Goal: Task Accomplishment & Management: Manage account settings

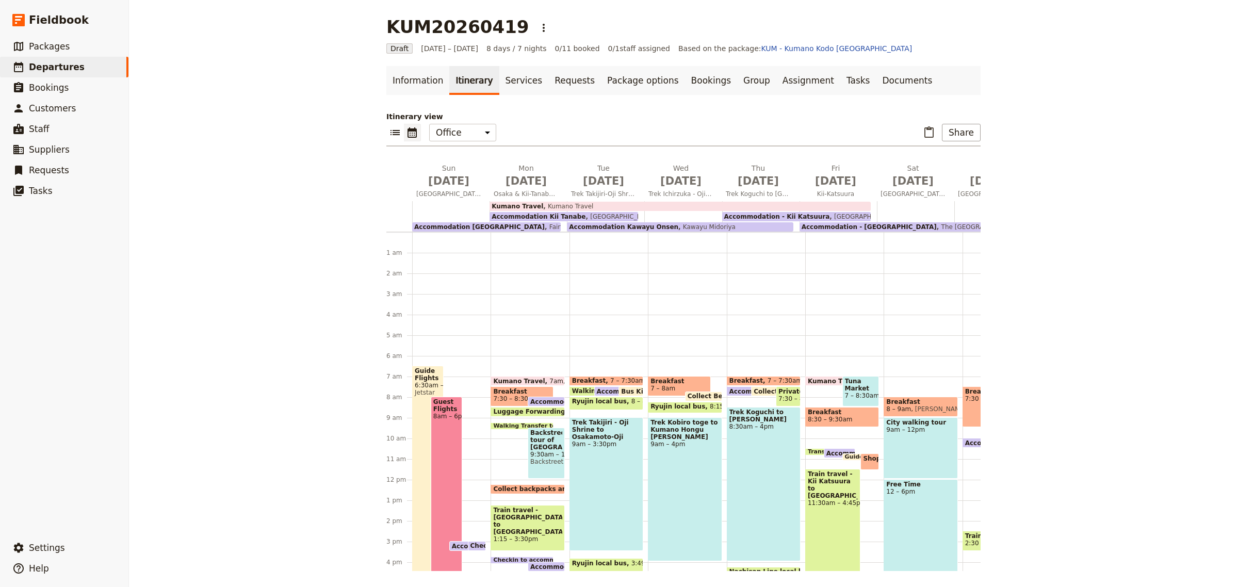
scroll to position [124, 0]
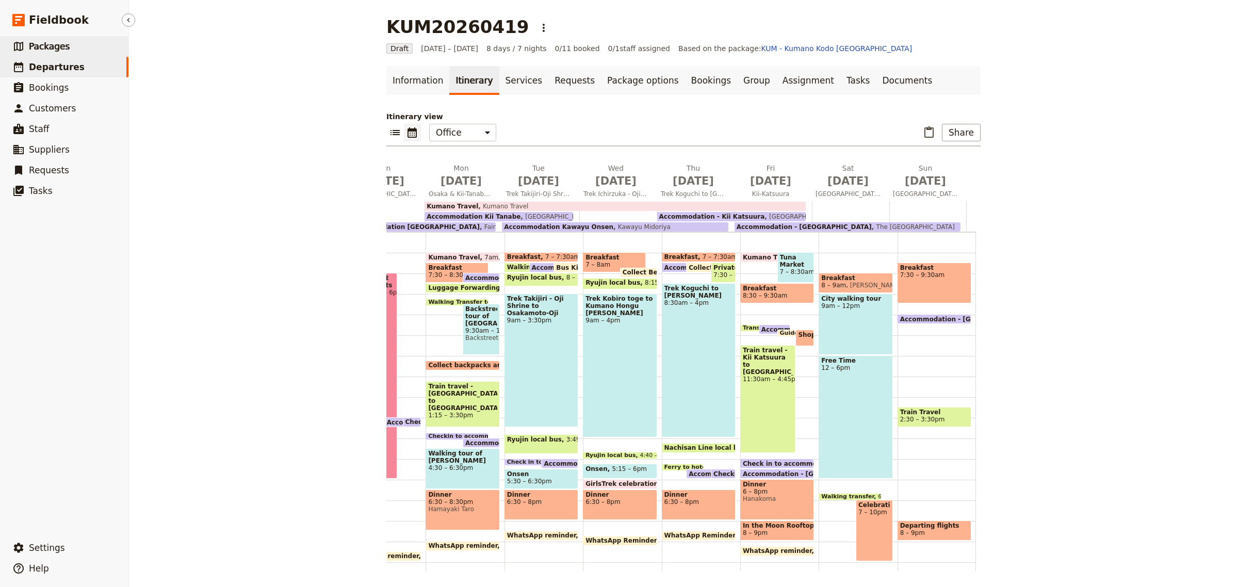
drag, startPoint x: 47, startPoint y: 47, endPoint x: 73, endPoint y: 46, distance: 26.3
click at [47, 47] on span "Packages" at bounding box center [49, 46] width 41 height 10
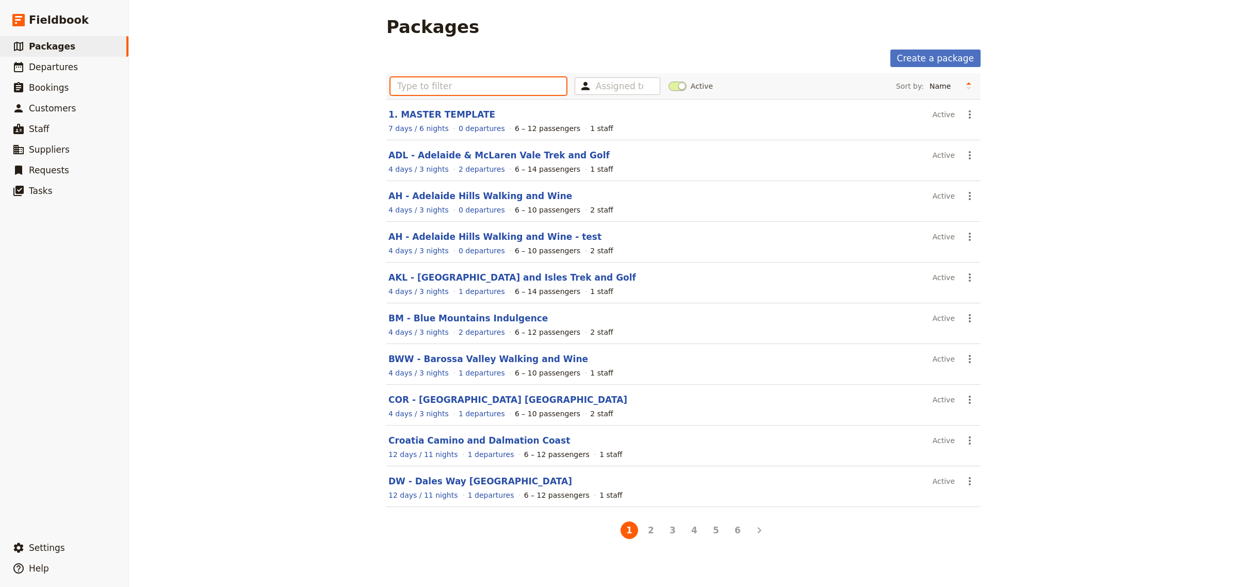
click at [446, 88] on input "text" at bounding box center [479, 86] width 176 height 18
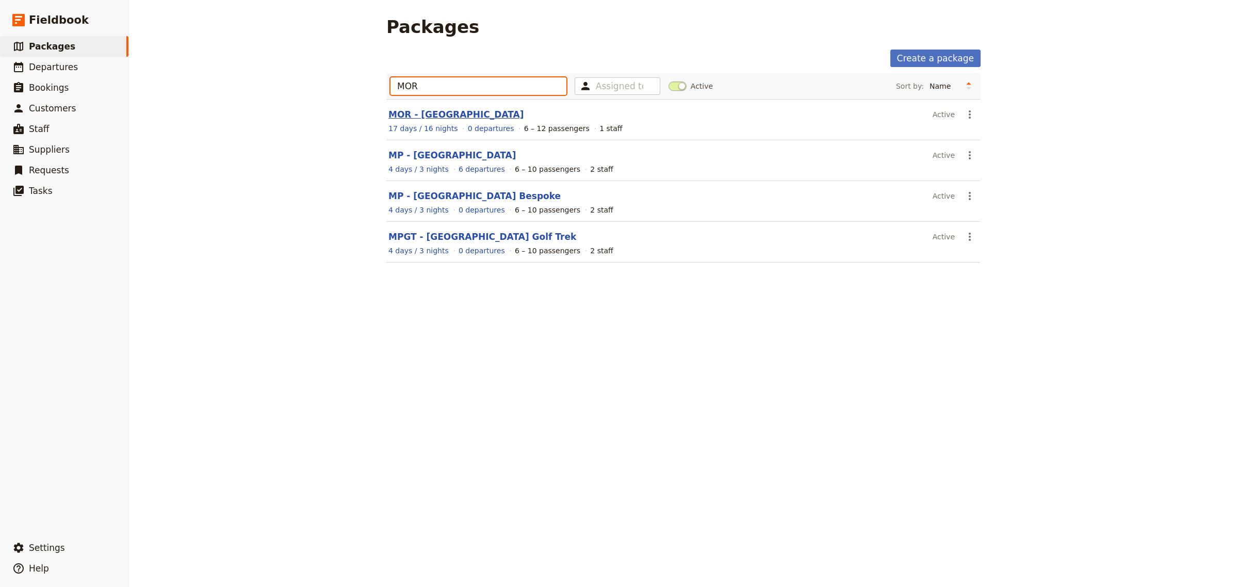
type input "MOR"
click at [422, 115] on link "MOR - [GEOGRAPHIC_DATA]" at bounding box center [455, 114] width 135 height 10
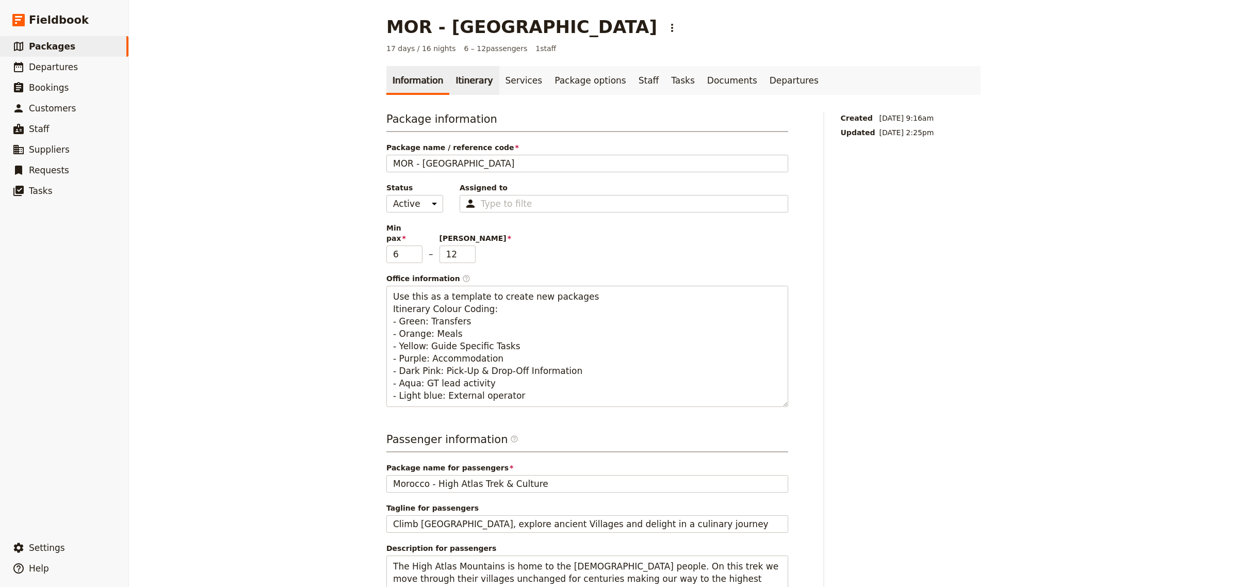
click at [454, 82] on link "Itinerary" at bounding box center [474, 80] width 50 height 29
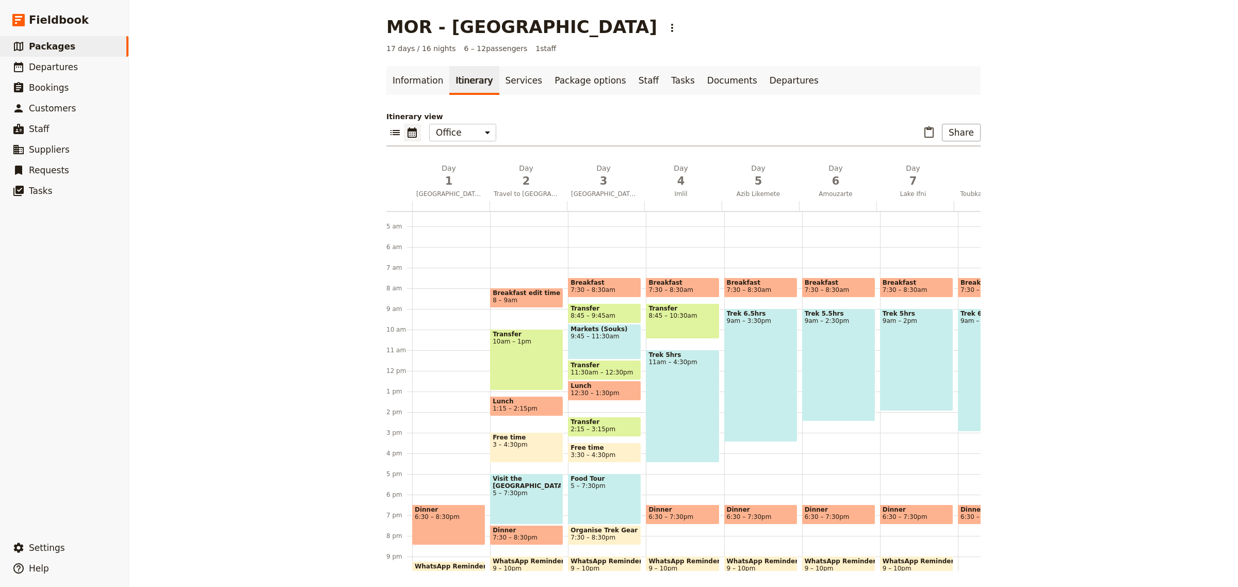
scroll to position [7, 0]
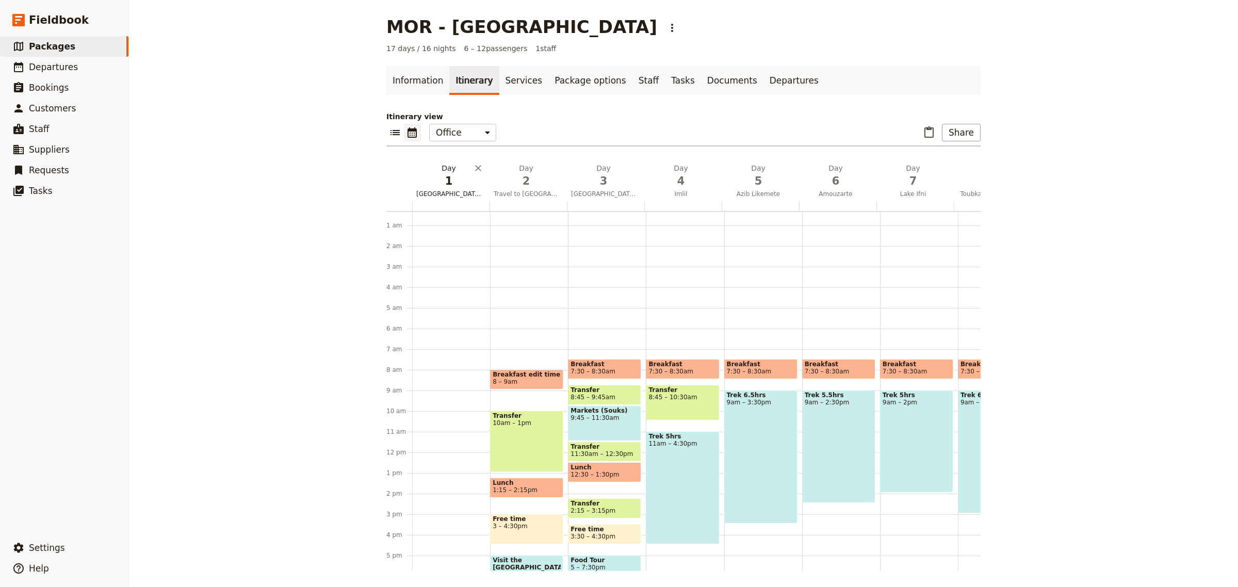
click at [436, 182] on span "1" at bounding box center [448, 180] width 65 height 15
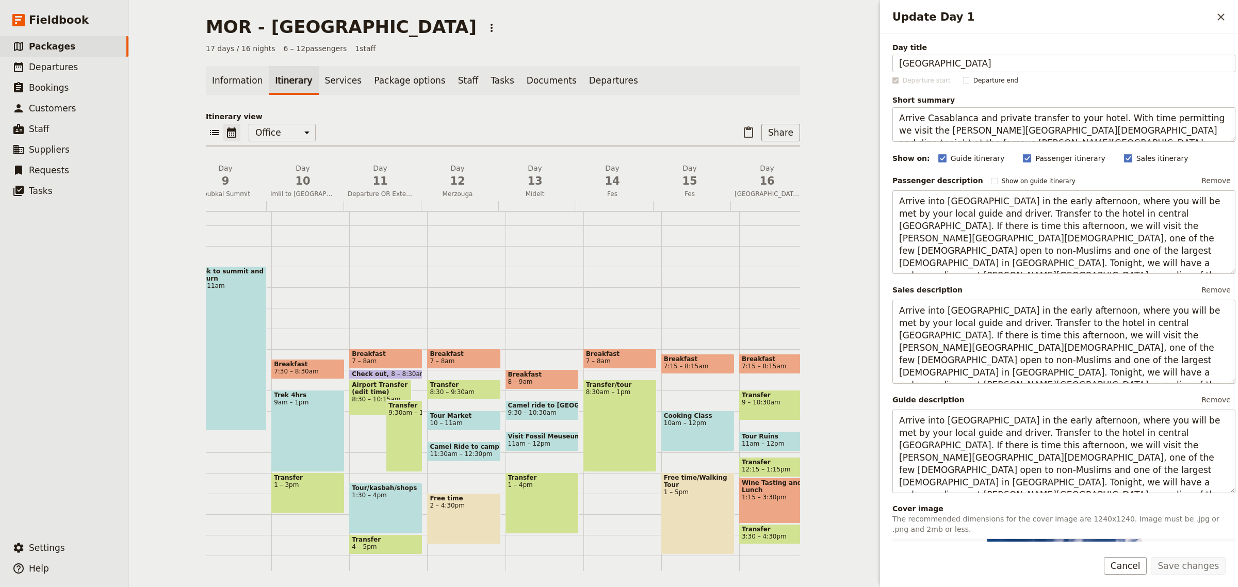
scroll to position [0, 0]
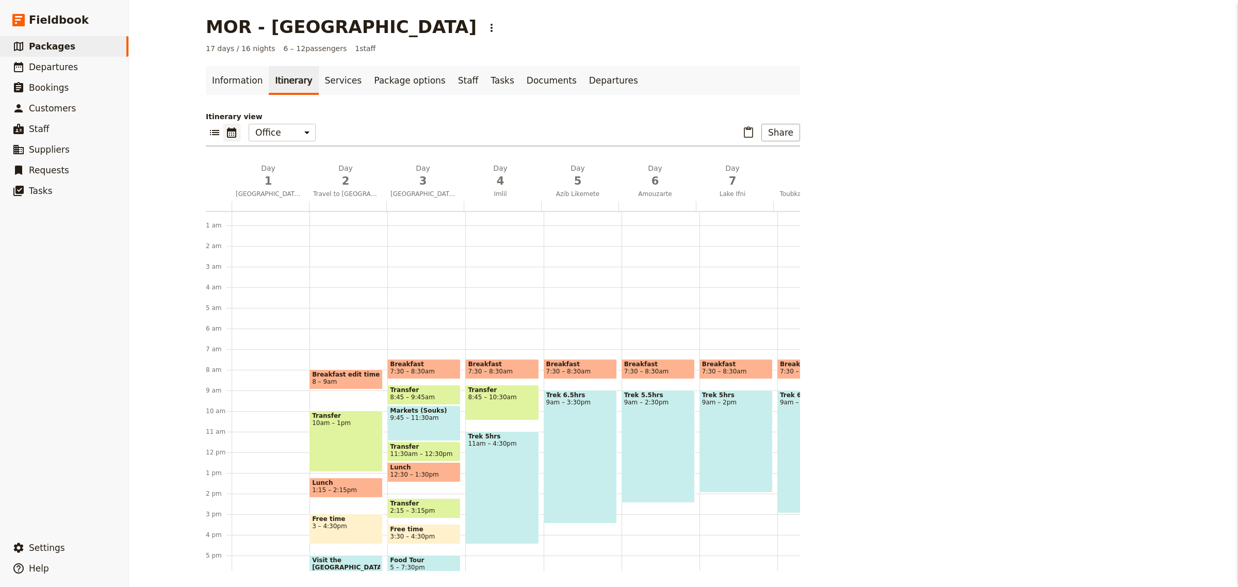
click at [268, 556] on div "MOR - [GEOGRAPHIC_DATA] ​ 17 days / 16 nights 6 – 12 passengers 1 staff Informa…" at bounding box center [503, 293] width 748 height 587
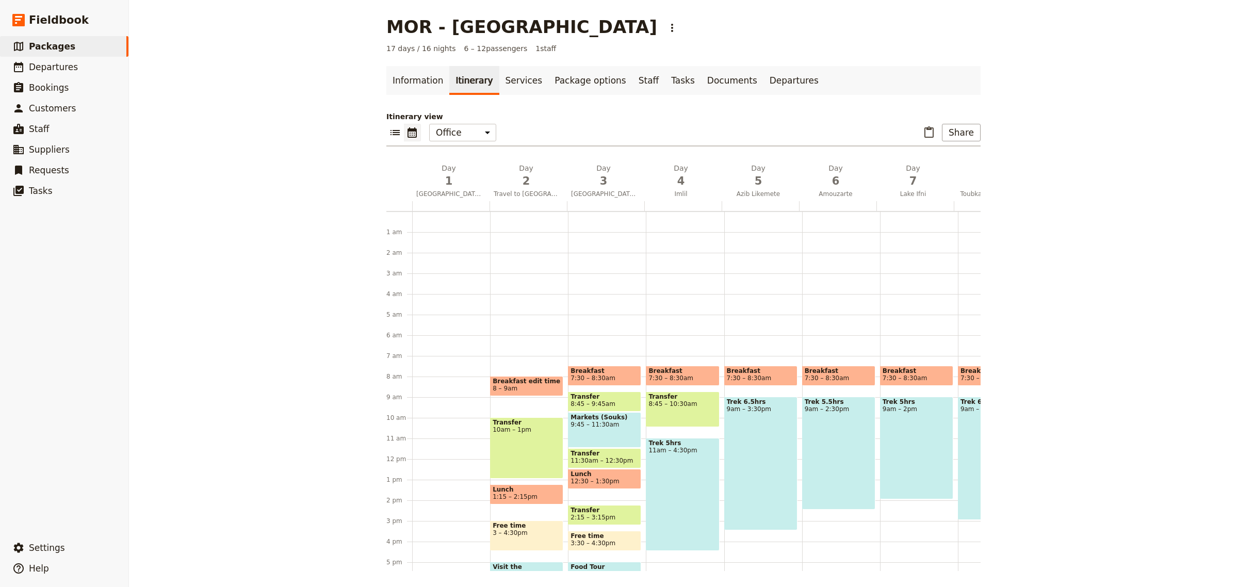
click at [443, 350] on div "Dinner 6:30 – 8:30pm WhatsApp Reminders 9:15 – 10:15pm" at bounding box center [451, 459] width 78 height 495
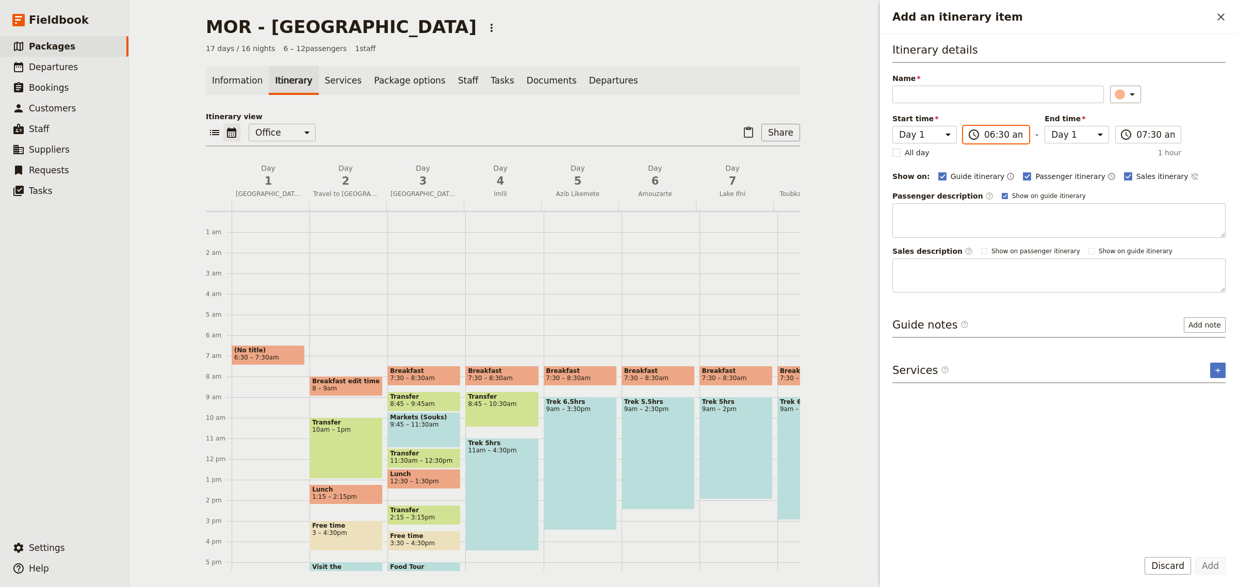
click at [1007, 137] on input "06:30 am" at bounding box center [1003, 134] width 38 height 12
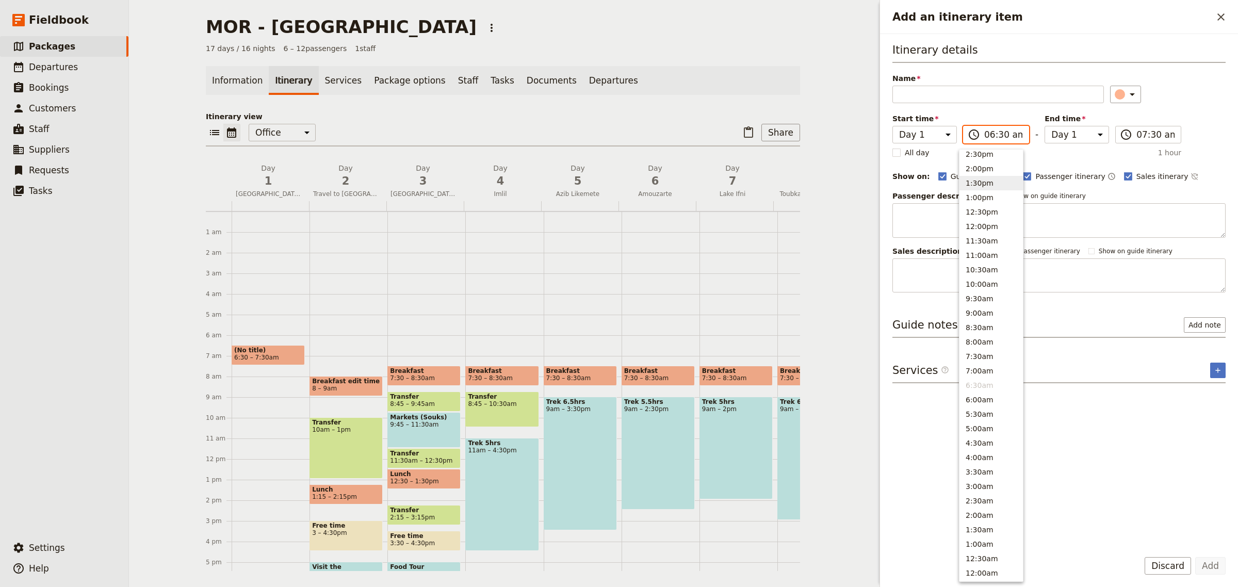
scroll to position [262, 0]
click at [977, 377] on button "7:00am" at bounding box center [991, 373] width 63 height 14
type input "07:00 am"
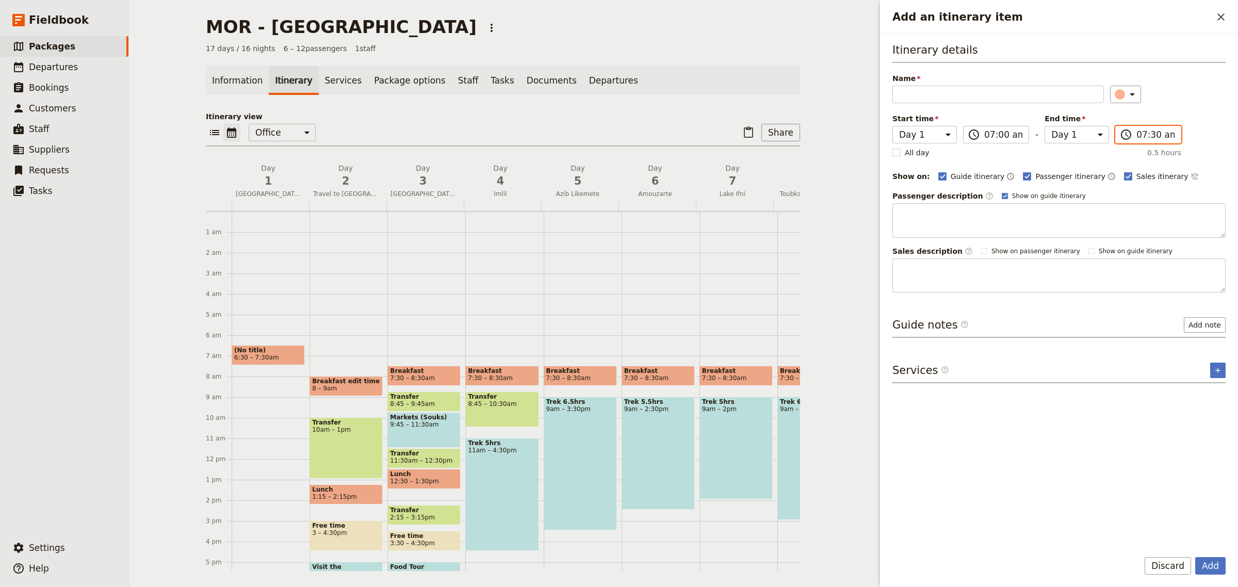
click at [1138, 137] on input "07:30 am" at bounding box center [1155, 134] width 38 height 12
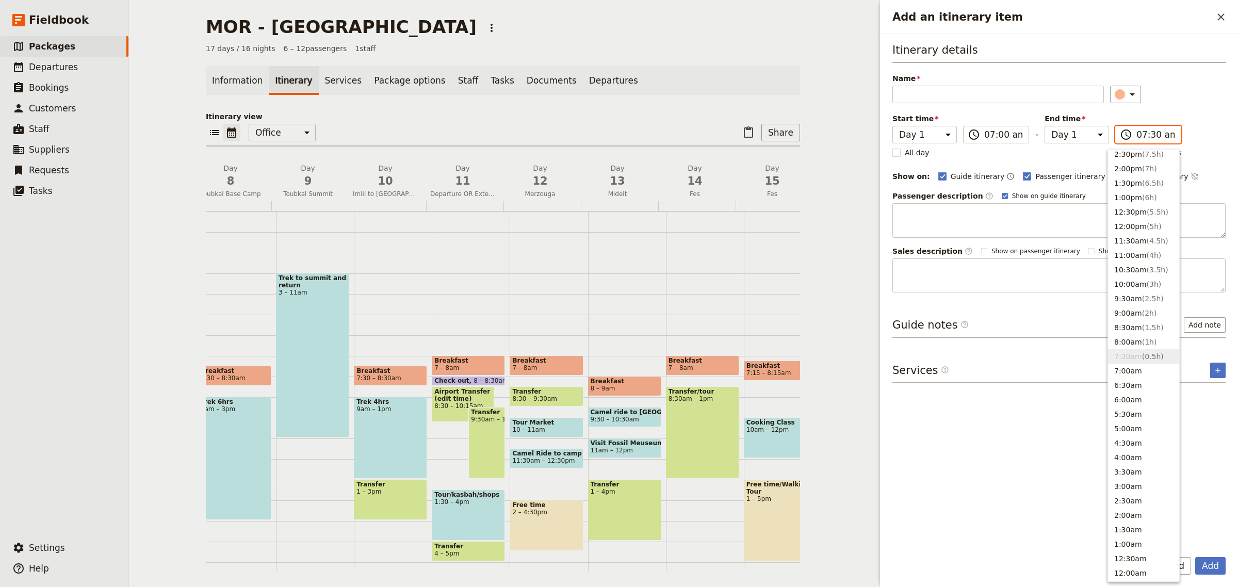
scroll to position [0, 761]
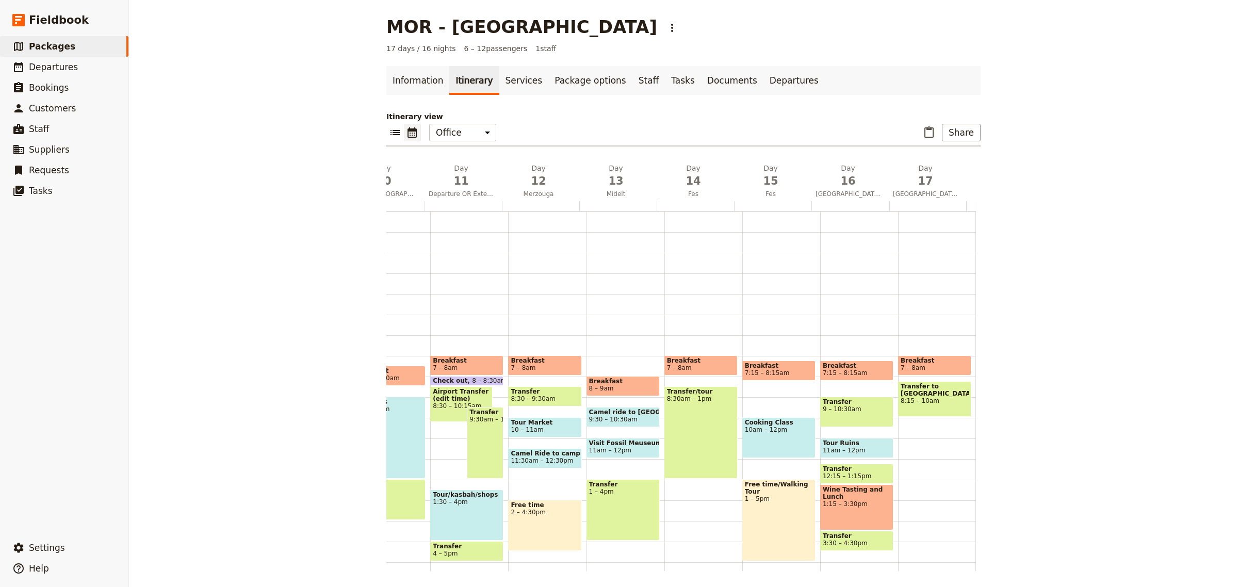
click at [418, 222] on div "Breakfast 7:30 – 8:30am Trek 4hrs 9am – 1pm Transfer 1 – 3pm Dinner 6:15 – 7:15…" at bounding box center [391, 459] width 78 height 495
select select "10"
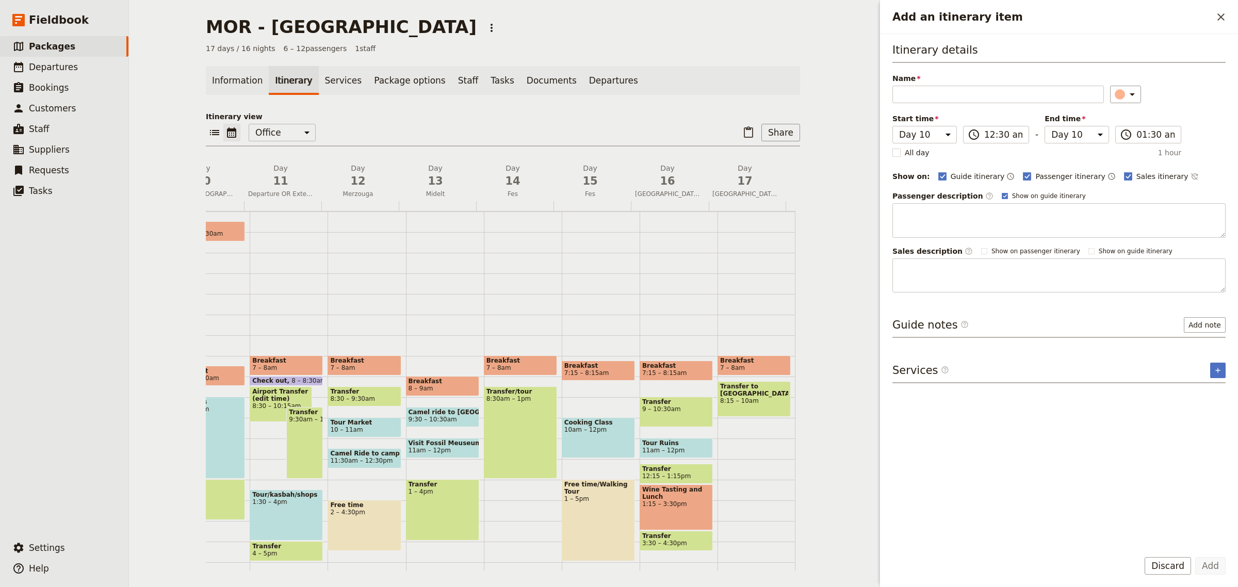
drag, startPoint x: 1180, startPoint y: 567, endPoint x: 1054, endPoint y: 540, distance: 128.9
click at [1180, 567] on button "Discard" at bounding box center [1168, 566] width 46 height 18
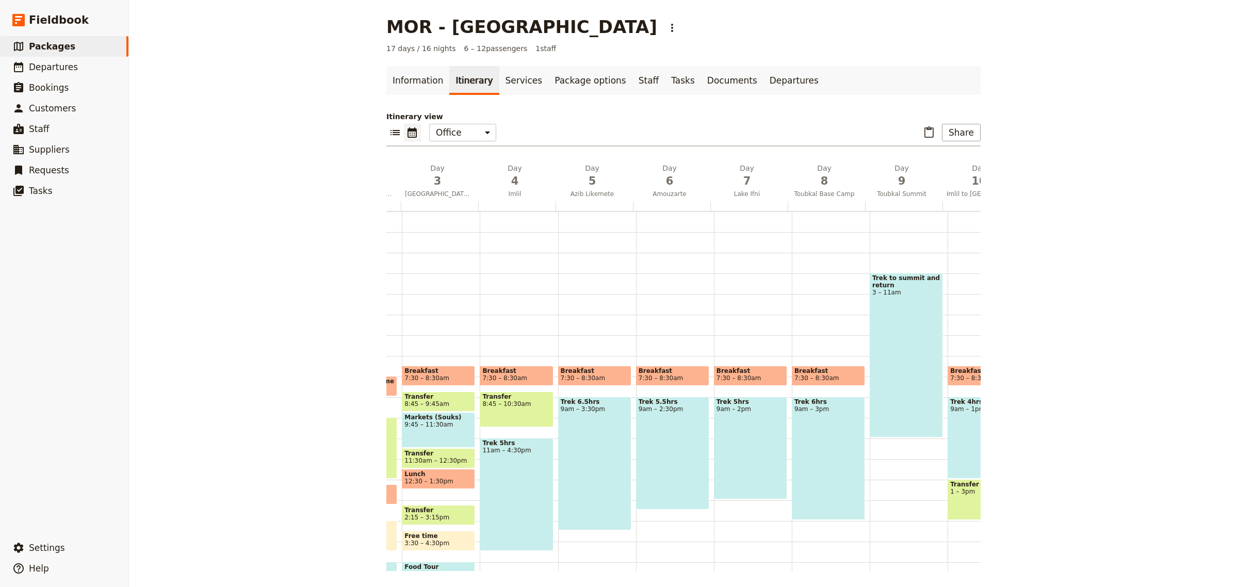
scroll to position [0, 0]
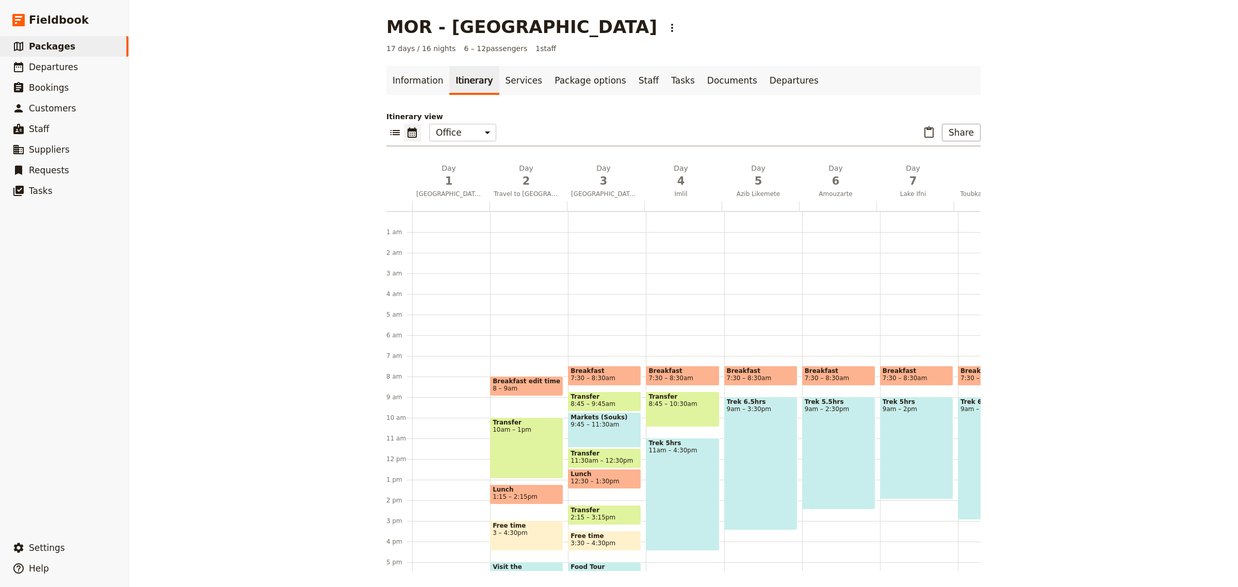
click at [443, 352] on div "Dinner 6:30 – 8:30pm WhatsApp Reminders 9:15 – 10:15pm" at bounding box center [451, 459] width 78 height 495
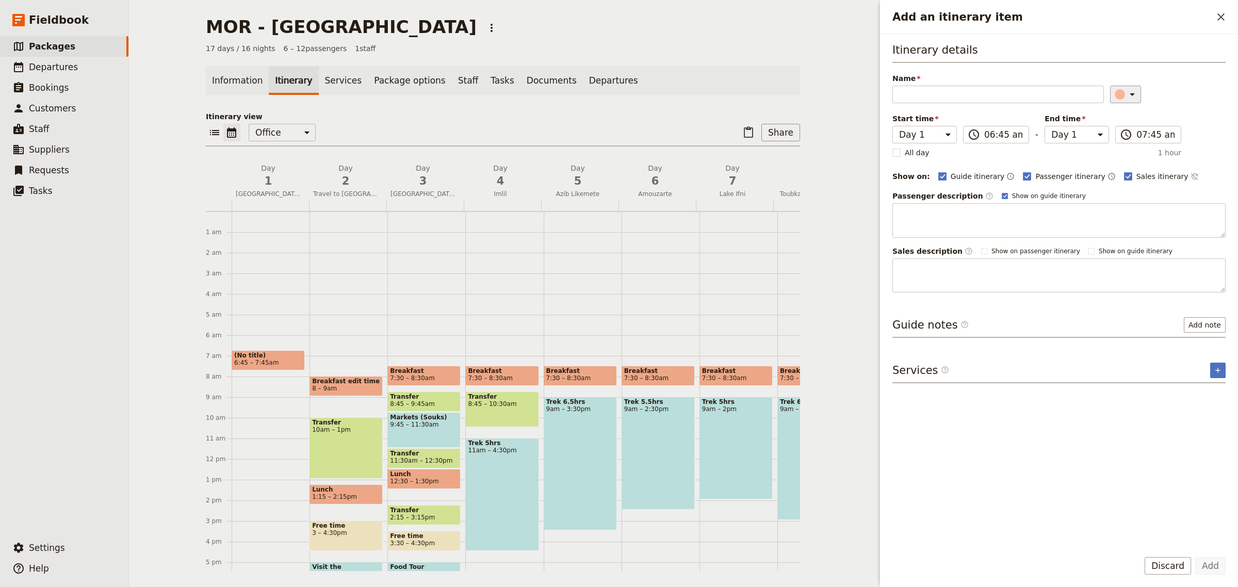
click at [1130, 97] on icon "Add an itinerary item" at bounding box center [1132, 94] width 12 height 12
click at [1115, 158] on div "button" at bounding box center [1113, 153] width 10 height 10
click at [986, 95] on input "Name" at bounding box center [998, 95] width 212 height 18
type input "Moroccan Escapes"
click at [1003, 133] on input "06:45 am" at bounding box center [1003, 134] width 38 height 12
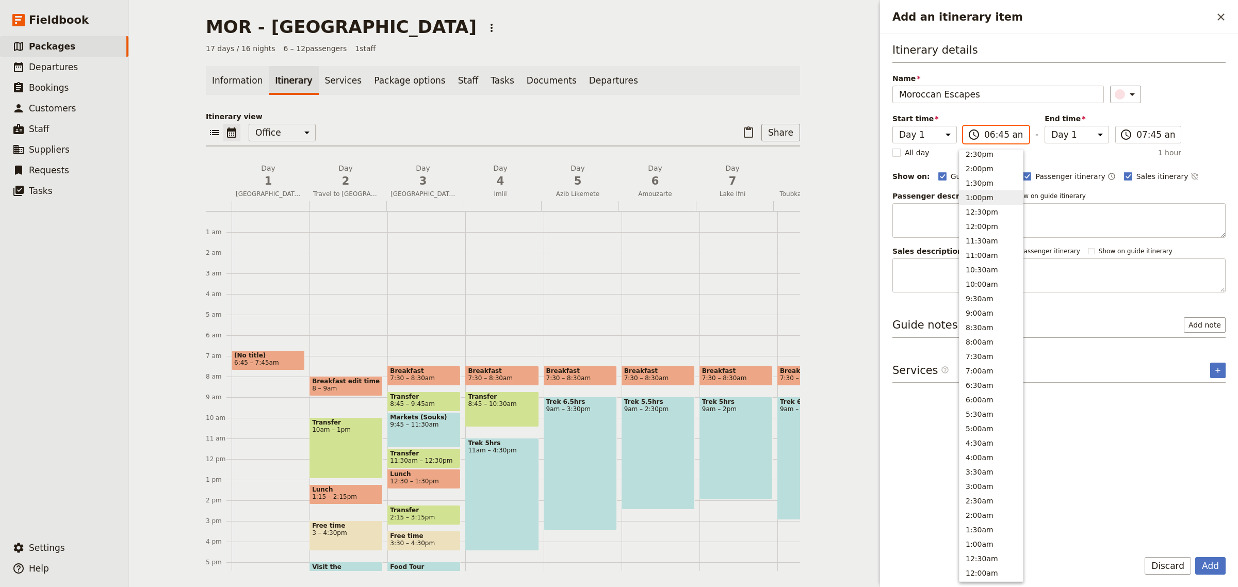
scroll to position [262, 0]
click at [982, 373] on button "7:00am" at bounding box center [991, 373] width 63 height 14
type input "07:00 am"
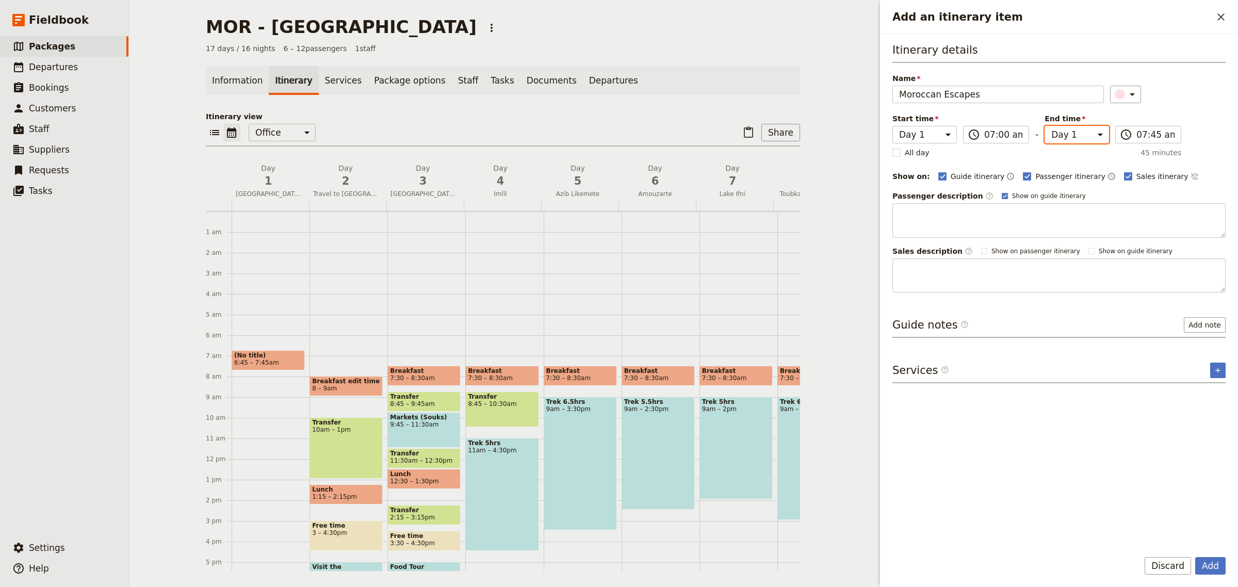
click at [1095, 134] on select "Day 1 Day 2 Day 3 Day 4 Day 5 Day 6 Day 7 Day 8 Day 9 Day 10 Day 11 Day 12 Day …" at bounding box center [1077, 135] width 64 height 18
select select "17"
click at [1045, 126] on select "Day 1 Day 2 Day 3 Day 4 Day 5 Day 6 Day 7 Day 8 Day 9 Day 10 Day 11 Day 12 Day …" at bounding box center [1077, 135] width 64 height 18
click at [1159, 135] on input "07:45 am" at bounding box center [1155, 134] width 38 height 12
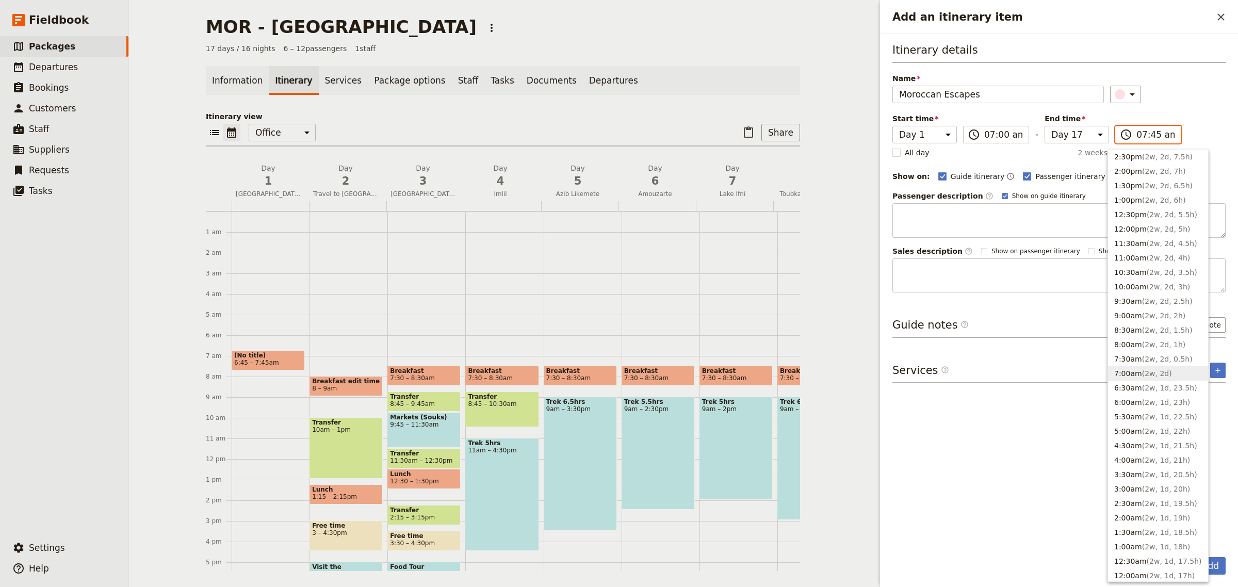
click at [1136, 369] on button "7:00am ( 2w, 2d )" at bounding box center [1158, 373] width 100 height 14
type input "07:00 am"
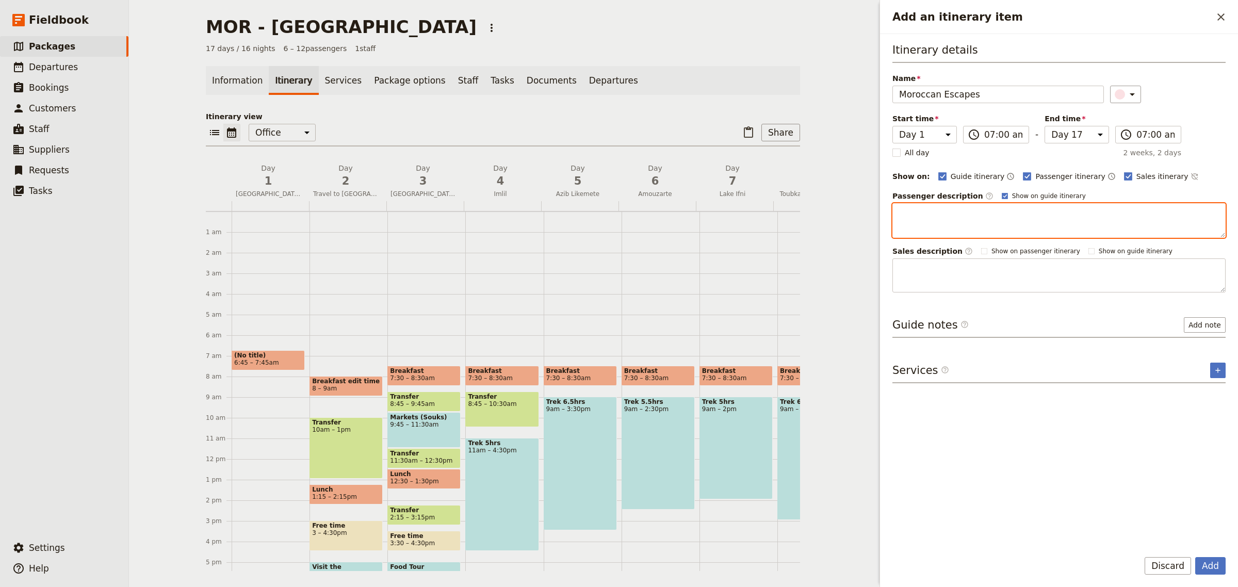
click at [1111, 225] on textarea "Add an itinerary item" at bounding box center [1058, 220] width 333 height 35
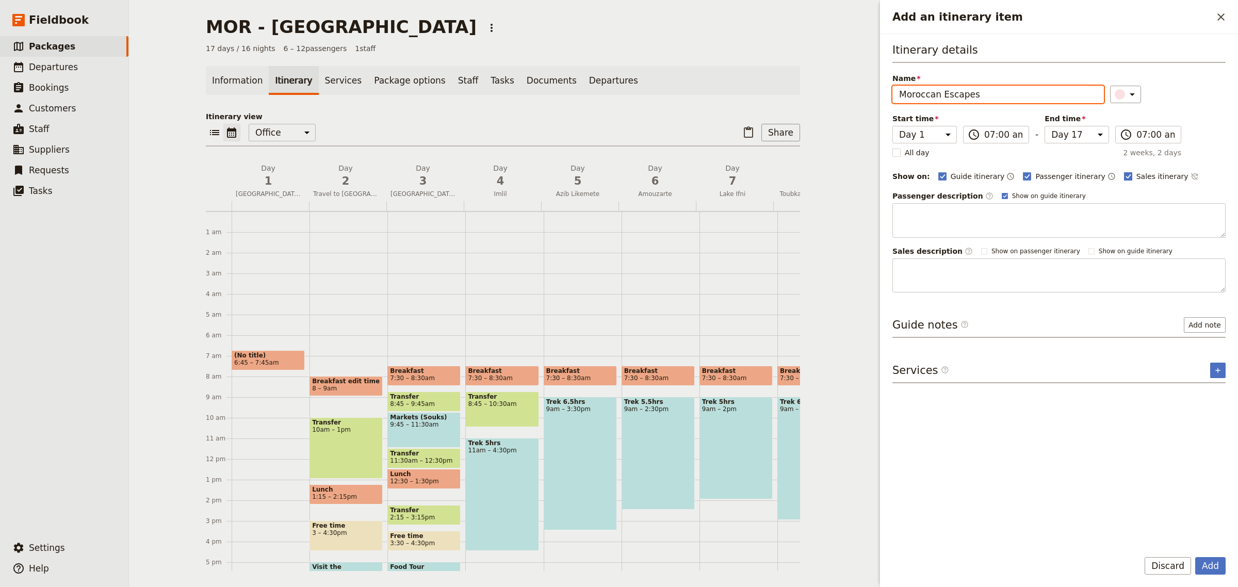
click at [1124, 174] on label "Sales itinerary" at bounding box center [1156, 176] width 64 height 10
click at [1124, 171] on input "Sales itinerary" at bounding box center [1124, 171] width 1 height 1
checkbox input "false"
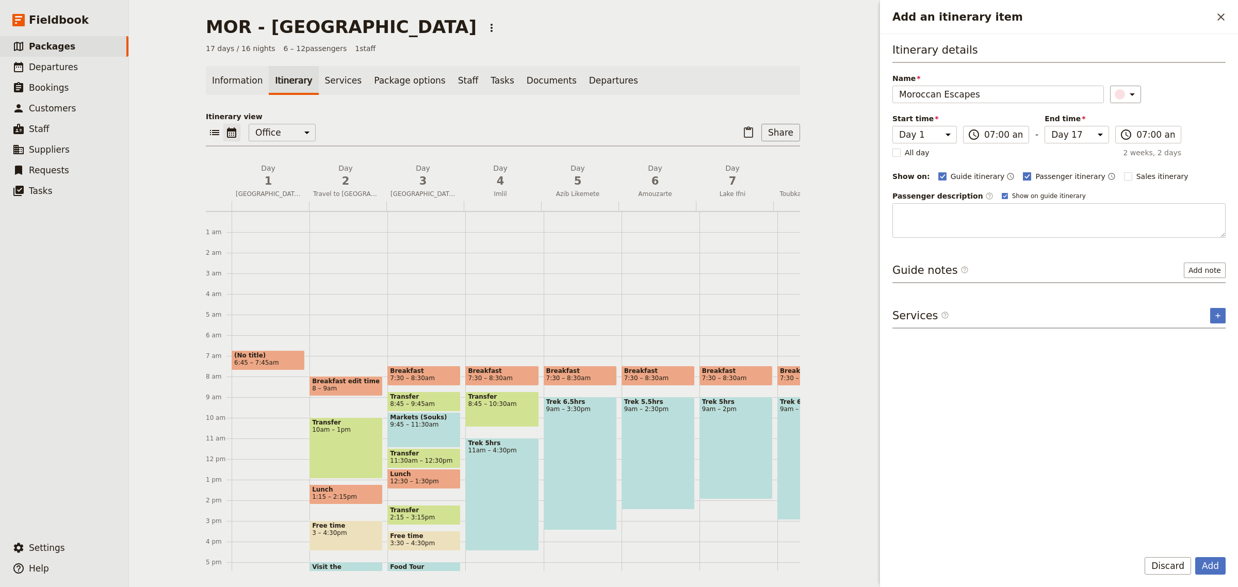
click at [1025, 176] on polygon "Add an itinerary item" at bounding box center [1027, 176] width 5 height 6
click at [1022, 171] on input "Passenger itinerary" at bounding box center [1022, 171] width 1 height 1
checkbox input "false"
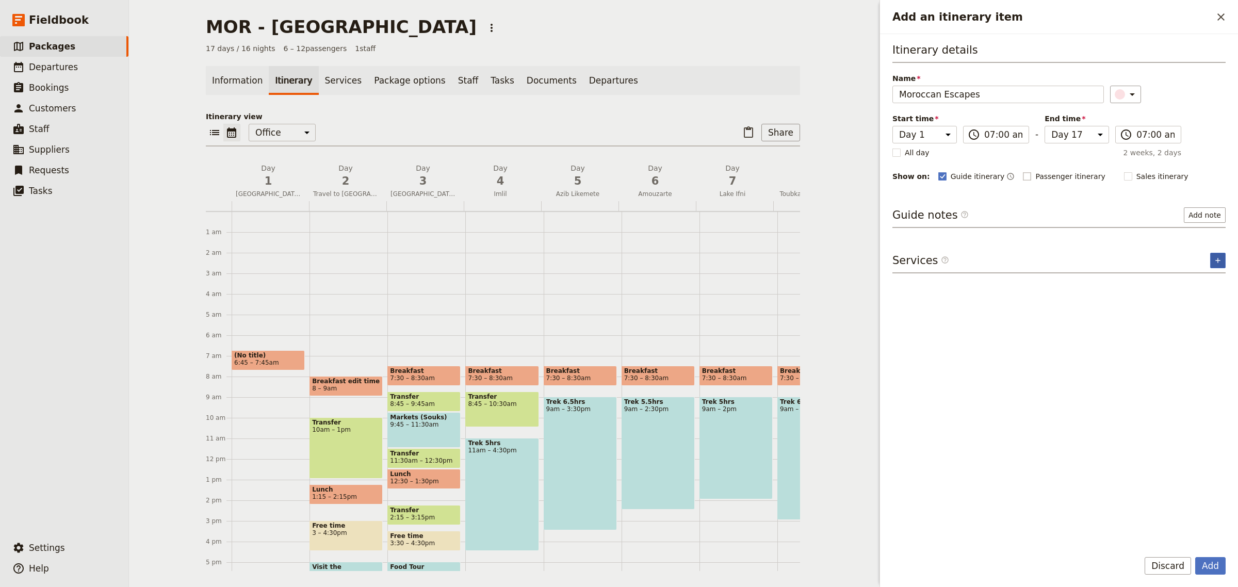
click at [1214, 264] on icon "Add service inclusion" at bounding box center [1218, 260] width 8 height 8
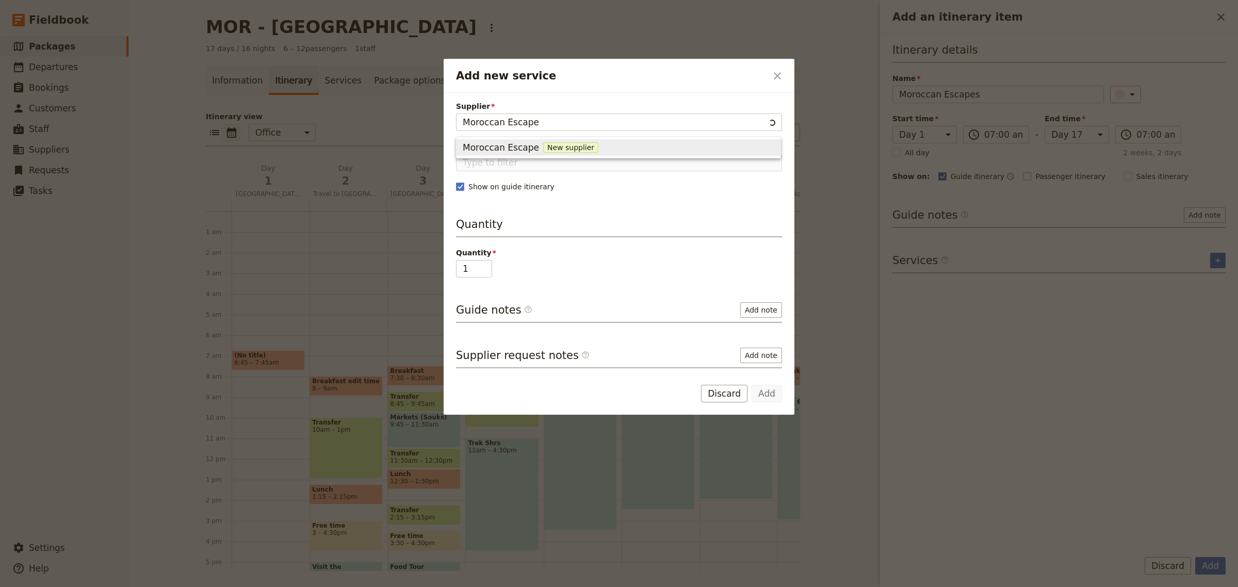
type input "Moroccan Escapes"
click at [566, 146] on span "New supplier" at bounding box center [575, 147] width 55 height 10
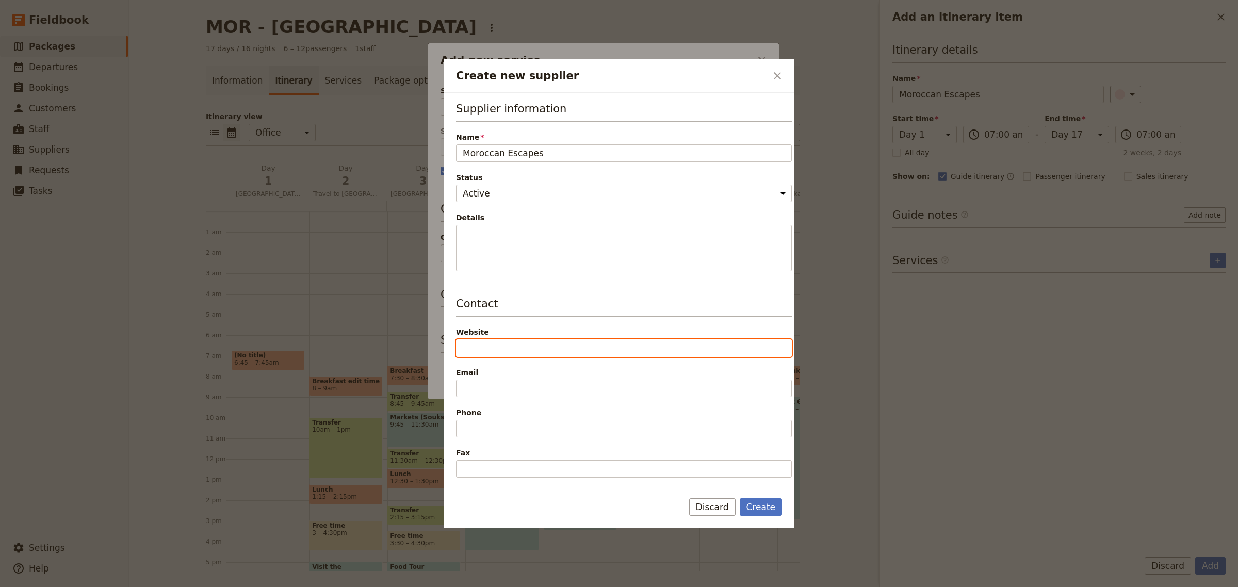
click at [513, 354] on input "Website" at bounding box center [624, 348] width 336 height 18
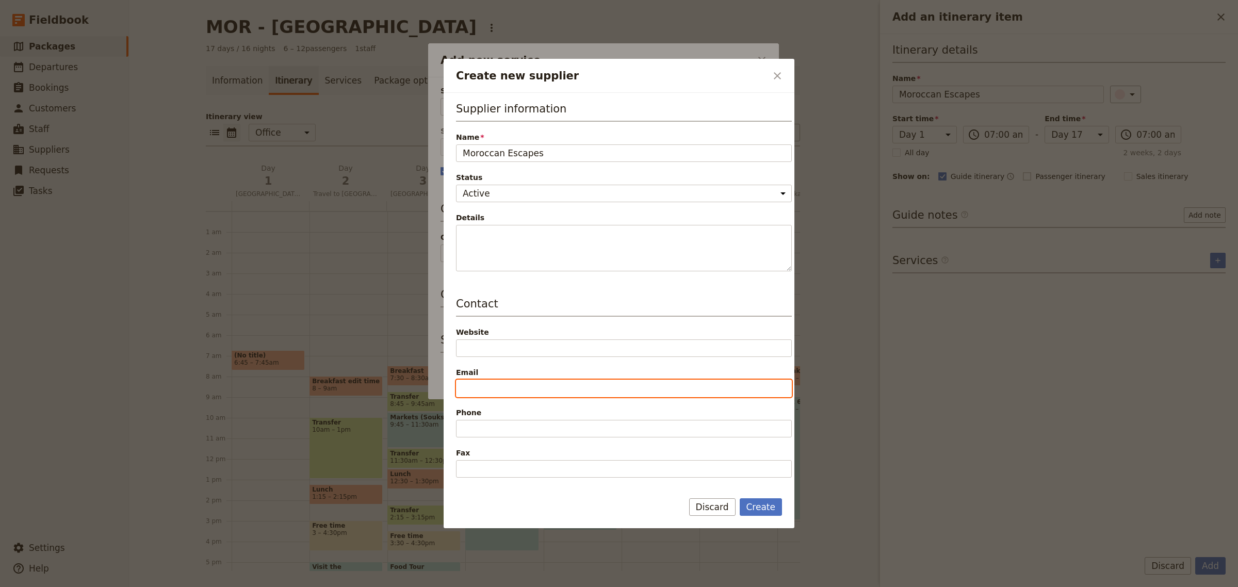
click at [513, 388] on input "Email" at bounding box center [624, 389] width 336 height 18
click at [522, 395] on input "heather@" at bounding box center [624, 389] width 336 height 18
type input "[EMAIL_ADDRESS][DOMAIN_NAME]"
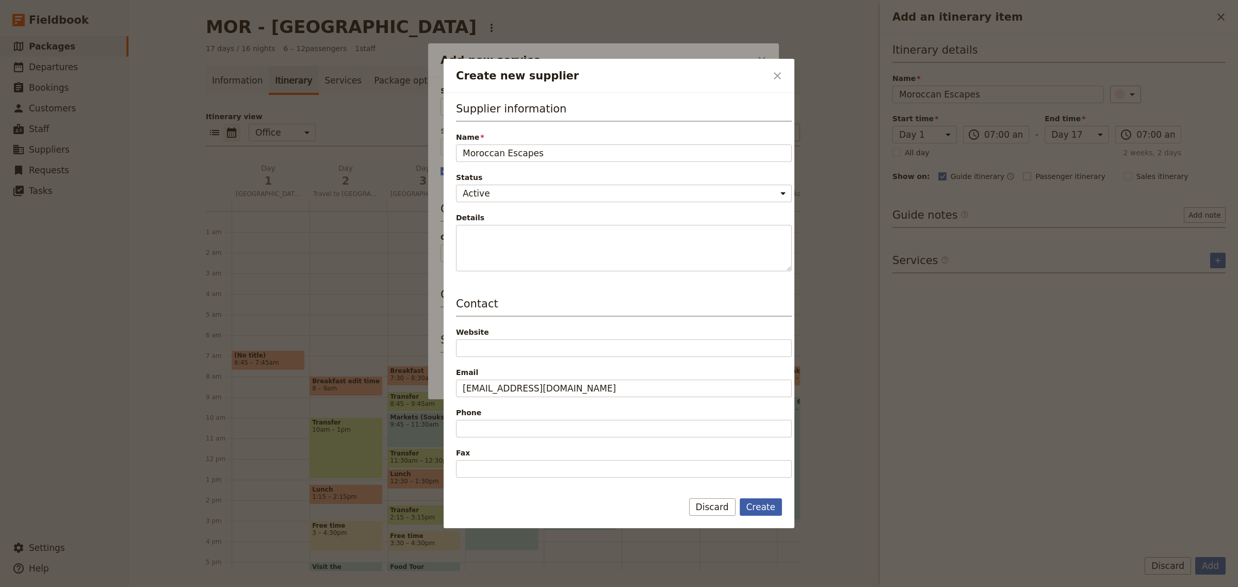
click at [765, 509] on button "Create" at bounding box center [761, 507] width 43 height 18
type input "Moroccan Escapes"
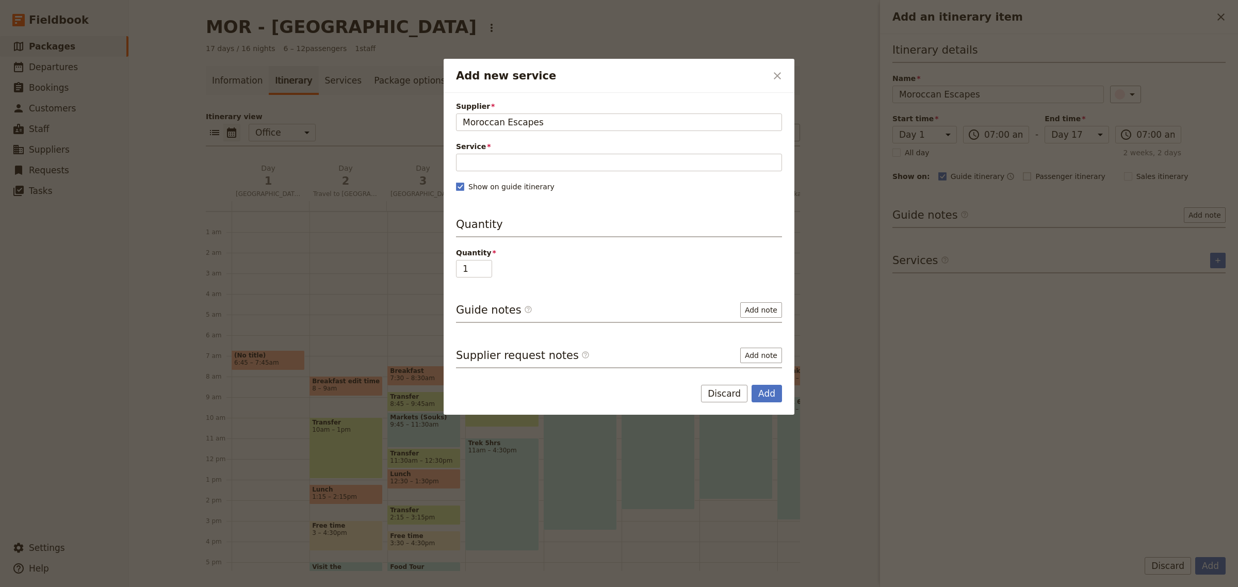
click at [540, 172] on div "Supplier Moroccan Escapes Moroccan Escapes Service Please fill out this field. …" at bounding box center [619, 234] width 326 height 267
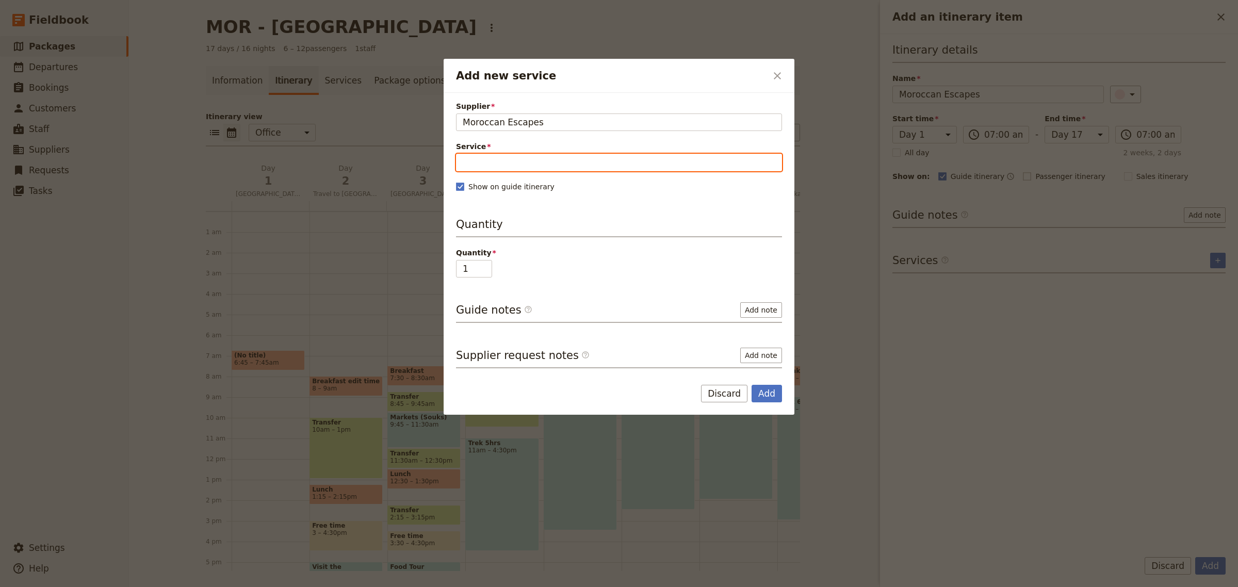
click at [541, 166] on input "Service" at bounding box center [619, 163] width 326 height 18
click at [493, 162] on input "Service" at bounding box center [619, 163] width 326 height 18
type input "Twin share"
click at [521, 188] on span "New service" at bounding box center [539, 188] width 52 height 10
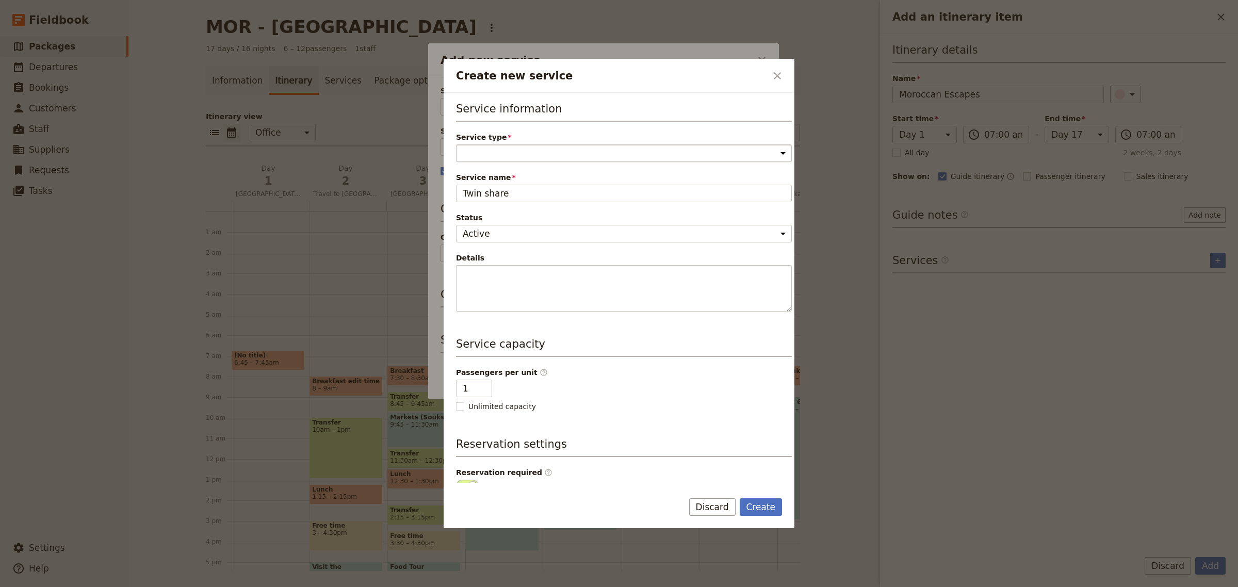
click at [526, 151] on select "Accommodation Activity Transport Flight Food and beverage Other" at bounding box center [624, 153] width 336 height 18
select select "AccommodationService"
click at [456, 144] on select "Accommodation Activity Transport Flight Food and beverage Other" at bounding box center [624, 153] width 336 height 18
click at [470, 384] on input "1" at bounding box center [474, 389] width 36 height 18
type input "2"
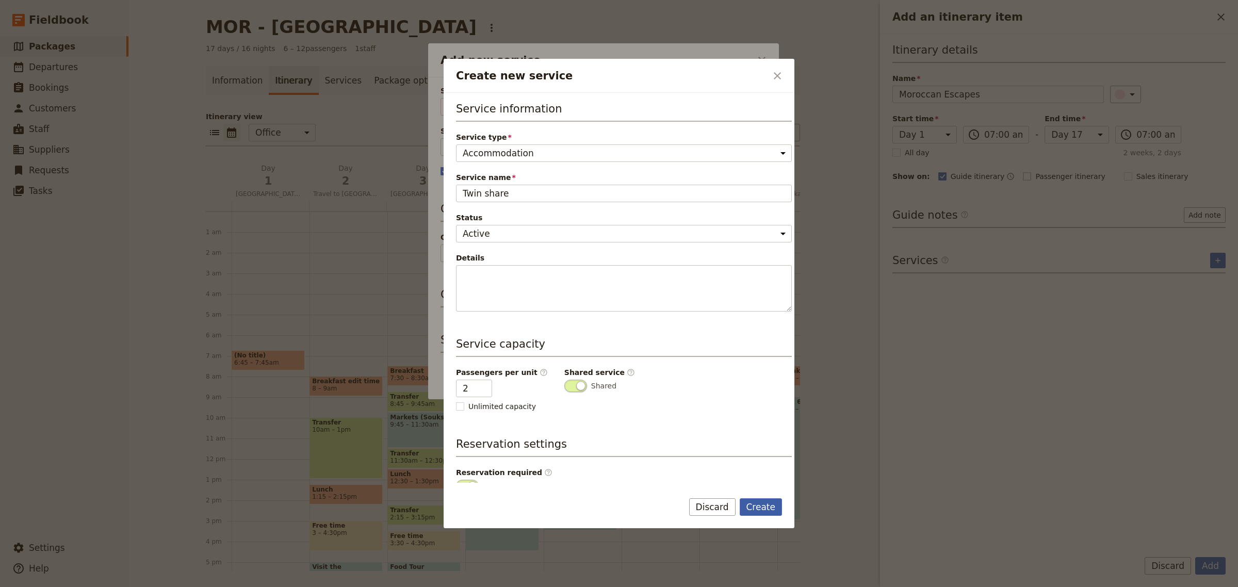
click at [764, 507] on button "Create" at bounding box center [761, 507] width 43 height 18
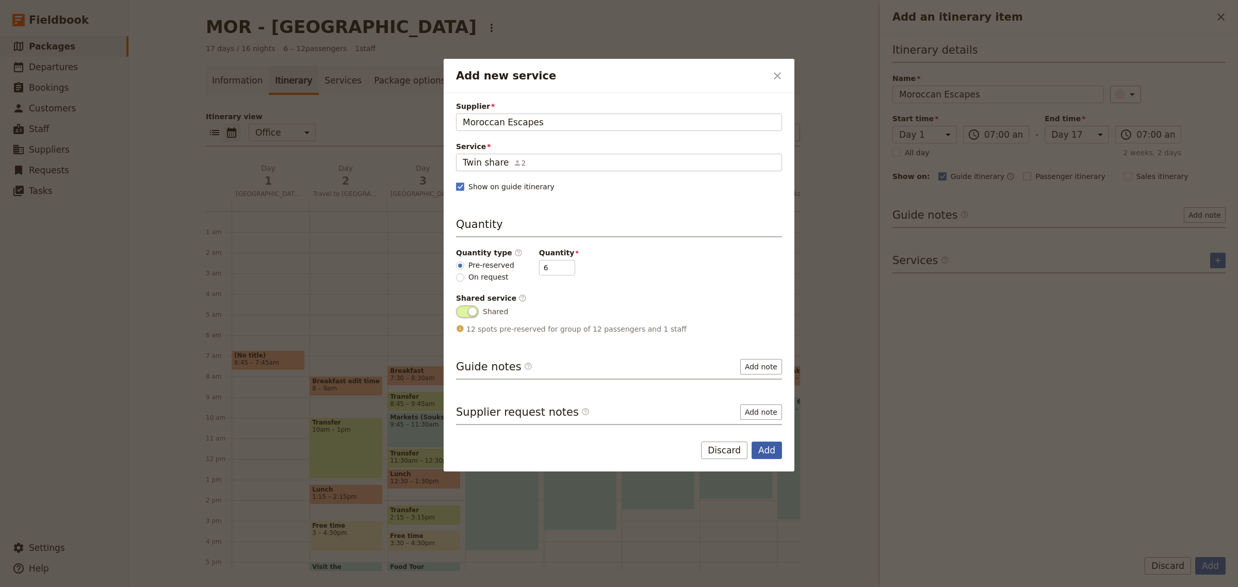
click at [764, 455] on button "Add" at bounding box center [767, 451] width 30 height 18
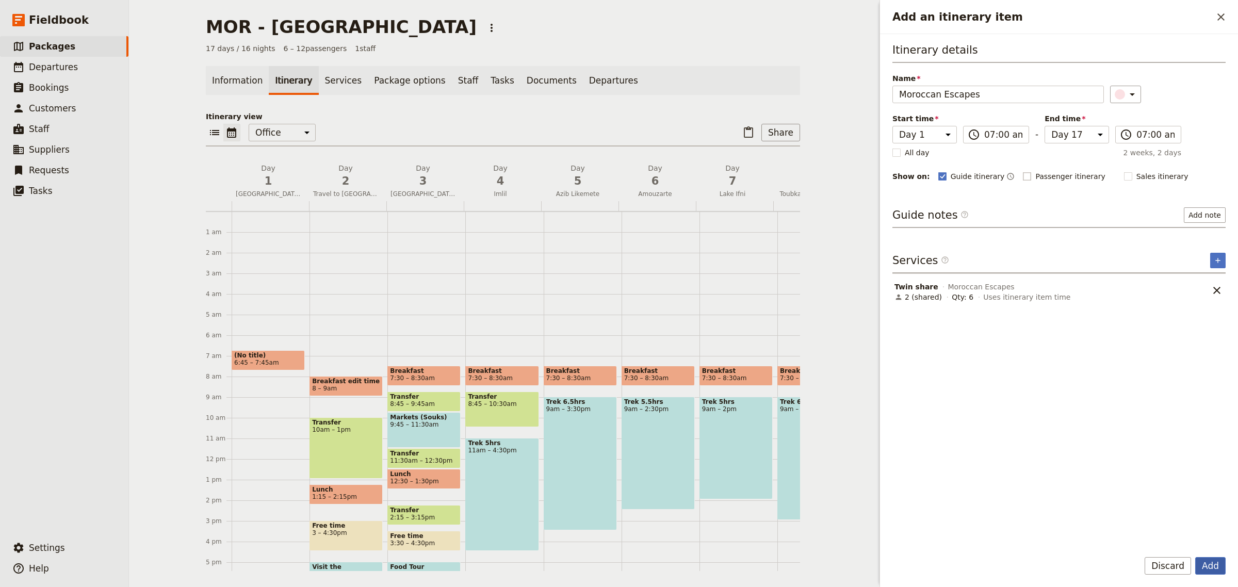
click at [1213, 565] on button "Add" at bounding box center [1210, 566] width 30 height 18
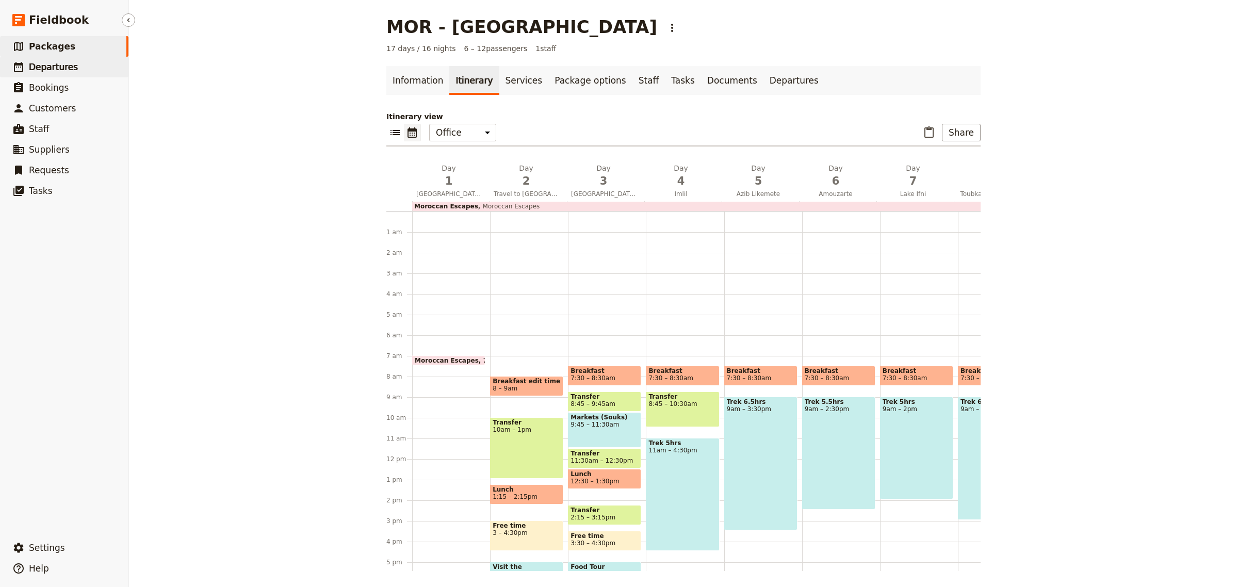
click at [44, 66] on span "Departures" at bounding box center [53, 67] width 49 height 10
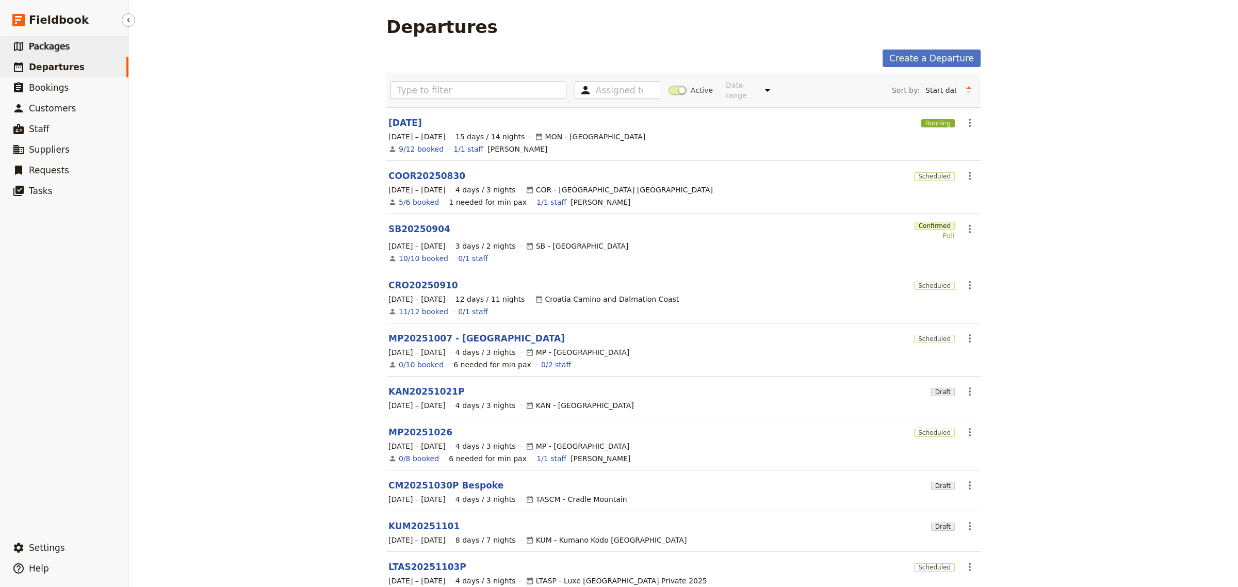
click at [40, 45] on span "Packages" at bounding box center [49, 46] width 41 height 10
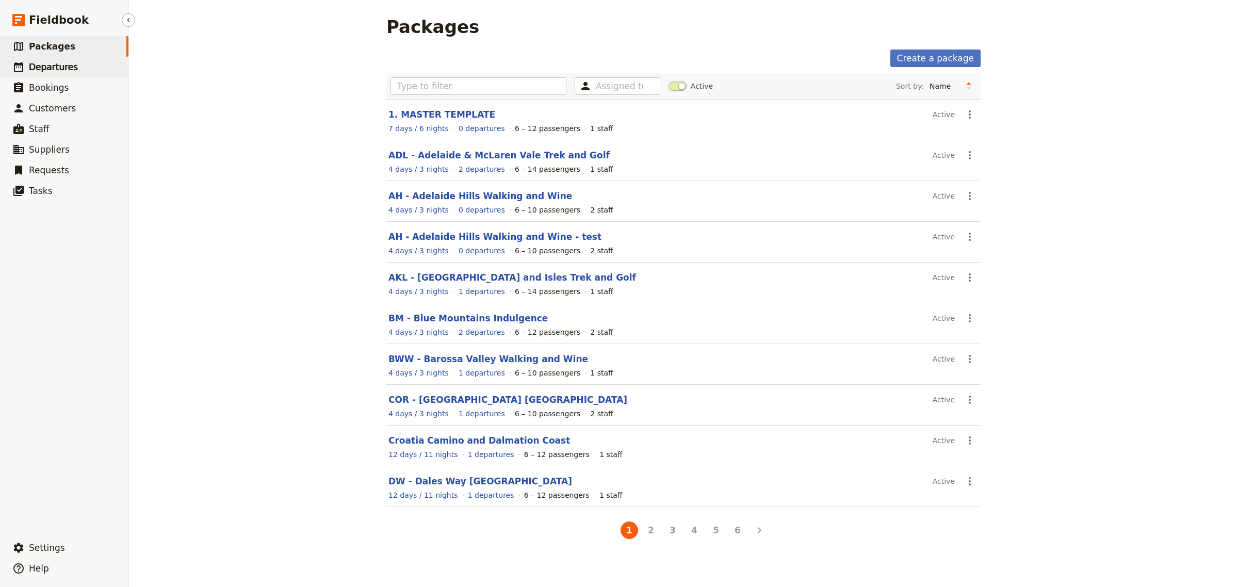
click at [50, 68] on span "Departures" at bounding box center [53, 67] width 49 height 10
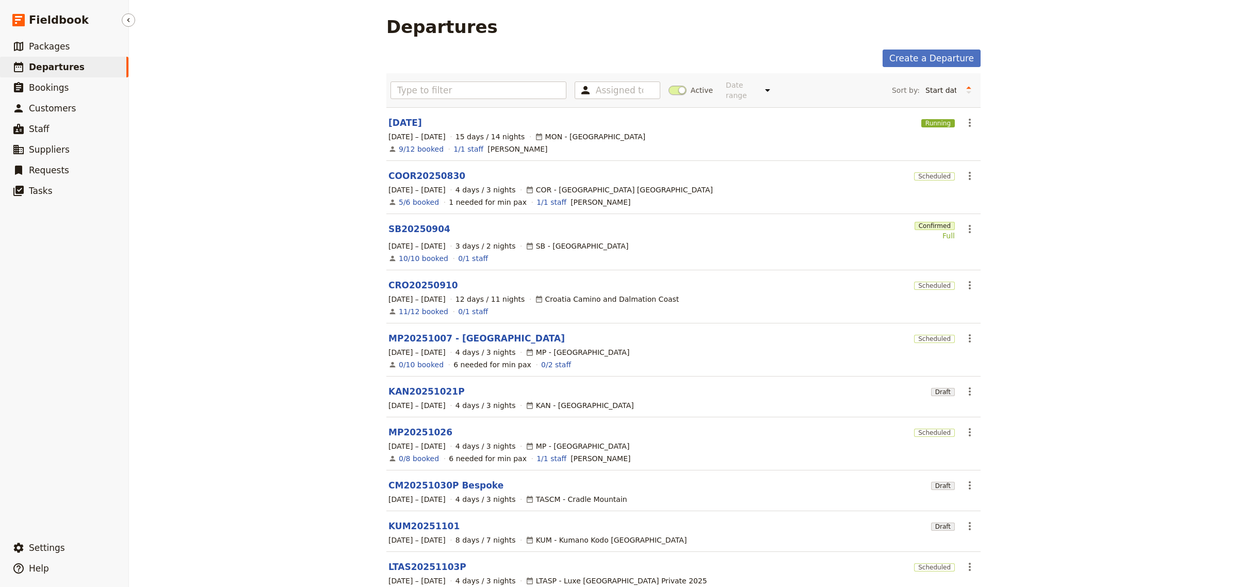
click at [48, 63] on span "Departures" at bounding box center [57, 67] width 56 height 10
click at [401, 90] on input "text" at bounding box center [479, 91] width 176 height 18
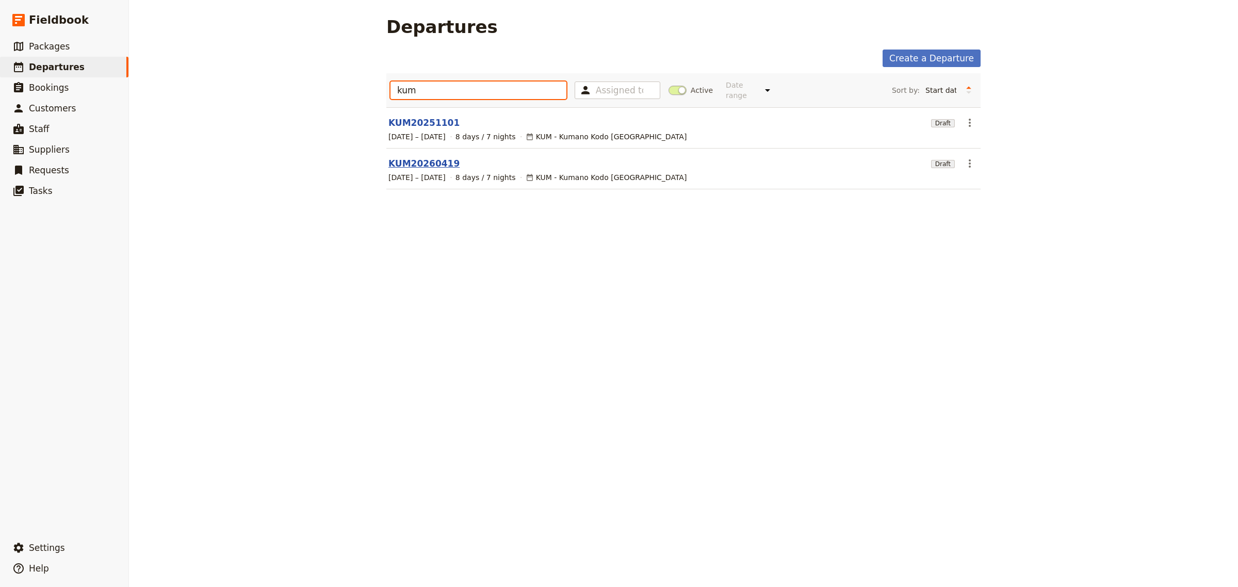
type input "kum"
click at [418, 158] on link "KUM20260419" at bounding box center [423, 163] width 71 height 12
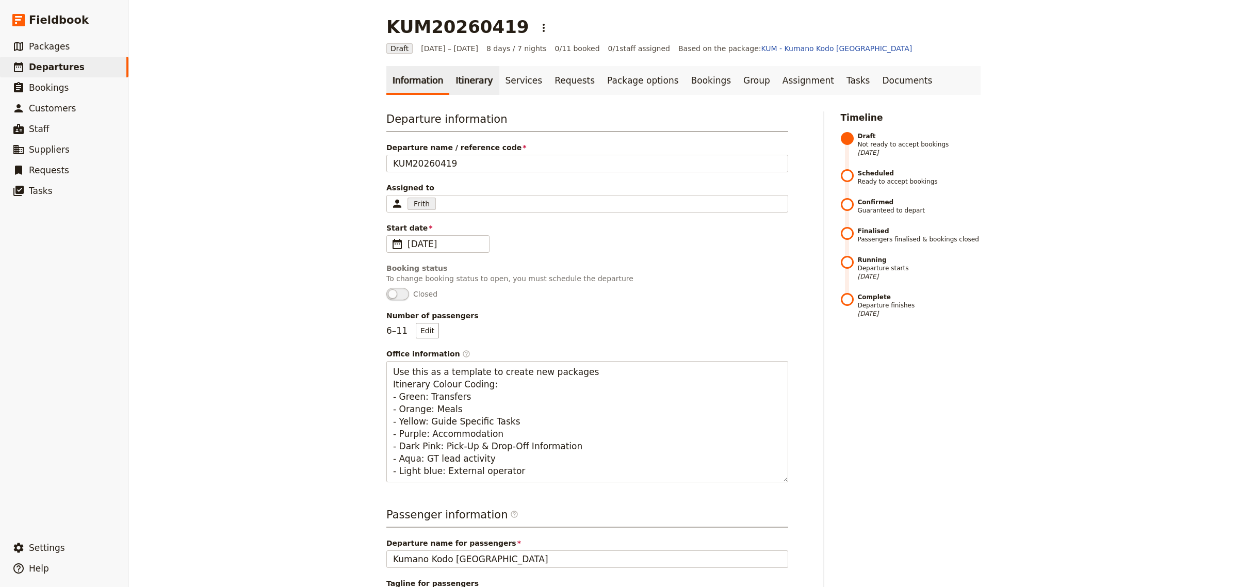
click at [456, 84] on link "Itinerary" at bounding box center [474, 80] width 50 height 29
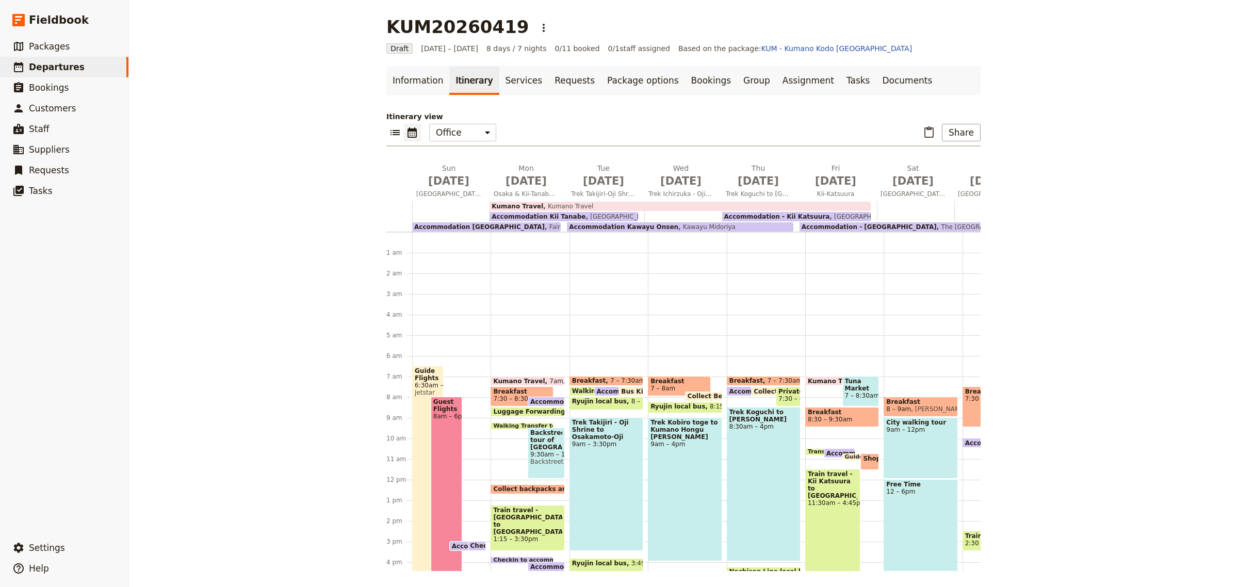
scroll to position [124, 0]
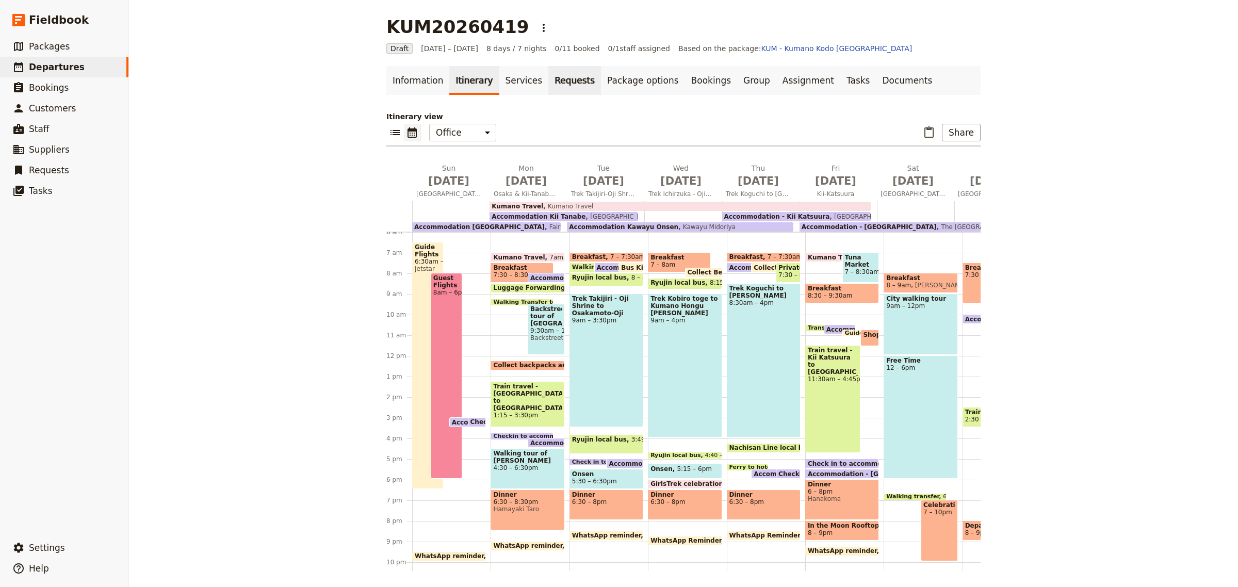
click at [548, 77] on link "Requests" at bounding box center [574, 80] width 53 height 29
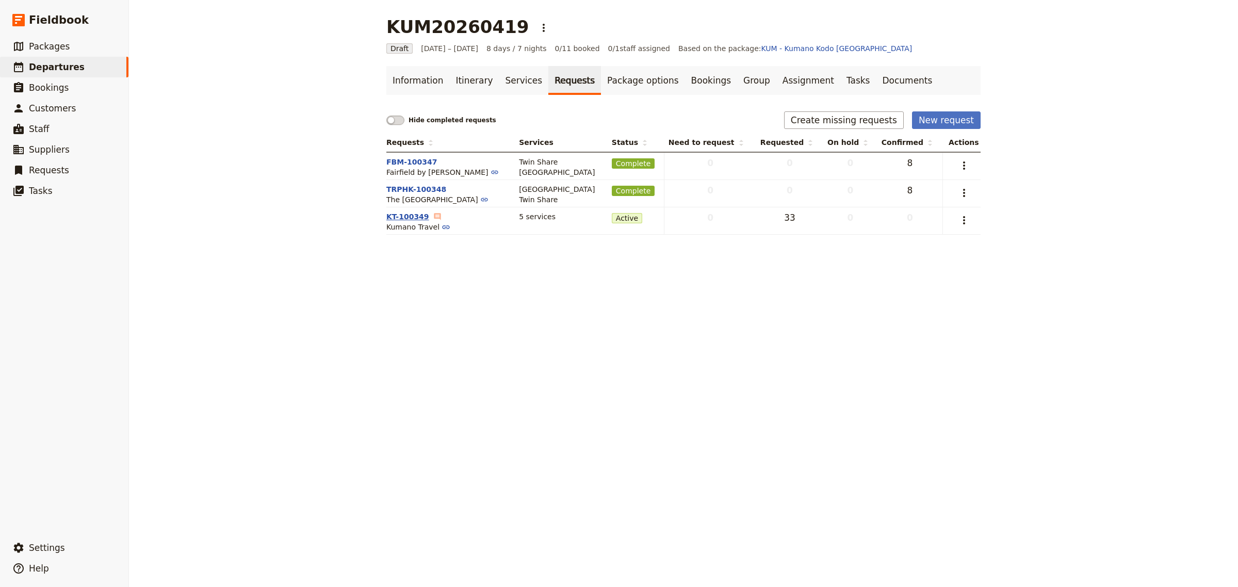
click at [393, 213] on button "KT-100349" at bounding box center [407, 217] width 43 height 10
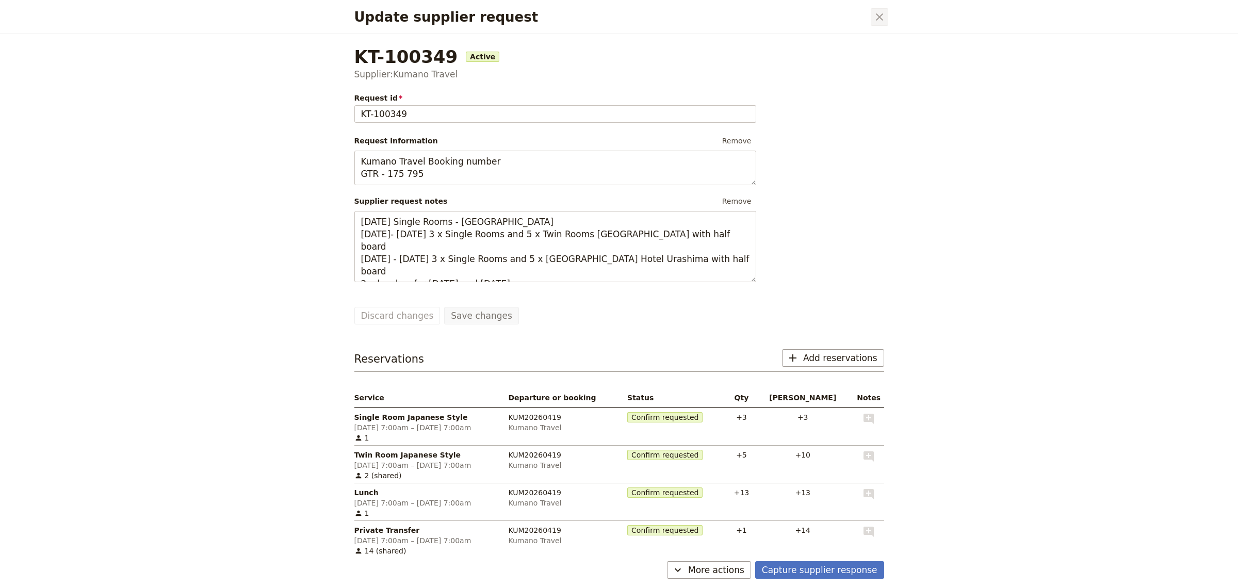
click at [876, 22] on icon "Close dialog" at bounding box center [879, 17] width 12 height 12
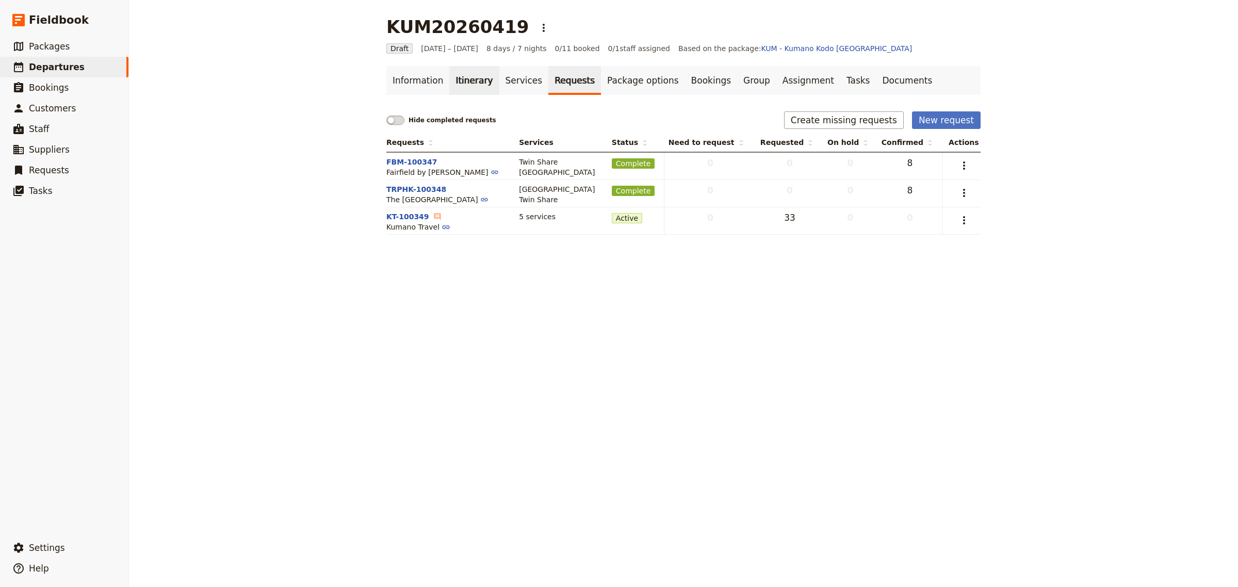
click at [454, 80] on link "Itinerary" at bounding box center [474, 80] width 50 height 29
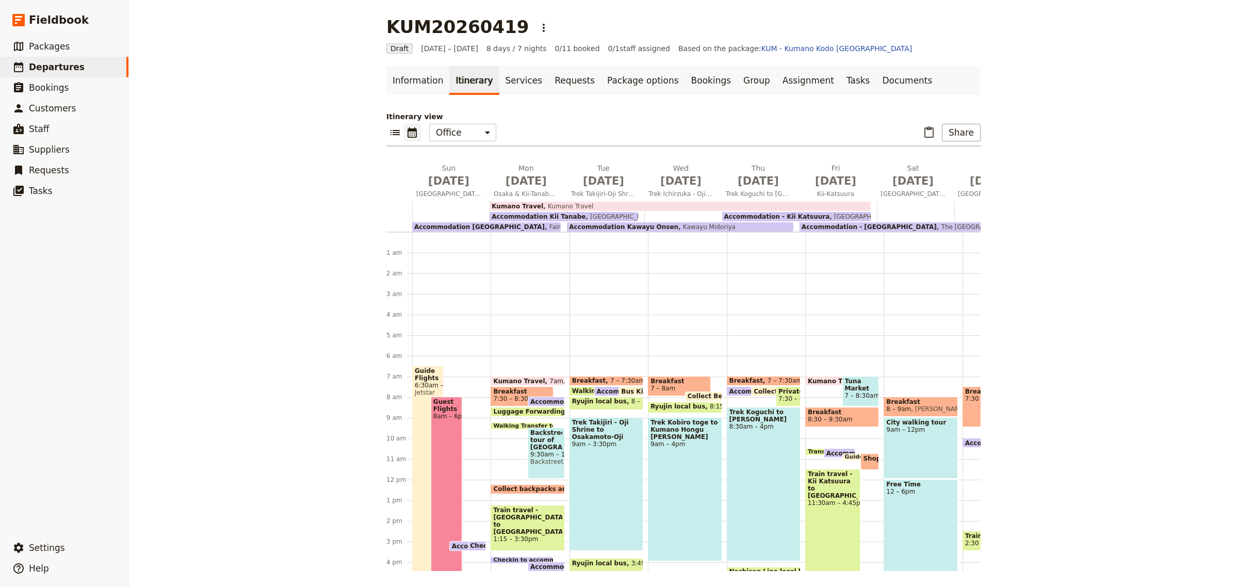
scroll to position [124, 0]
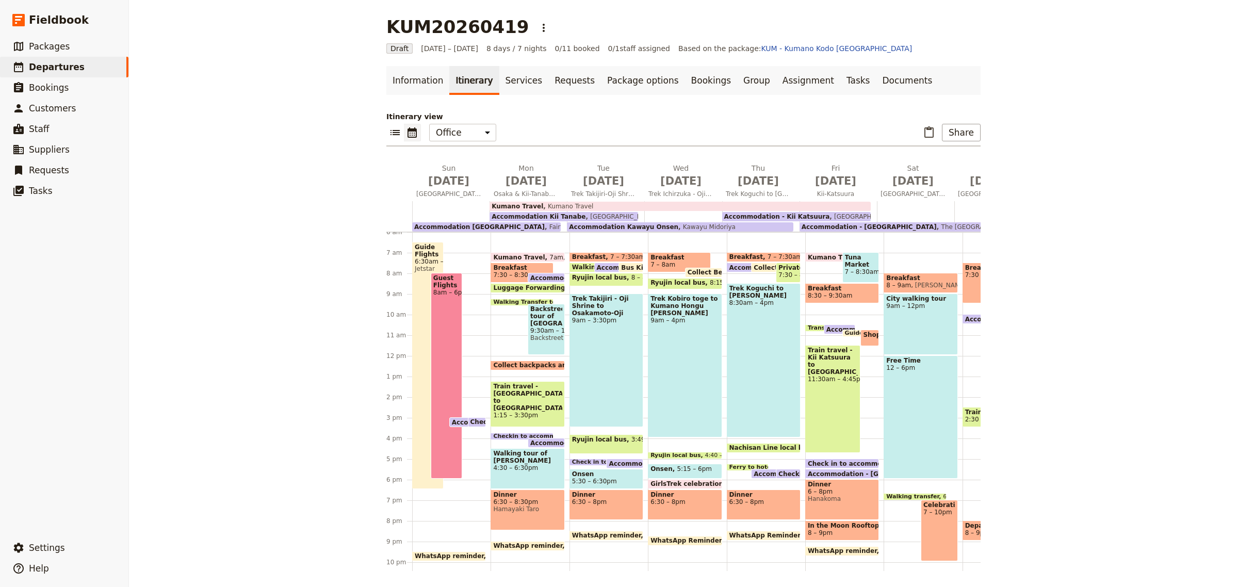
click at [505, 435] on span at bounding box center [522, 437] width 62 height 4
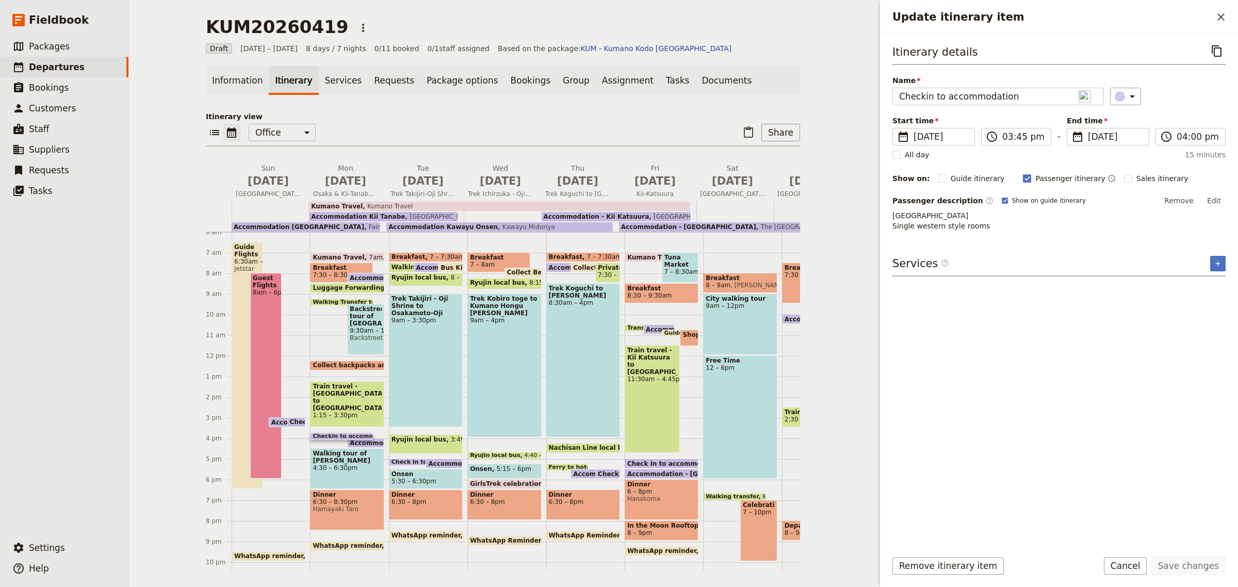
click at [403, 463] on span at bounding box center [420, 463] width 62 height 4
click at [375, 205] on span "Kumano Travel" at bounding box center [388, 206] width 50 height 7
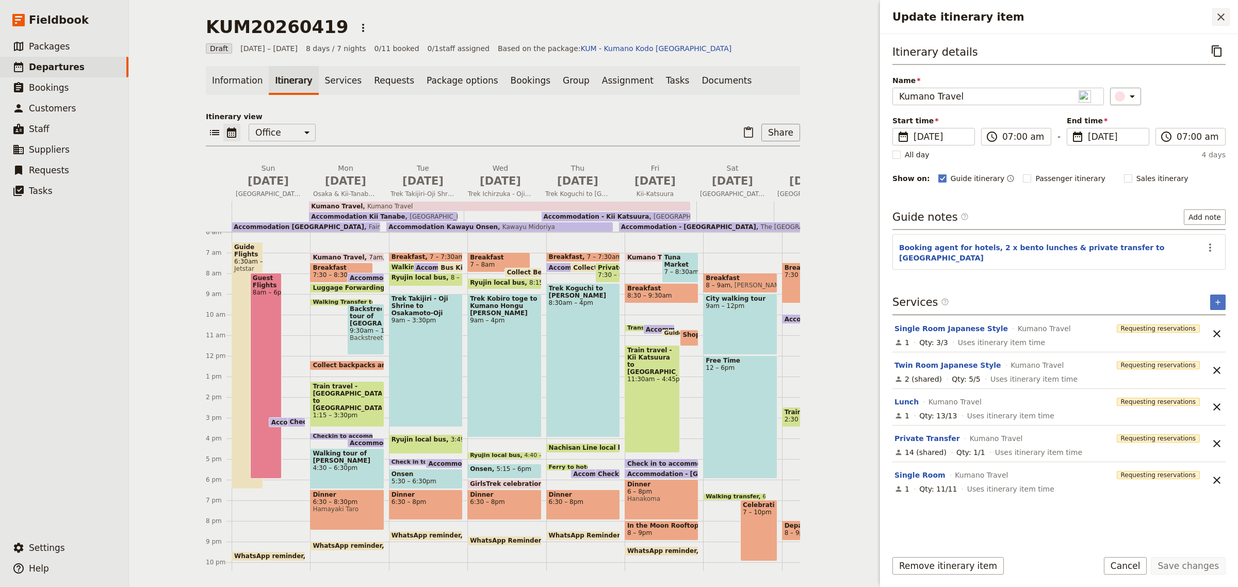
click at [1219, 16] on icon "Close drawer" at bounding box center [1220, 16] width 7 height 7
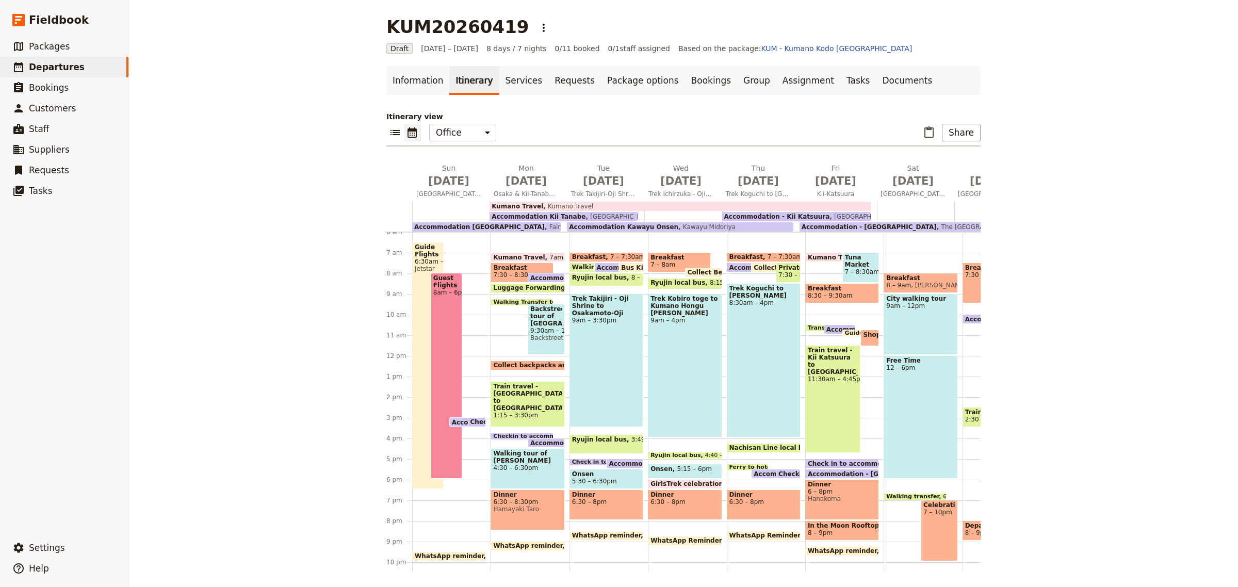
click at [534, 440] on span "Accommodation Kii Tanabe" at bounding box center [579, 443] width 99 height 7
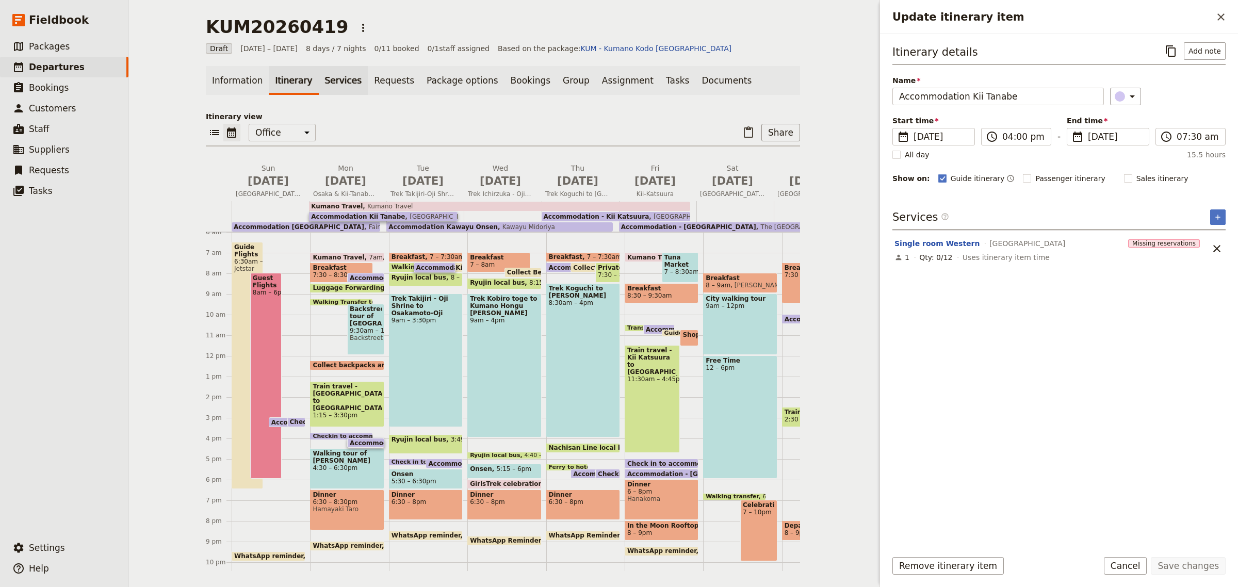
click at [332, 86] on link "Services" at bounding box center [344, 80] width 50 height 29
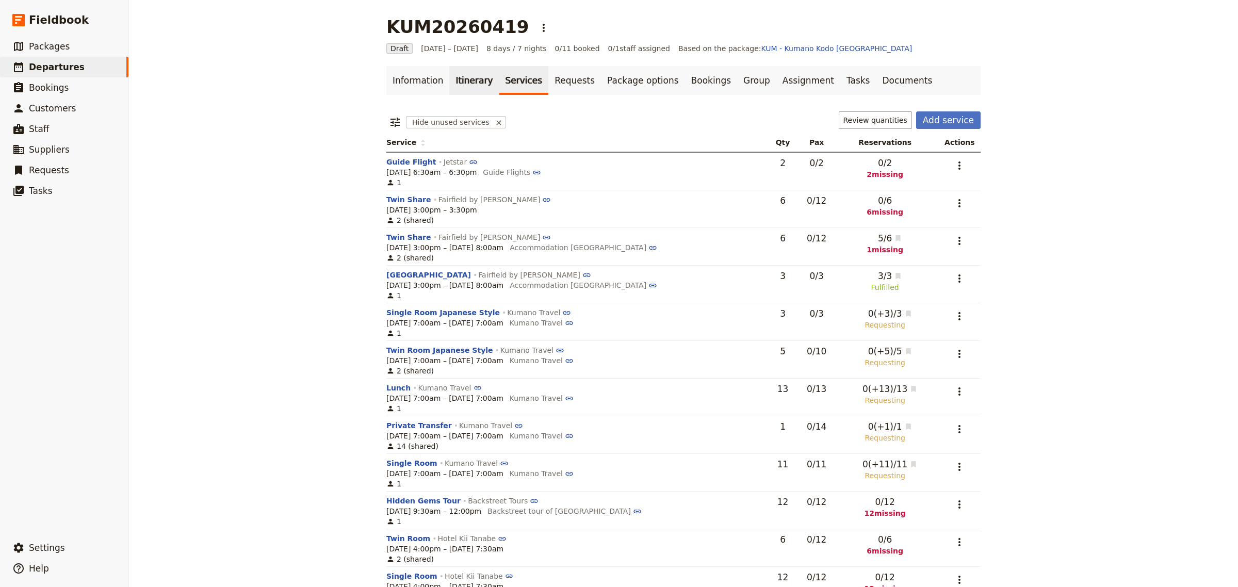
click at [457, 88] on link "Itinerary" at bounding box center [474, 80] width 50 height 29
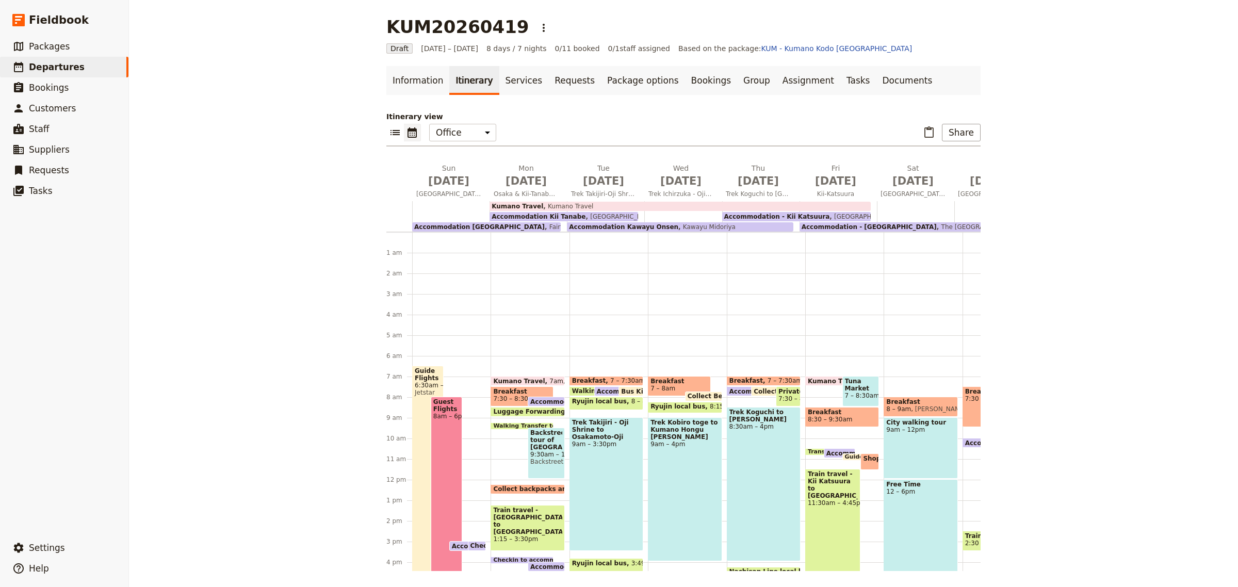
scroll to position [124, 0]
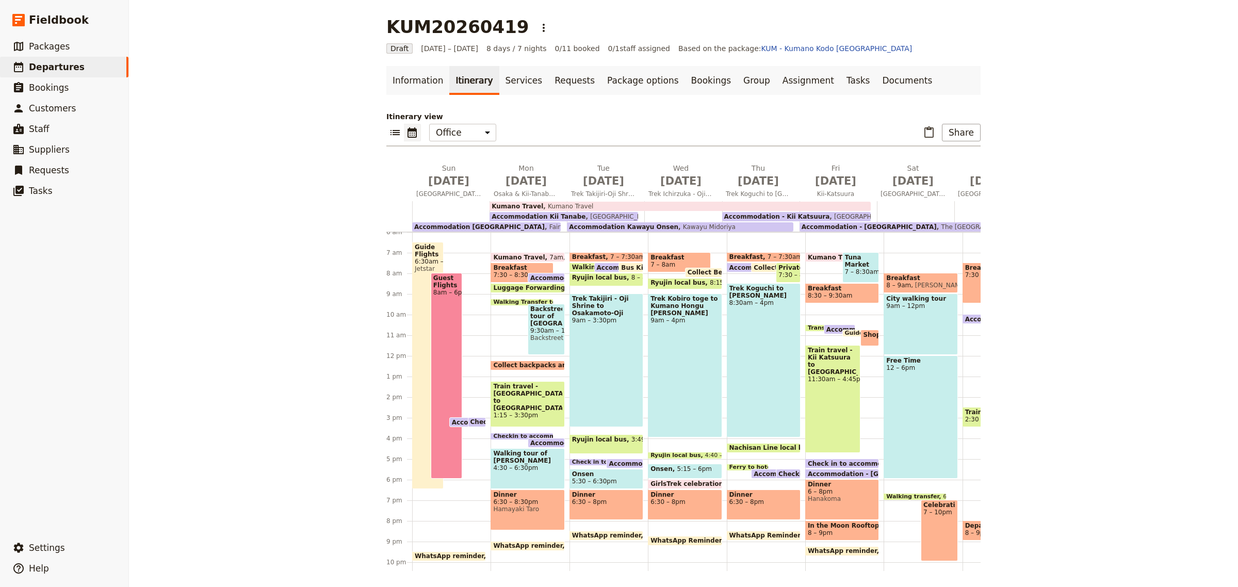
click at [530, 442] on span "Accommodation Kii Tanabe" at bounding box center [579, 443] width 99 height 7
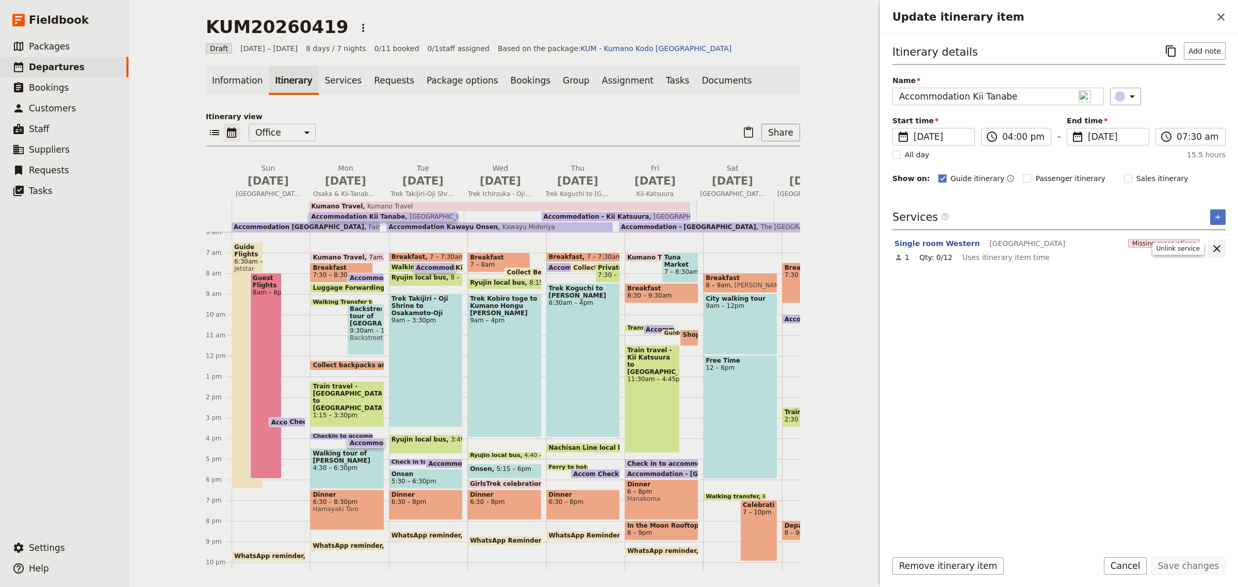
click at [1218, 249] on icon "Unlink service" at bounding box center [1217, 248] width 12 height 12
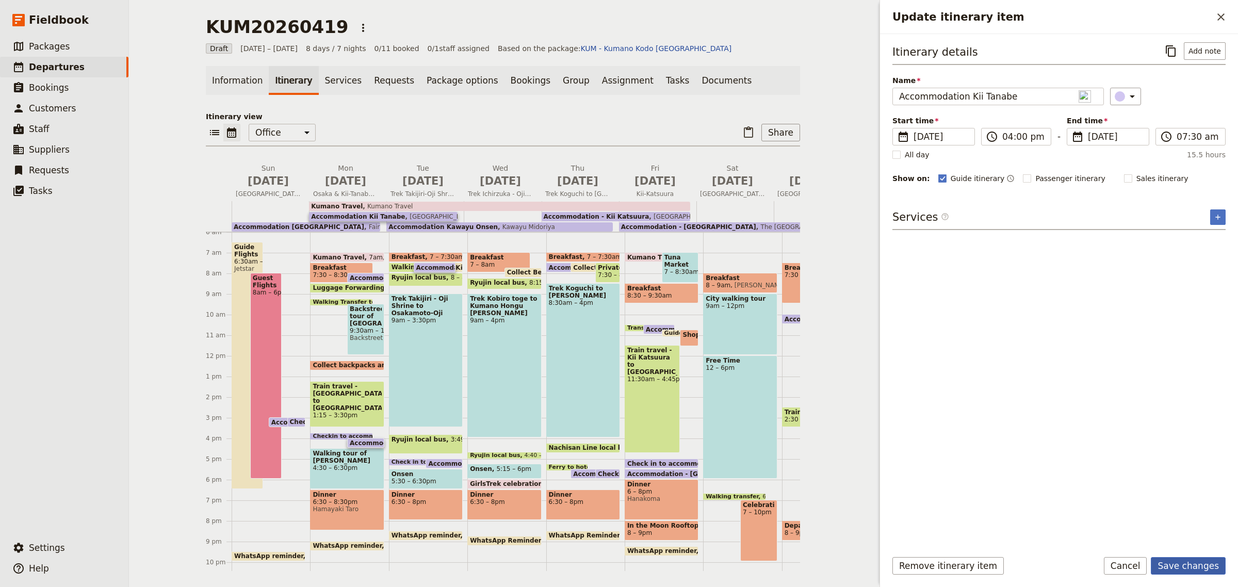
click at [1203, 560] on button "Save changes" at bounding box center [1188, 566] width 75 height 18
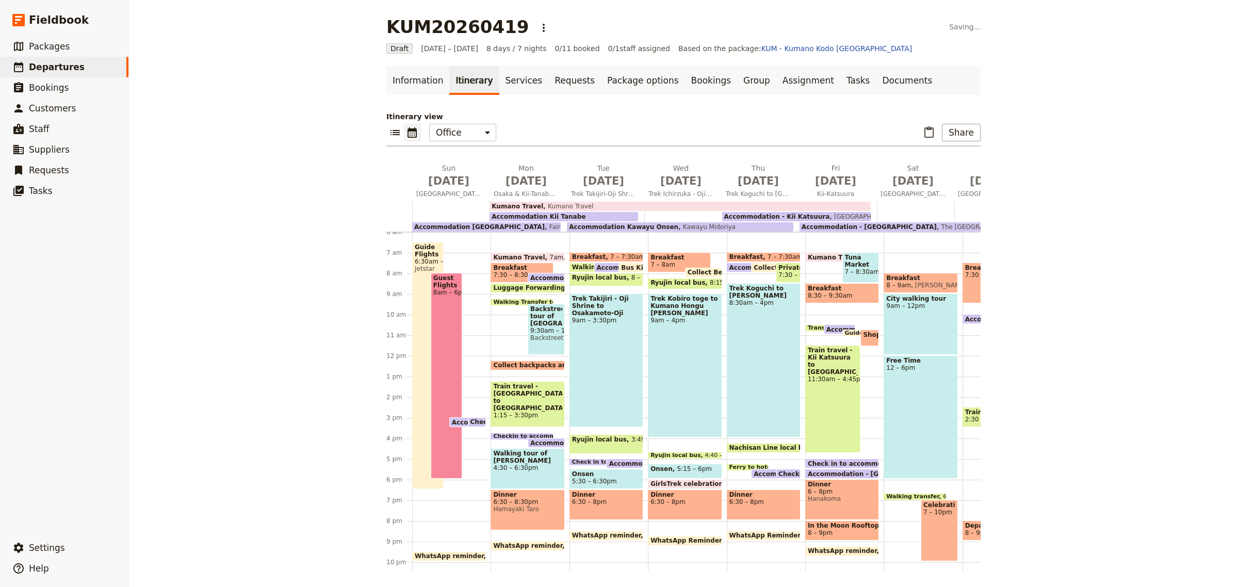
click at [619, 463] on span "Accommodation Kawayu Onsen" at bounding box center [666, 463] width 114 height 7
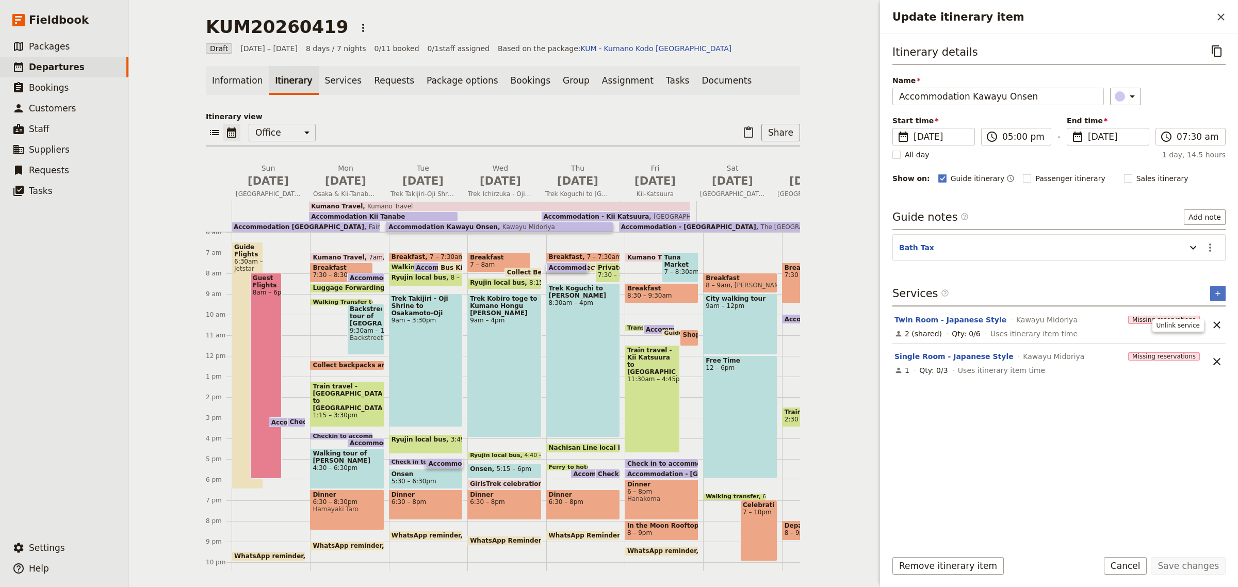
drag, startPoint x: 1221, startPoint y: 324, endPoint x: 1221, endPoint y: 342, distance: 17.5
click at [1221, 324] on icon "Unlink service" at bounding box center [1217, 325] width 12 height 12
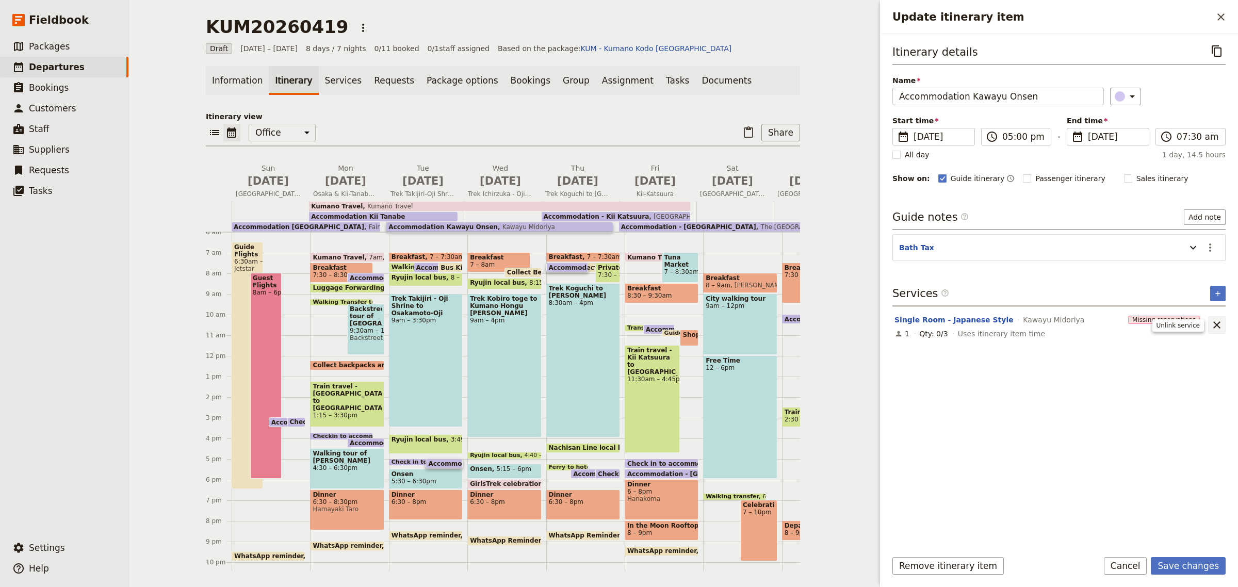
click at [1212, 326] on icon "Unlink service" at bounding box center [1217, 325] width 12 height 12
click at [1203, 568] on button "Save changes" at bounding box center [1188, 566] width 75 height 18
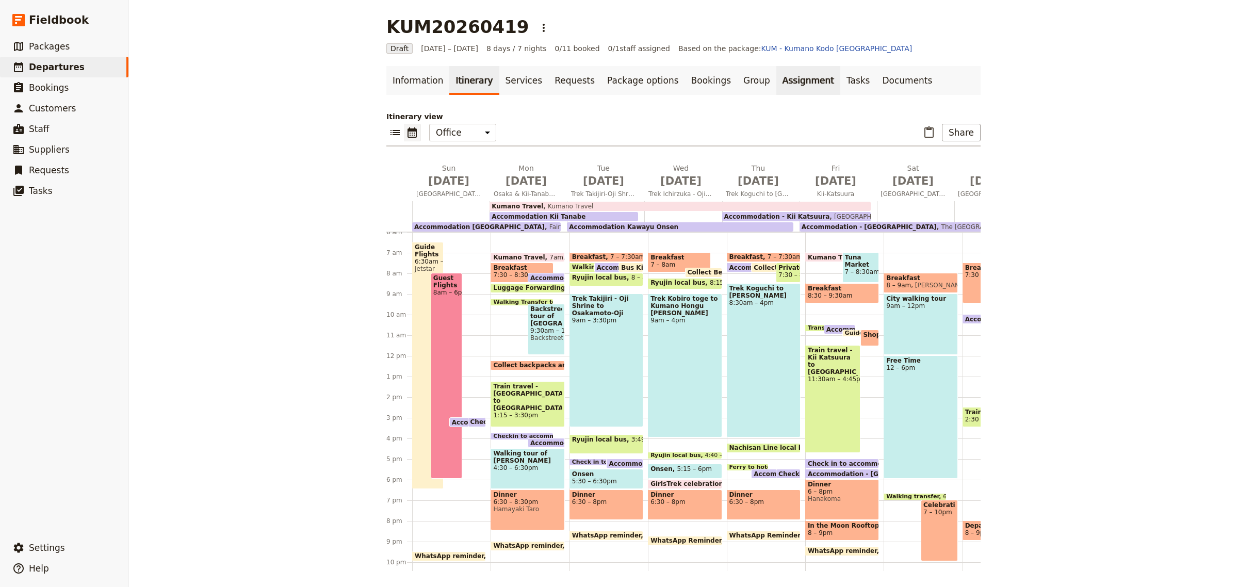
click at [776, 86] on link "Assignment" at bounding box center [808, 80] width 64 height 29
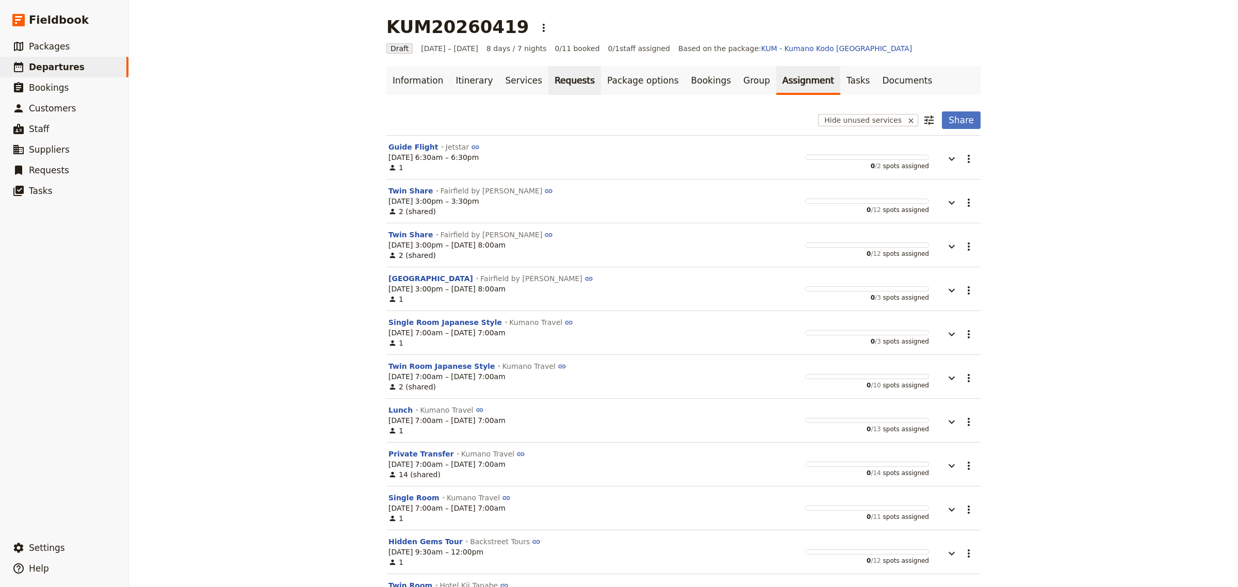
click at [548, 85] on link "Requests" at bounding box center [574, 80] width 53 height 29
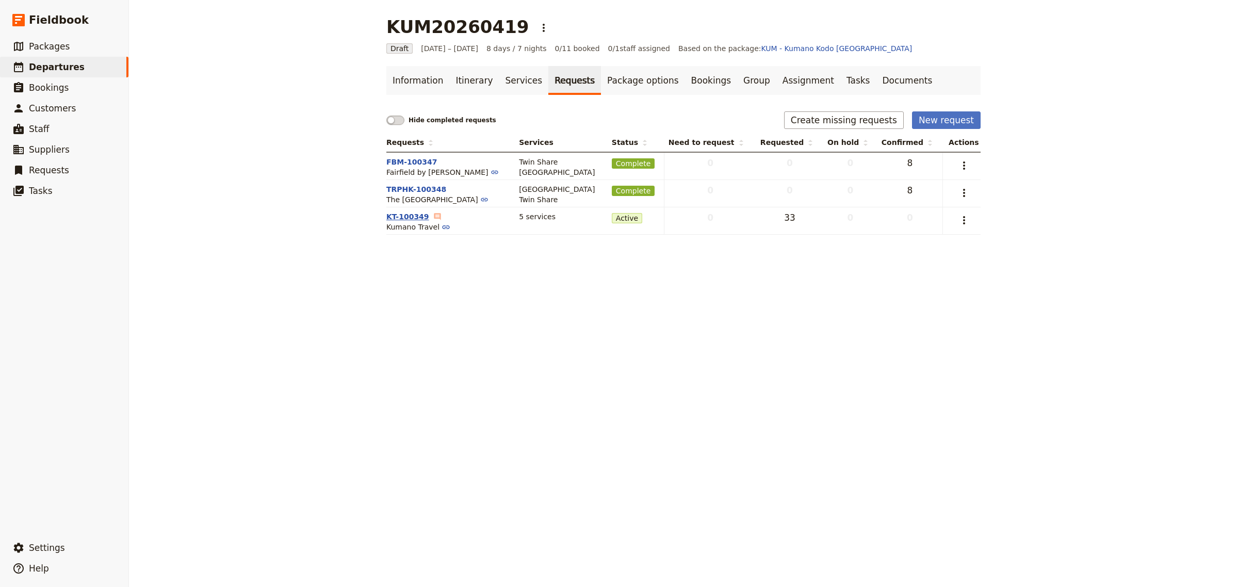
click at [386, 218] on button "KT-100349" at bounding box center [407, 217] width 43 height 10
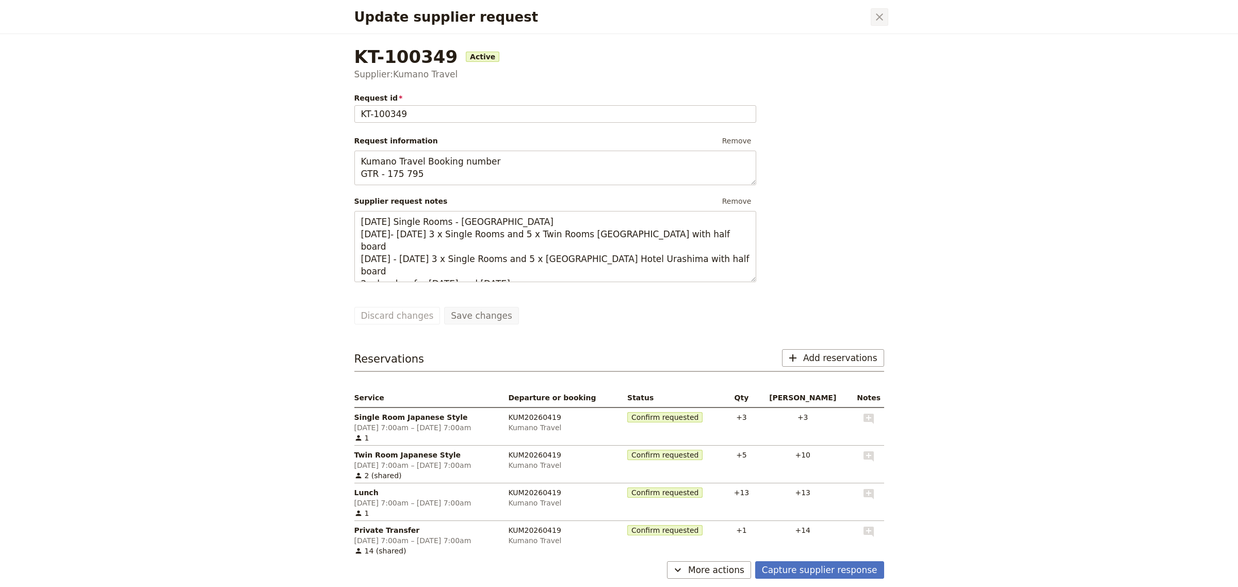
click at [879, 14] on icon "Close dialog" at bounding box center [879, 17] width 12 height 12
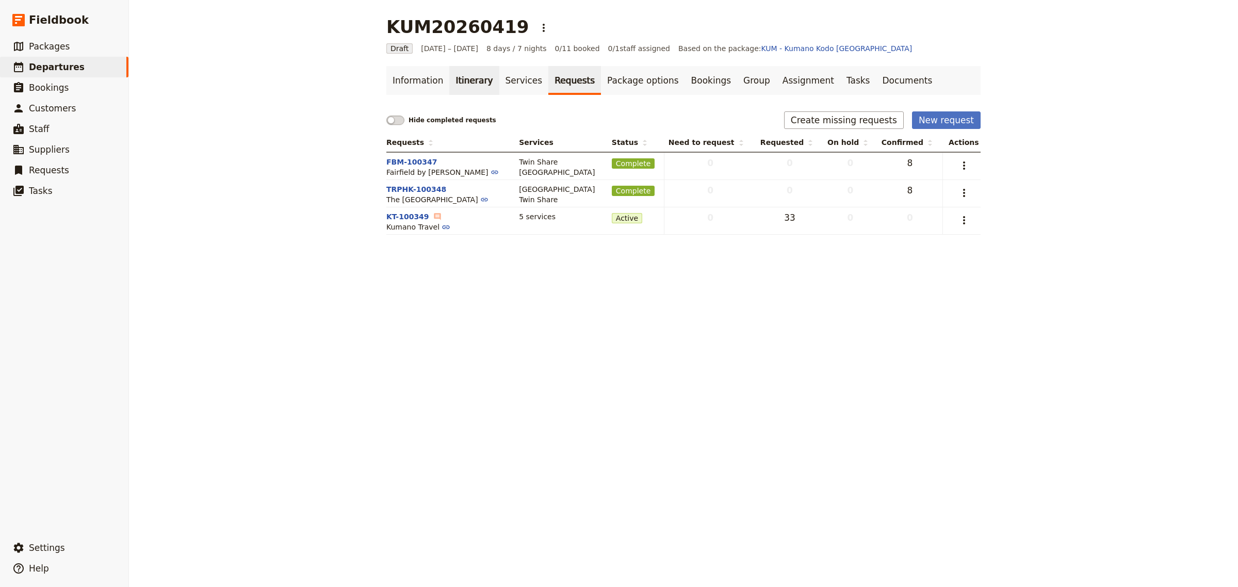
click at [464, 74] on link "Itinerary" at bounding box center [474, 80] width 50 height 29
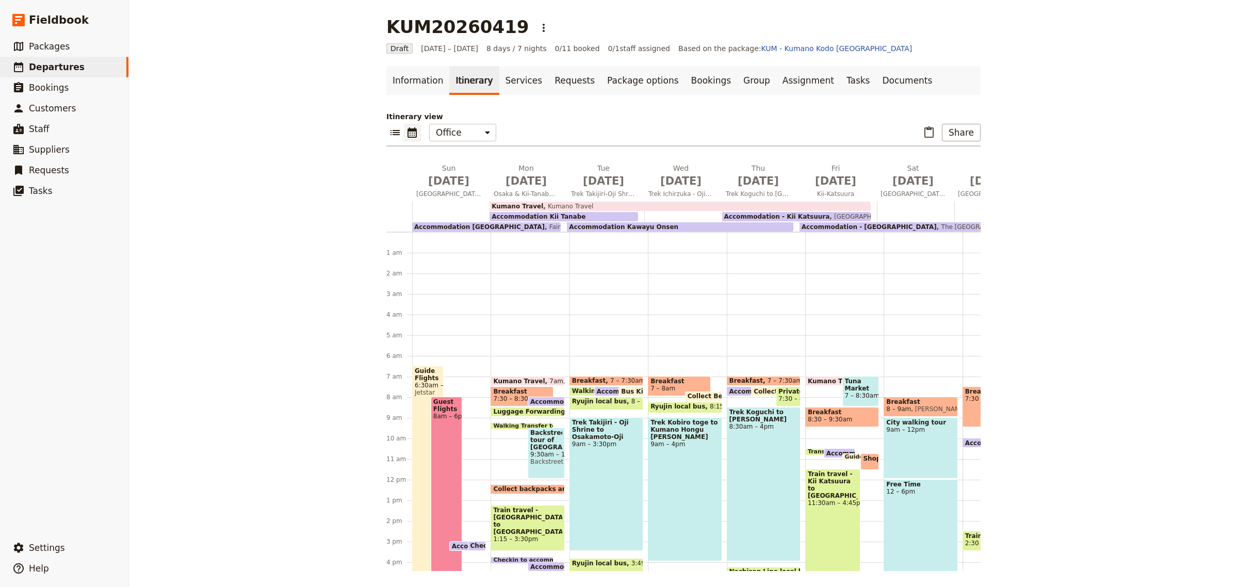
scroll to position [124, 0]
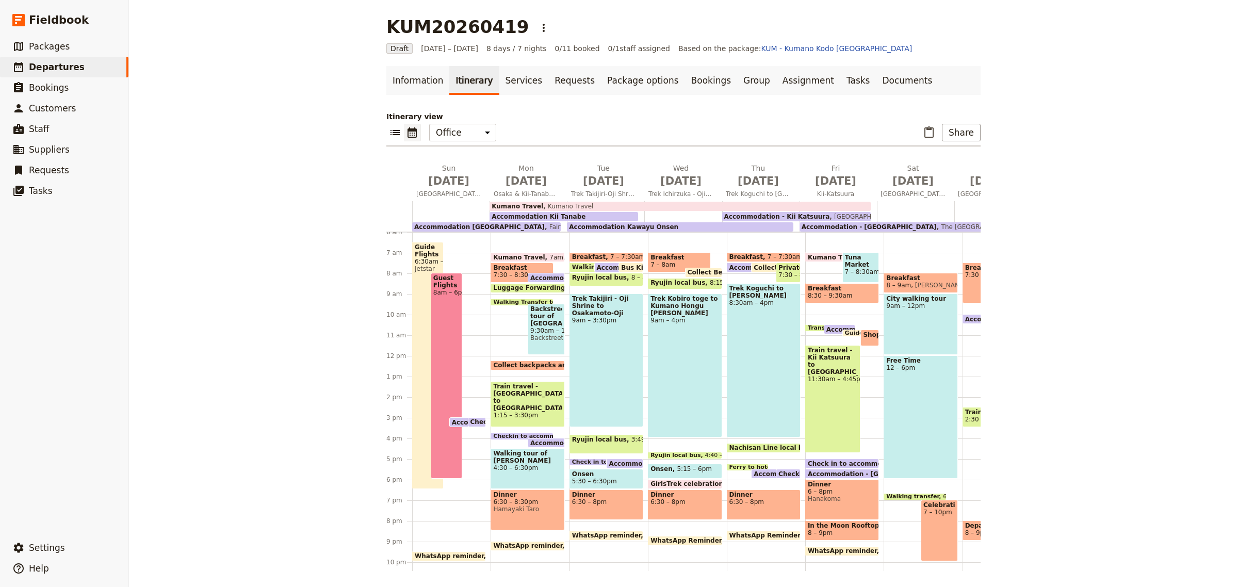
click at [547, 442] on span "Accommodation Kii Tanabe" at bounding box center [579, 443] width 99 height 7
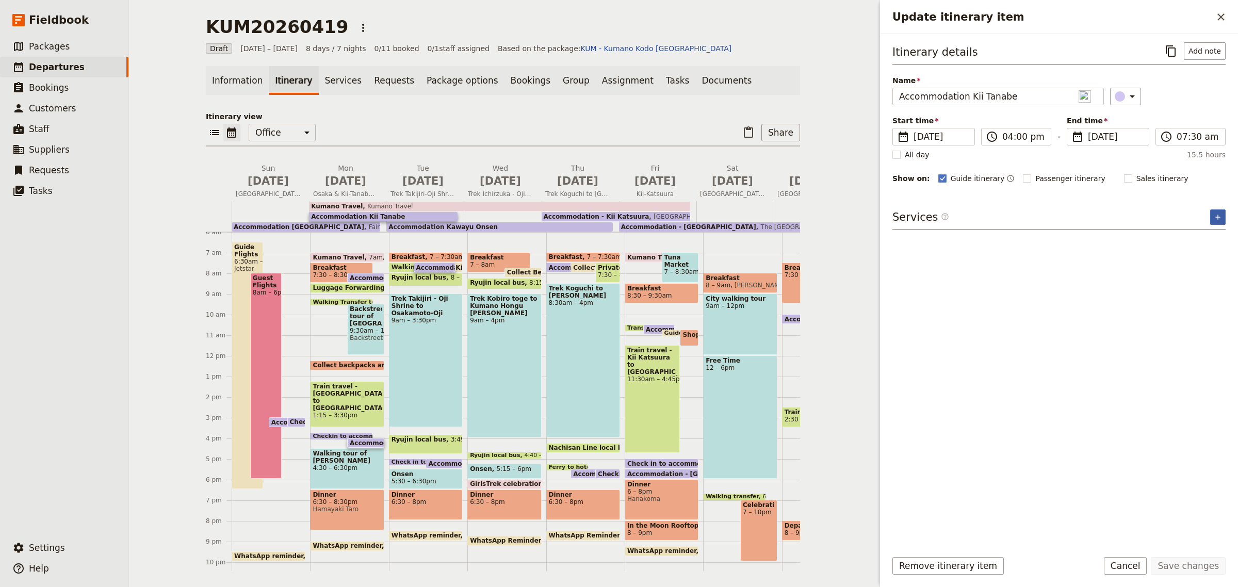
click at [1223, 220] on button "​" at bounding box center [1217, 216] width 15 height 15
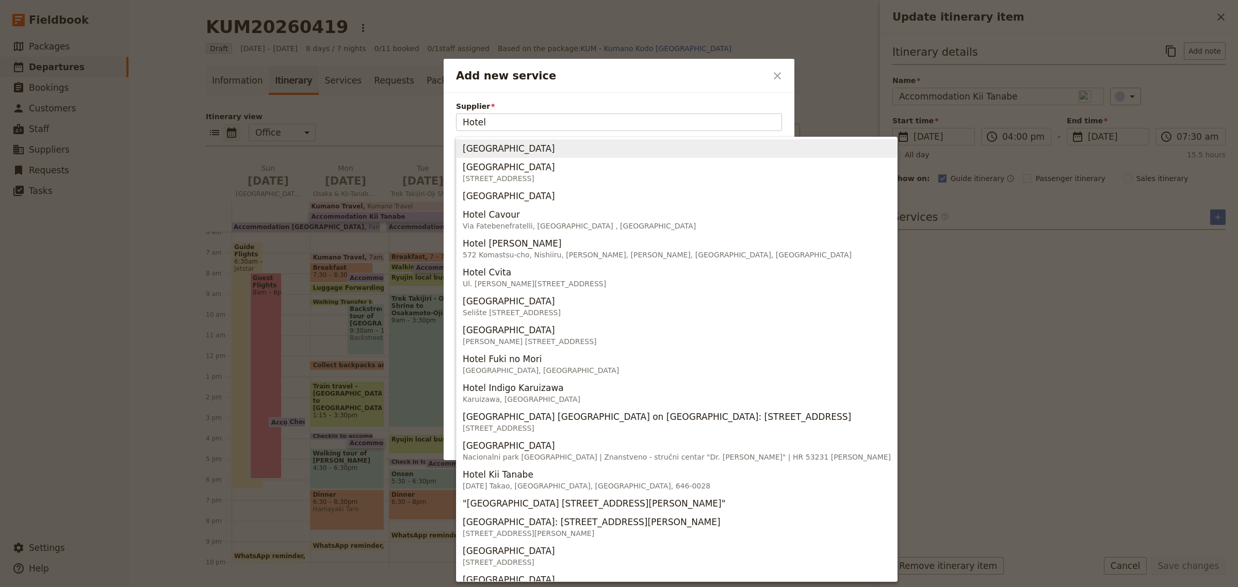
click at [504, 150] on span "[GEOGRAPHIC_DATA]" at bounding box center [509, 148] width 92 height 12
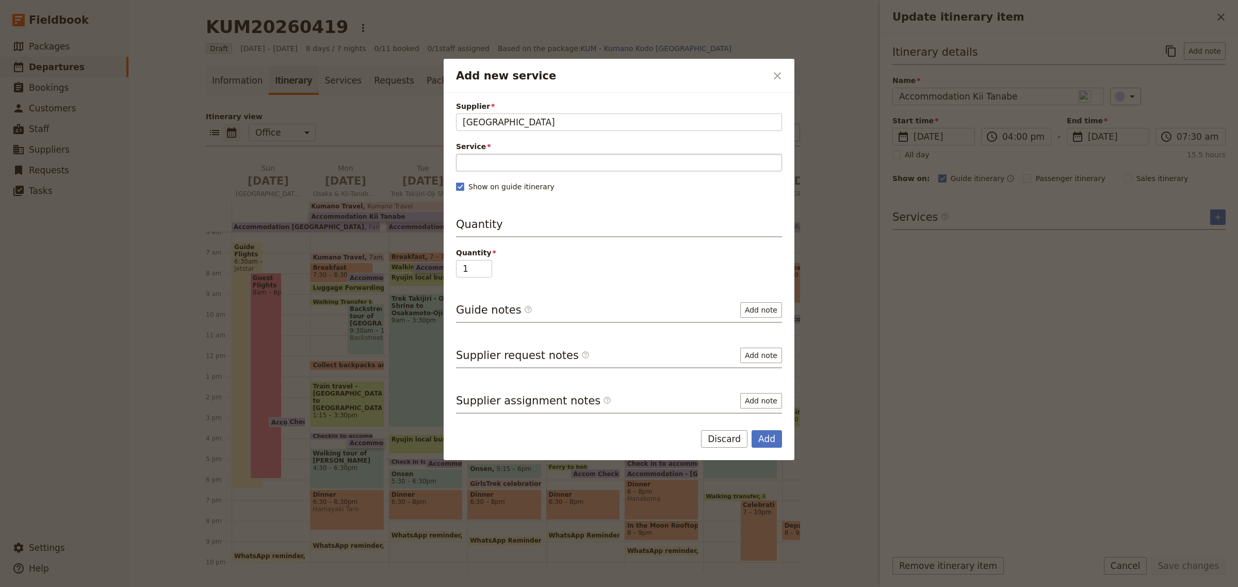
type input "[GEOGRAPHIC_DATA]"
click at [497, 166] on input "Service" at bounding box center [619, 163] width 326 height 18
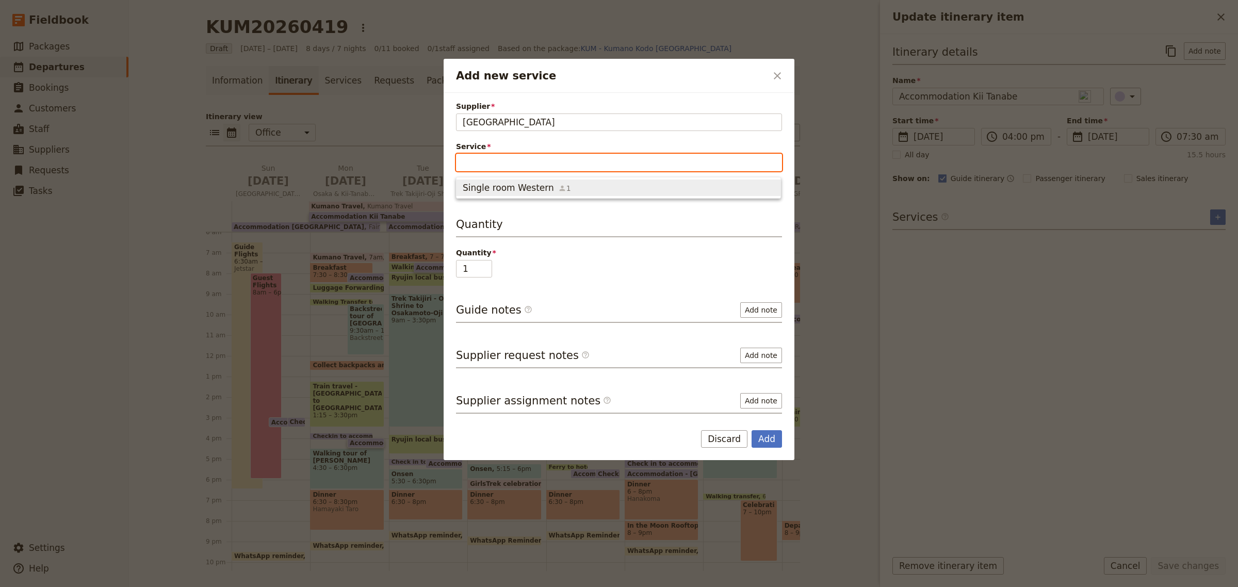
click at [493, 186] on span "Single room Western" at bounding box center [508, 188] width 91 height 12
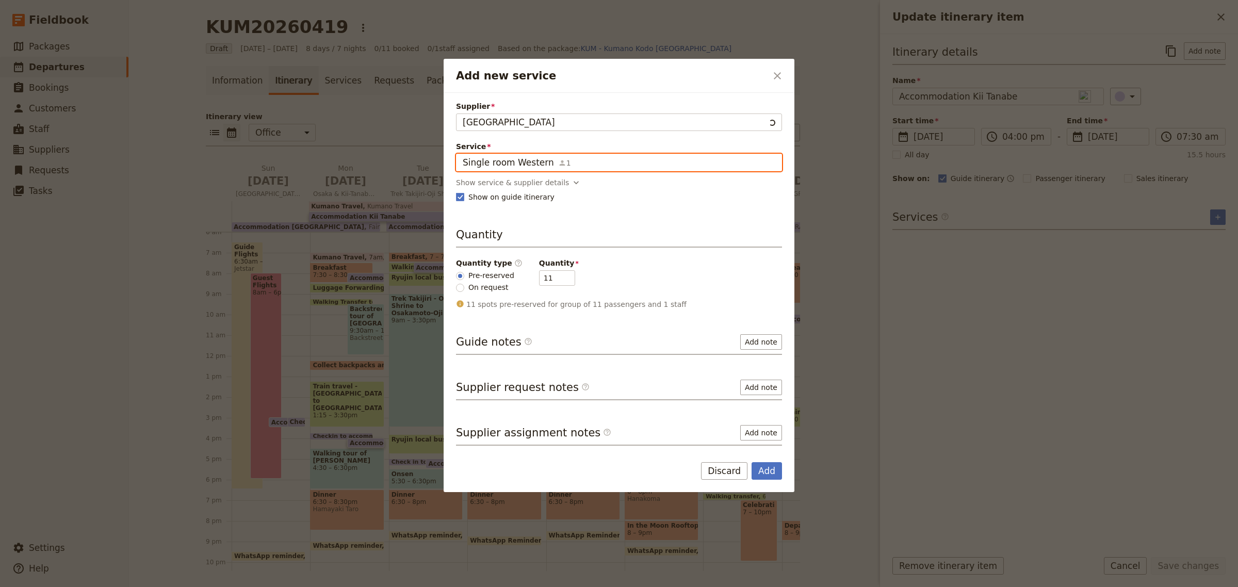
scroll to position [0, 0]
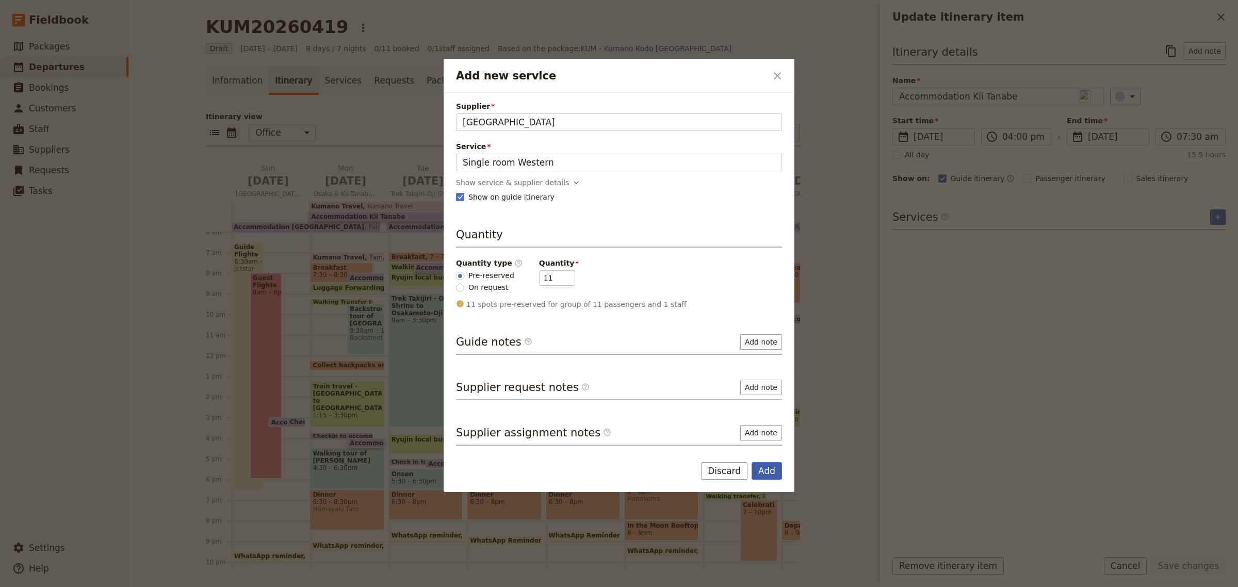
click at [764, 468] on button "Add" at bounding box center [767, 471] width 30 height 18
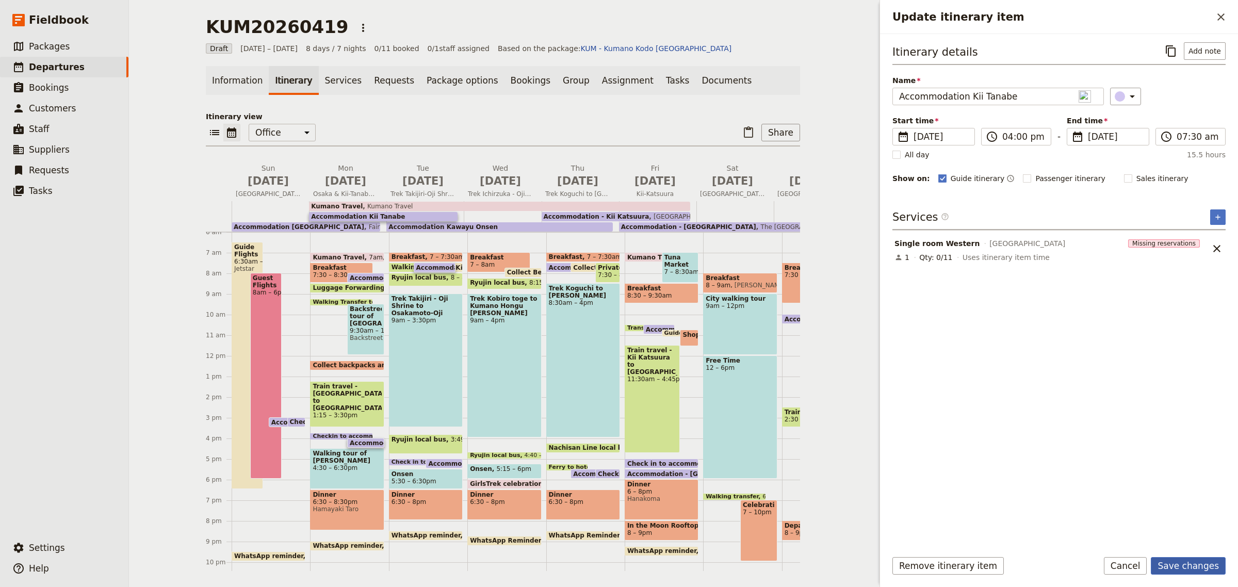
click at [1205, 568] on button "Save changes" at bounding box center [1188, 566] width 75 height 18
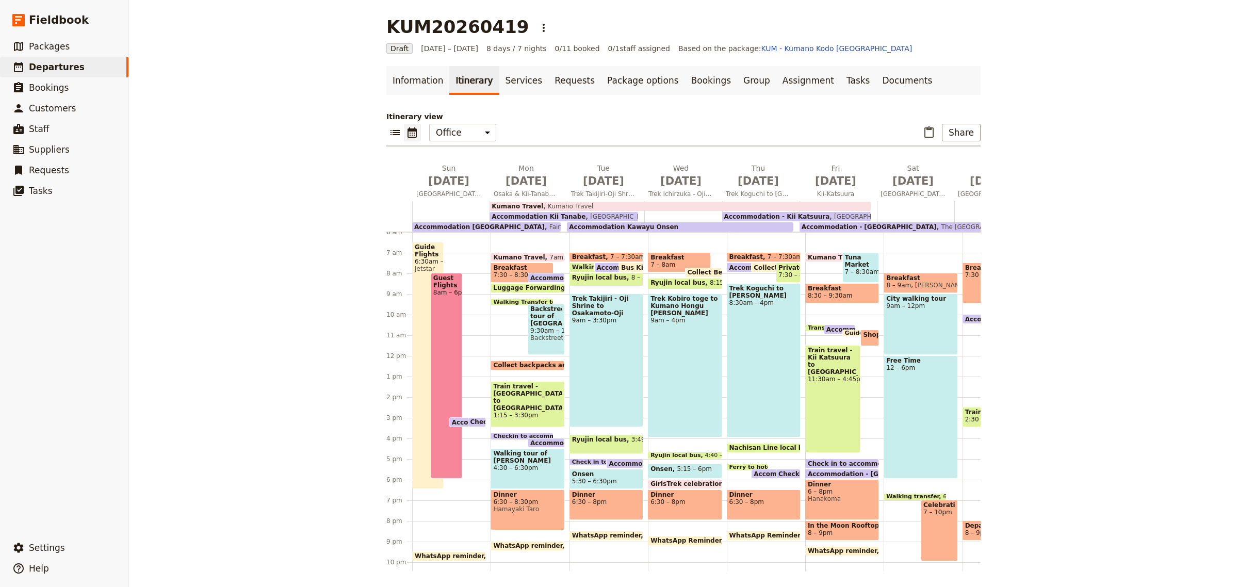
click at [610, 464] on span "Accommodation Kawayu Onsen" at bounding box center [666, 463] width 114 height 7
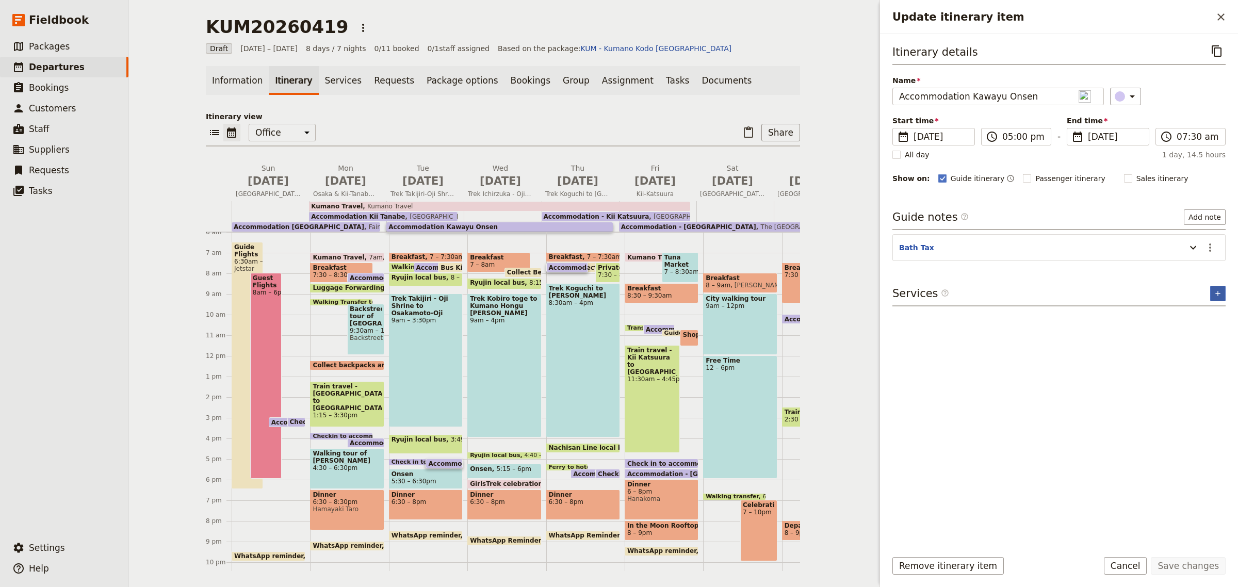
click at [1218, 296] on icon "Add service inclusion" at bounding box center [1218, 293] width 8 height 8
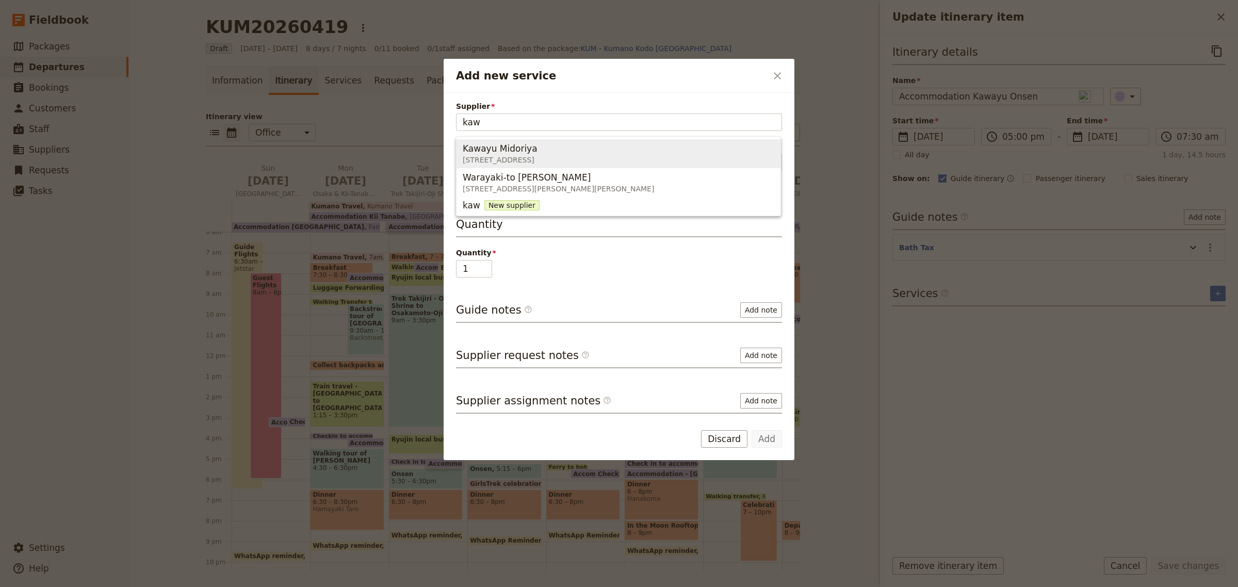
click at [538, 143] on div "Kawayu Midoriya" at bounding box center [500, 148] width 75 height 12
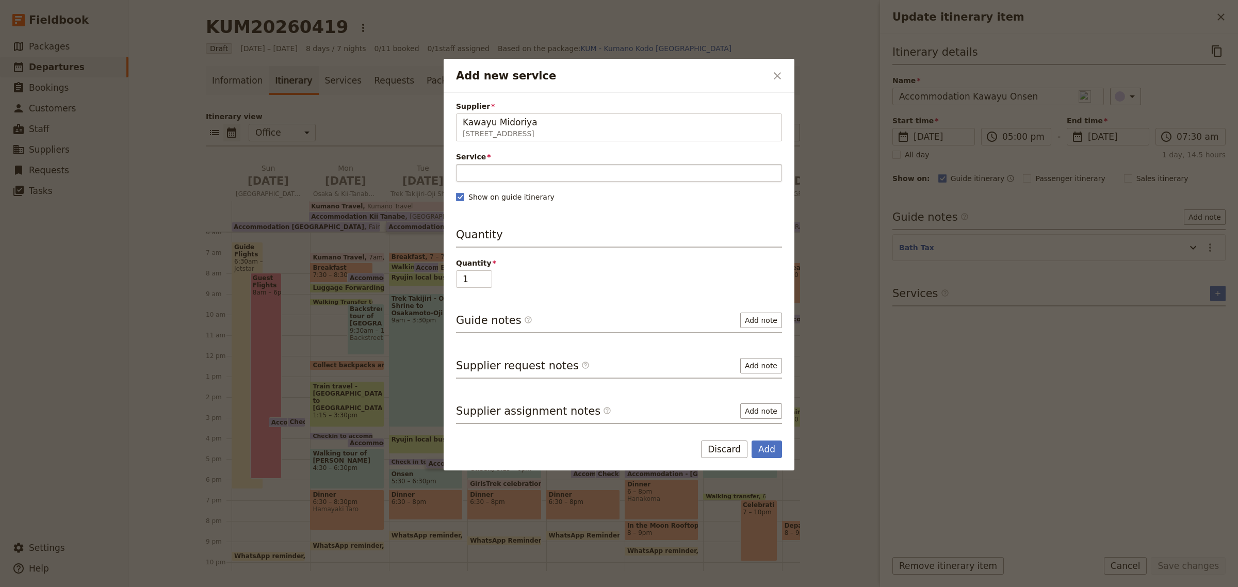
type input "Kawayu Midoriya"
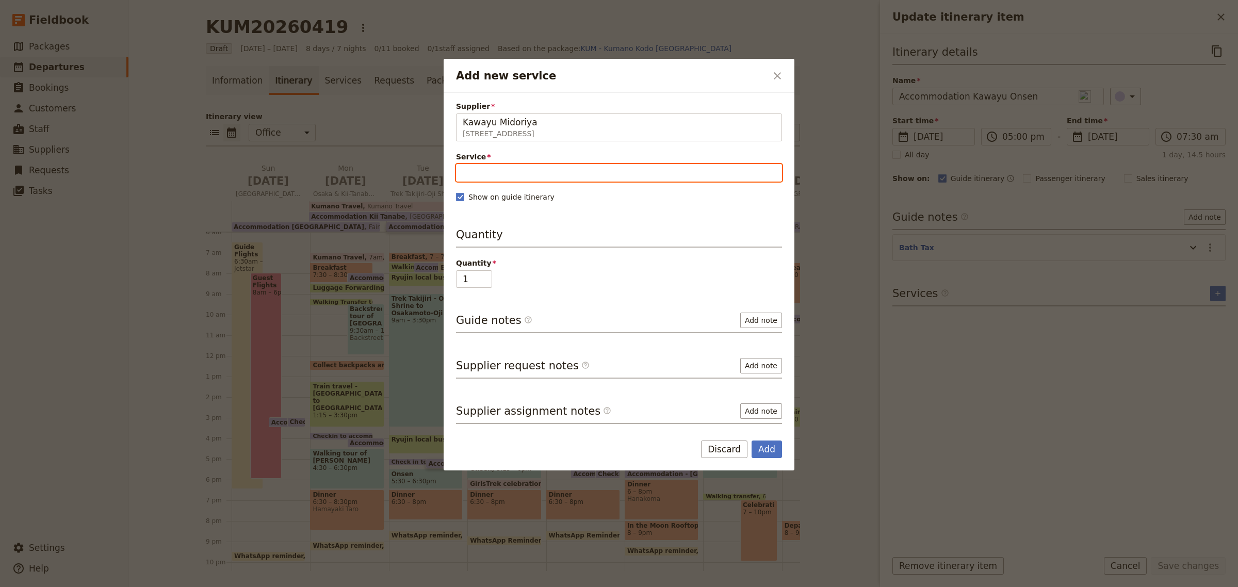
click at [578, 171] on input "Service" at bounding box center [619, 173] width 326 height 18
click at [527, 213] on span "Twin Room - Japanese Style" at bounding box center [523, 214] width 120 height 12
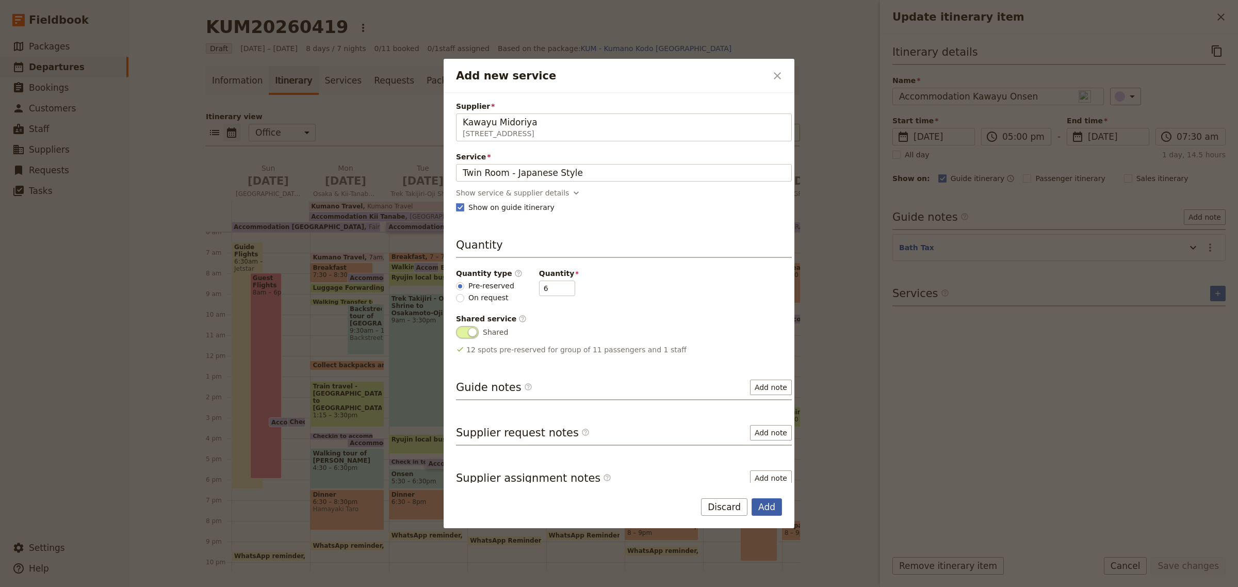
click at [768, 512] on button "Add" at bounding box center [767, 507] width 30 height 18
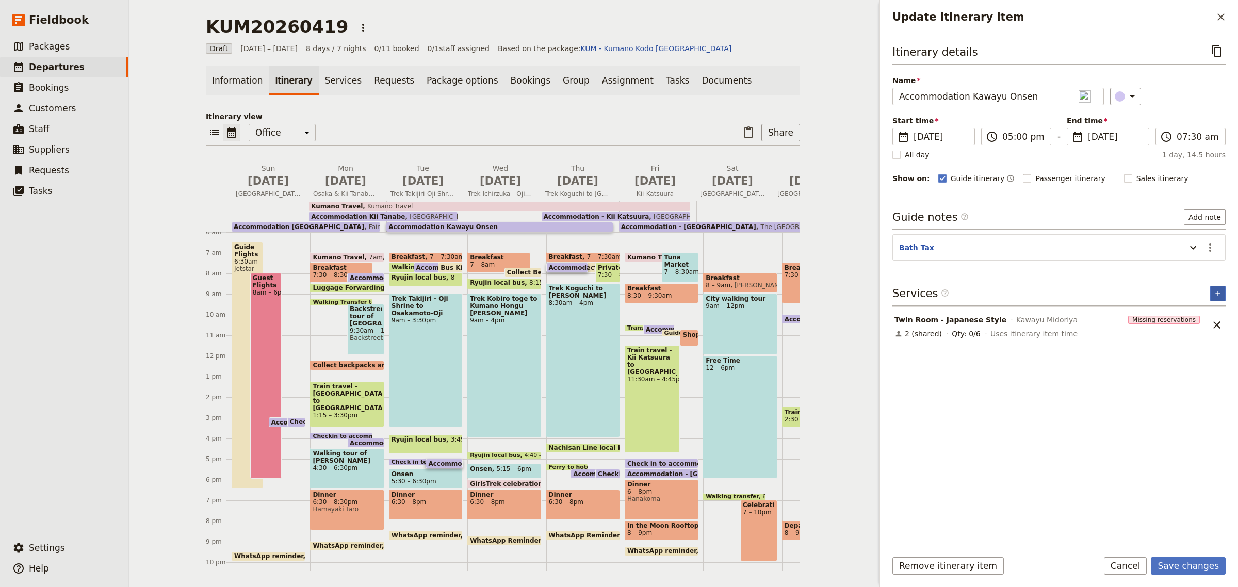
click at [1215, 290] on icon "Add service inclusion" at bounding box center [1218, 293] width 8 height 8
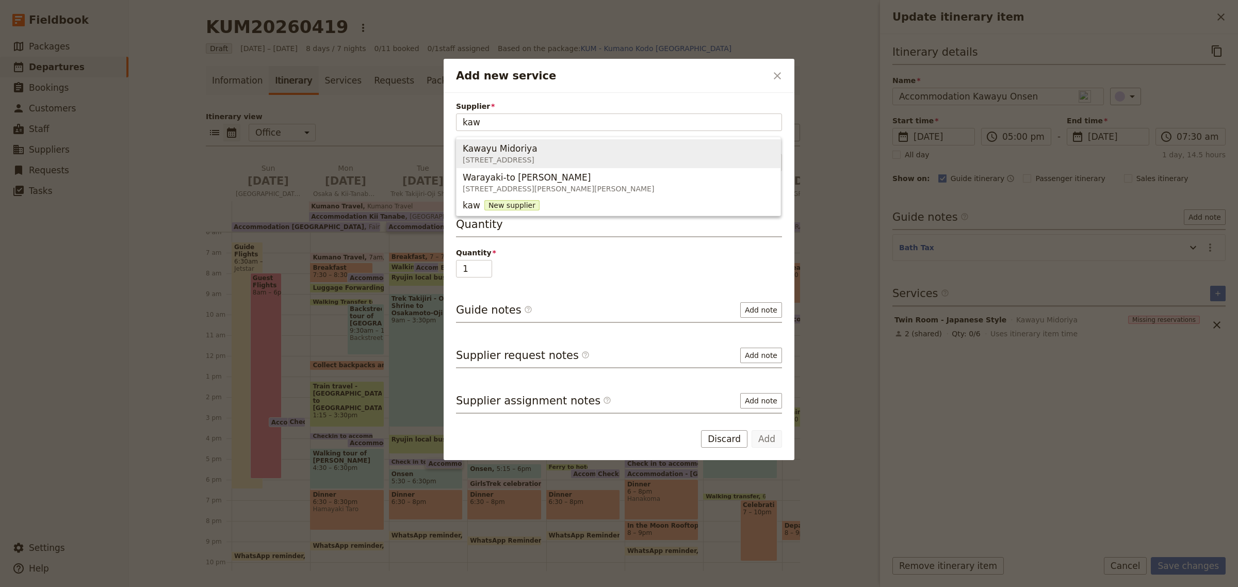
click at [525, 155] on span "[STREET_ADDRESS]" at bounding box center [500, 160] width 75 height 10
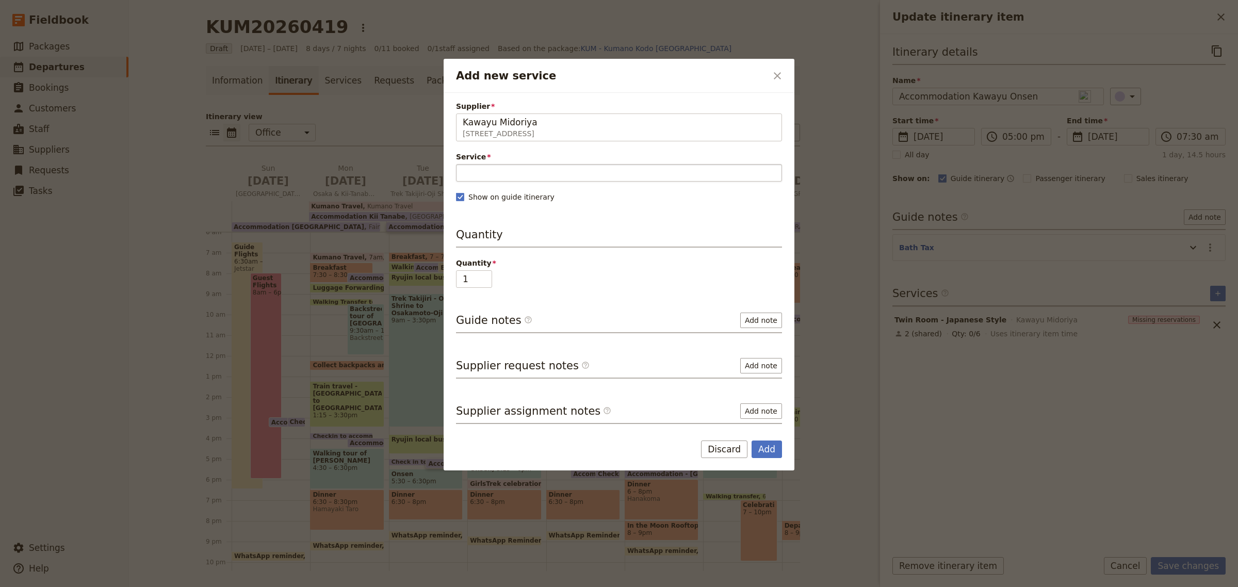
type input "Kawayu Midoriya"
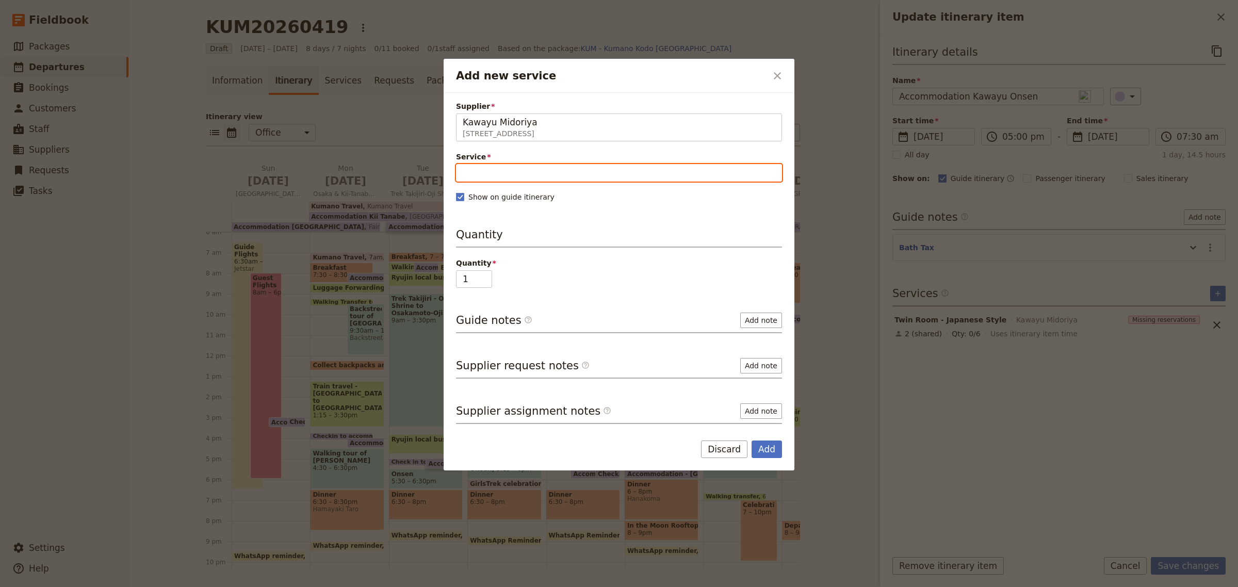
click at [505, 171] on input "Service" at bounding box center [619, 173] width 326 height 18
click at [501, 205] on button "Single Room - Japanese Style 1" at bounding box center [619, 198] width 324 height 17
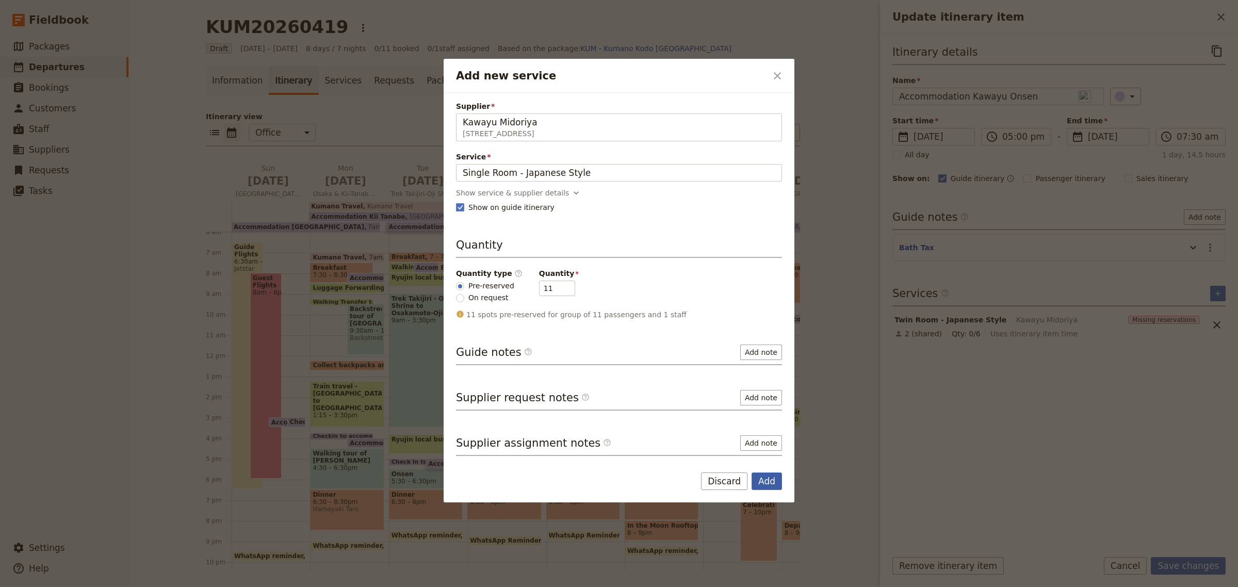
click at [777, 482] on button "Add" at bounding box center [767, 482] width 30 height 18
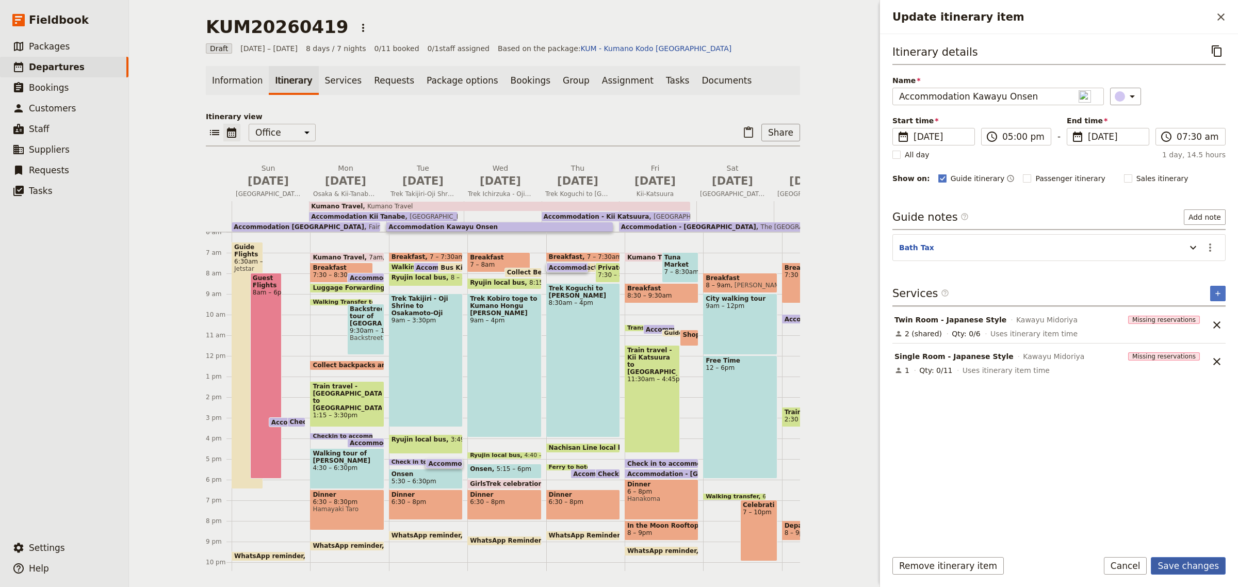
click at [1194, 568] on button "Save changes" at bounding box center [1188, 566] width 75 height 18
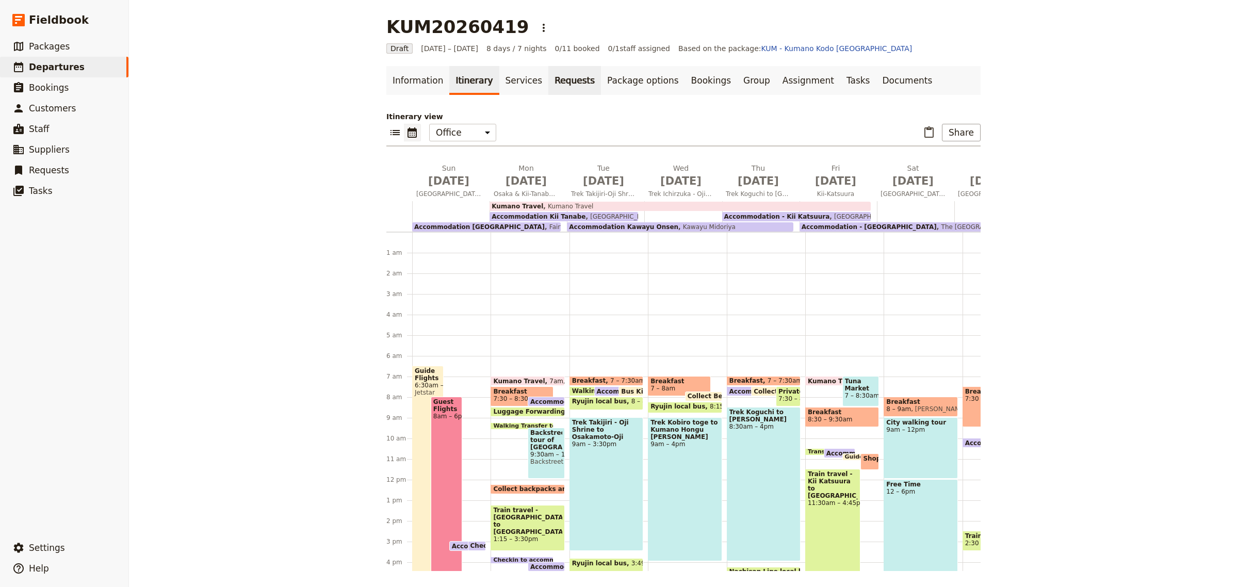
click at [548, 83] on link "Requests" at bounding box center [574, 80] width 53 height 29
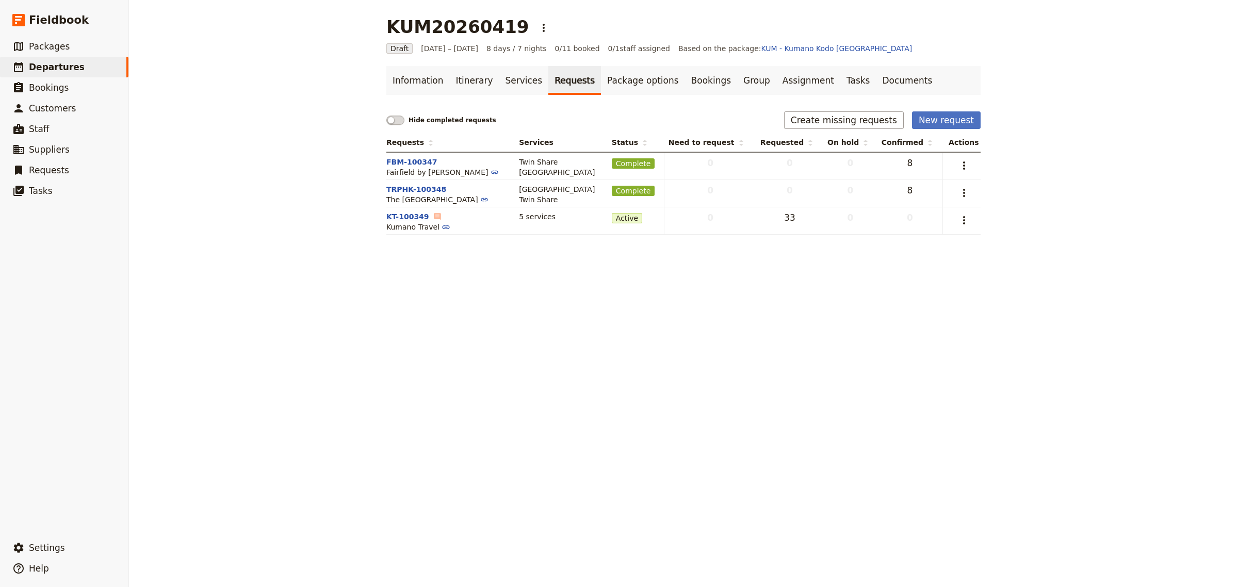
click at [411, 217] on button "KT-100349" at bounding box center [407, 217] width 43 height 10
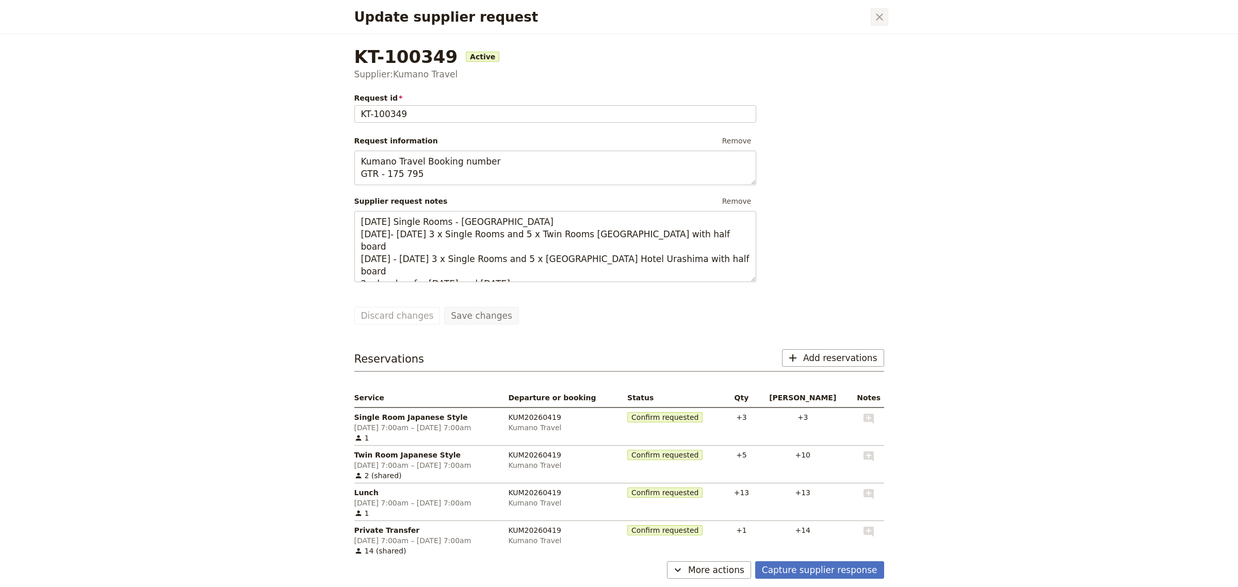
click at [880, 21] on icon "Close dialog" at bounding box center [879, 17] width 12 height 12
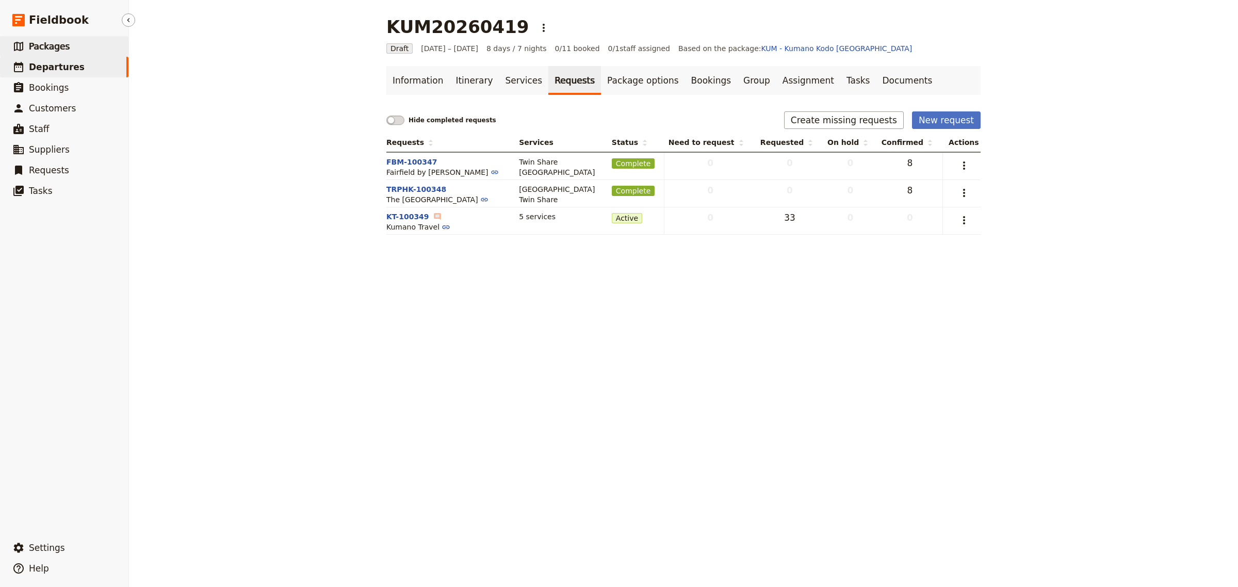
click at [47, 44] on span "Packages" at bounding box center [49, 46] width 41 height 10
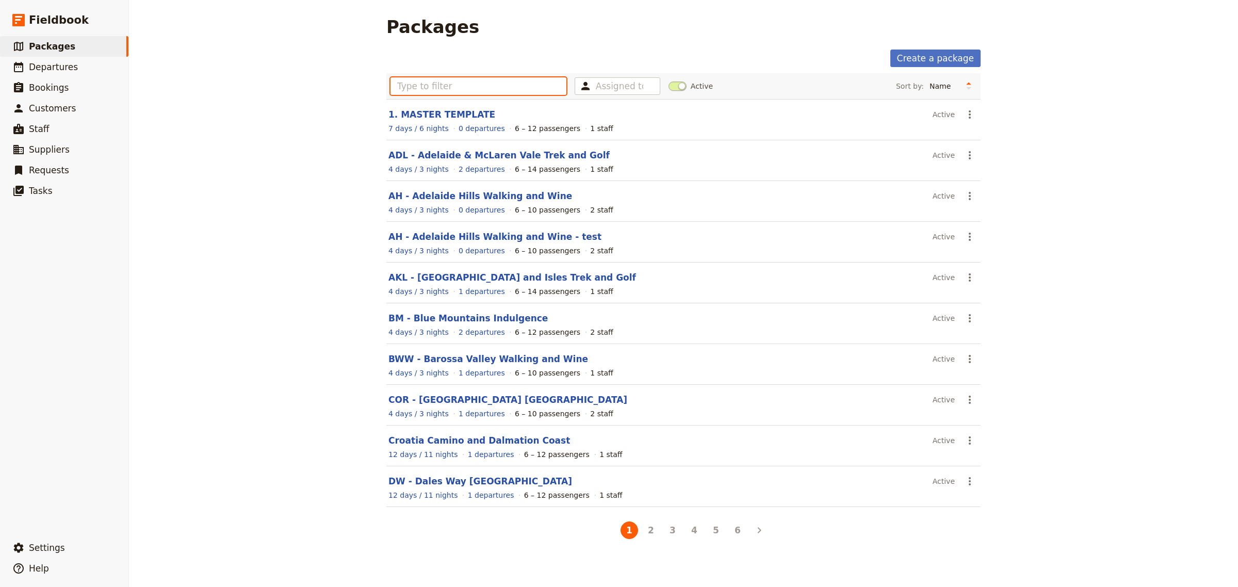
click at [440, 88] on input "text" at bounding box center [479, 86] width 176 height 18
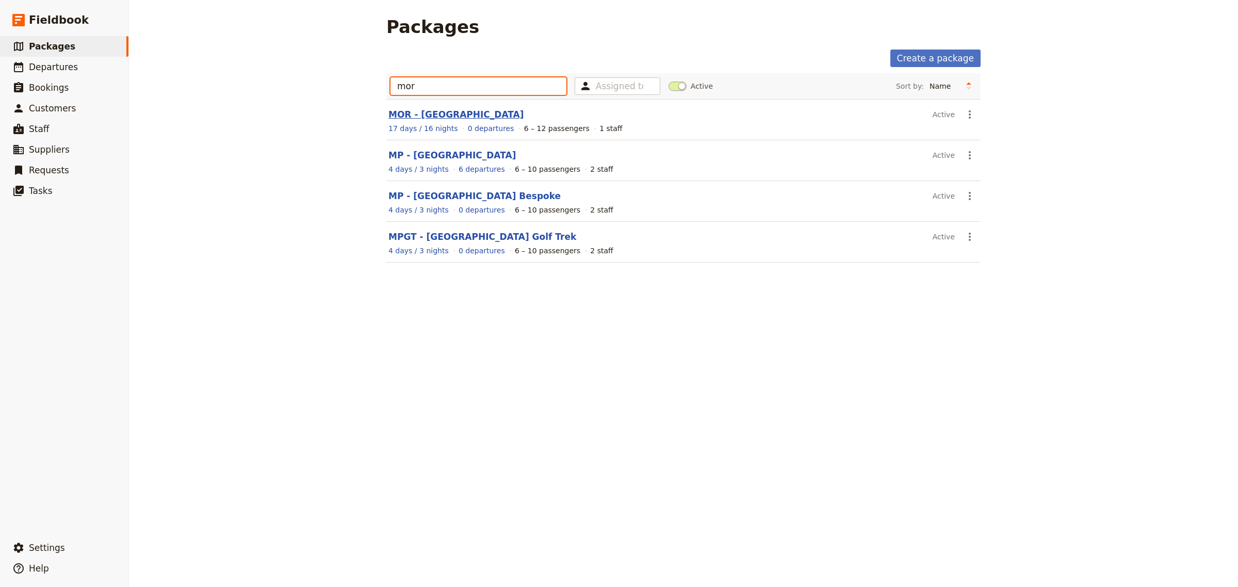
type input "mor"
click at [421, 120] on link "MOR - [GEOGRAPHIC_DATA]" at bounding box center [455, 114] width 135 height 10
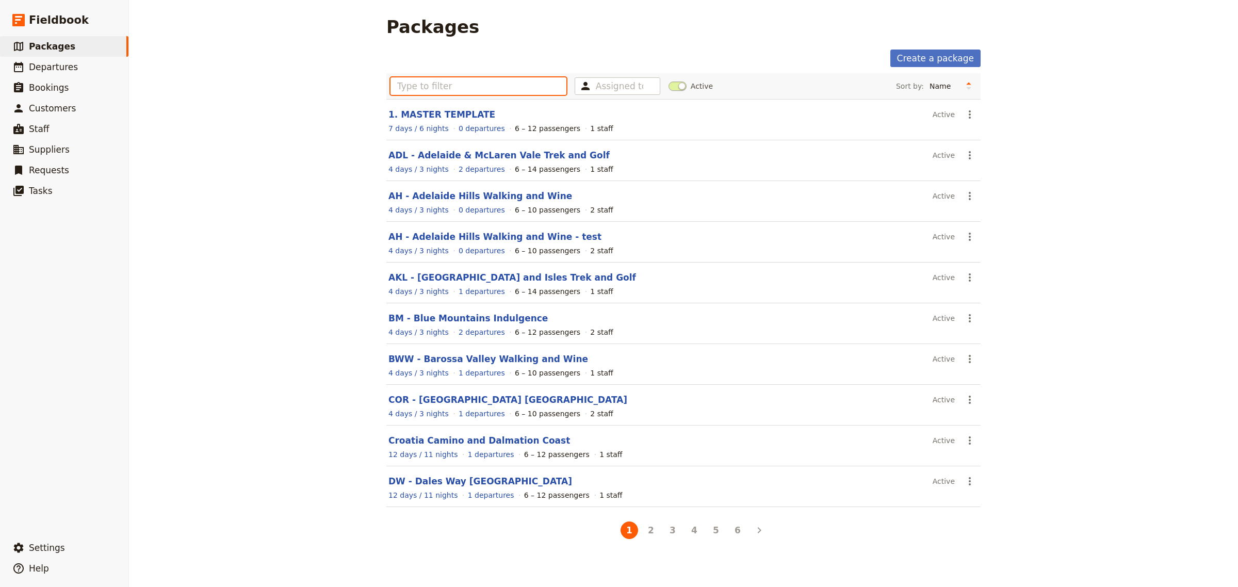
click at [491, 89] on input "text" at bounding box center [479, 86] width 176 height 18
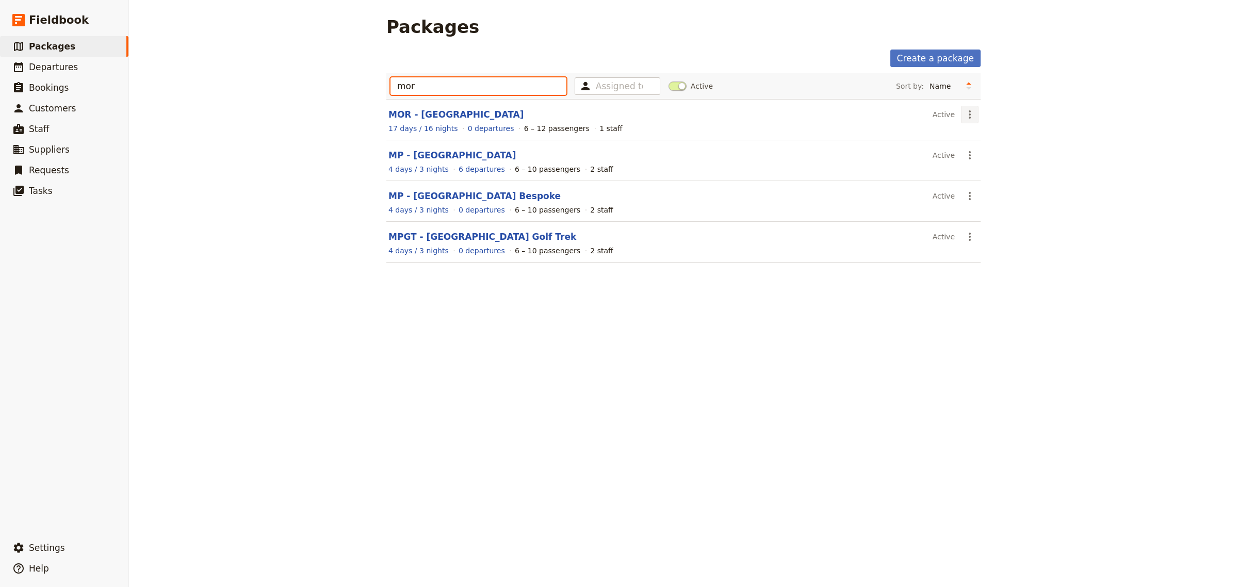
type input "mor"
click at [964, 112] on icon "Actions" at bounding box center [970, 114] width 12 height 12
click at [1000, 152] on span "Schedule a departure" at bounding box center [1002, 153] width 78 height 10
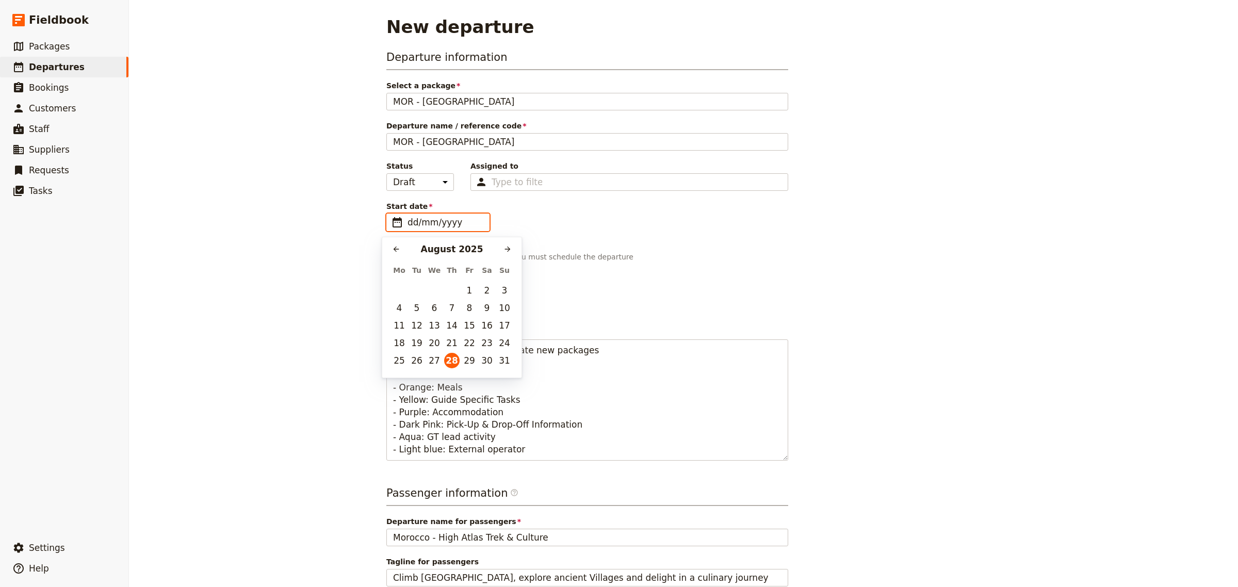
click at [450, 222] on input "dd/mm/yyyy" at bounding box center [445, 222] width 75 height 12
click at [512, 250] on button "​" at bounding box center [507, 248] width 15 height 15
click at [507, 290] on button "5" at bounding box center [504, 290] width 15 height 15
type input "[DATE]"
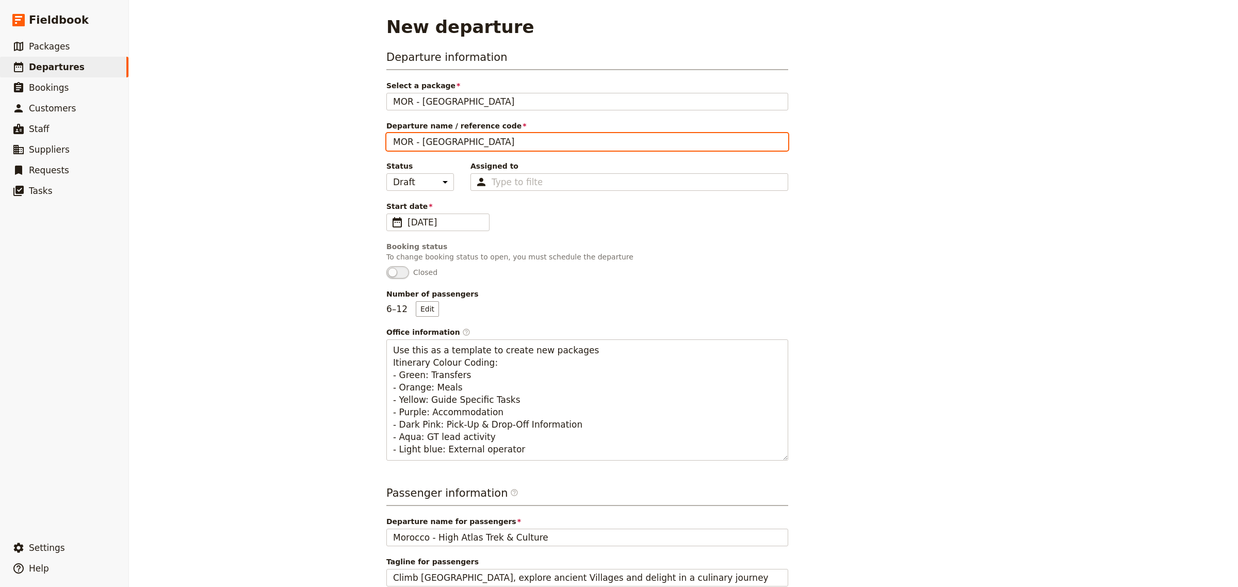
click at [487, 150] on input "MOR - [GEOGRAPHIC_DATA]" at bounding box center [587, 142] width 402 height 18
type input "MOR20251005"
click at [528, 189] on div "Type to filter" at bounding box center [629, 182] width 318 height 18
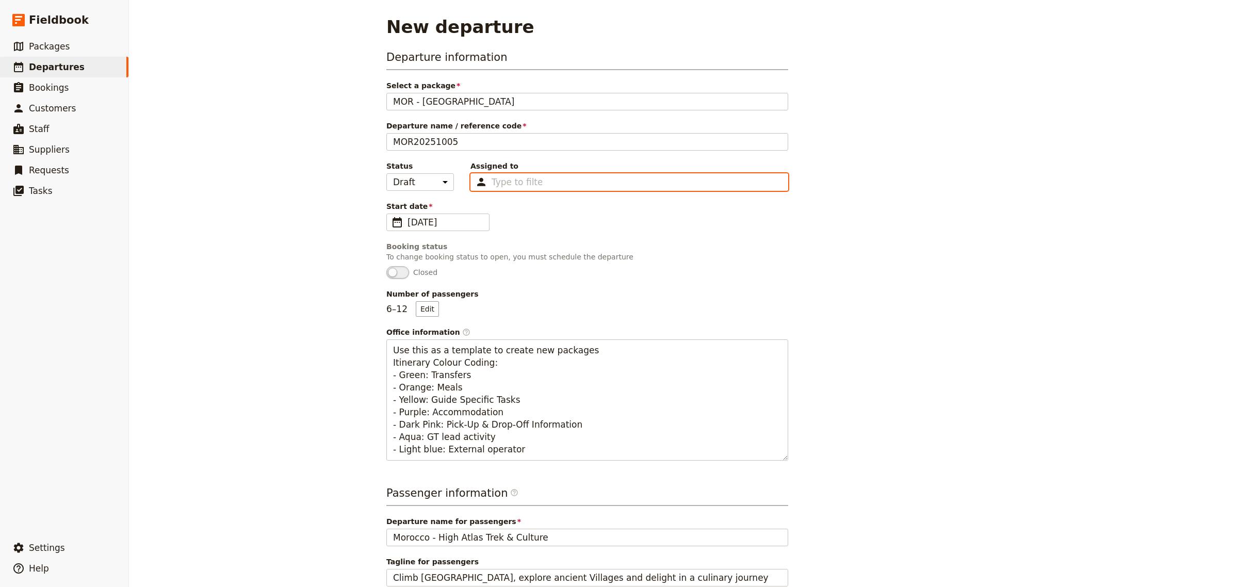
click at [528, 188] on input "Assigned to Type to filter" at bounding box center [517, 182] width 51 height 12
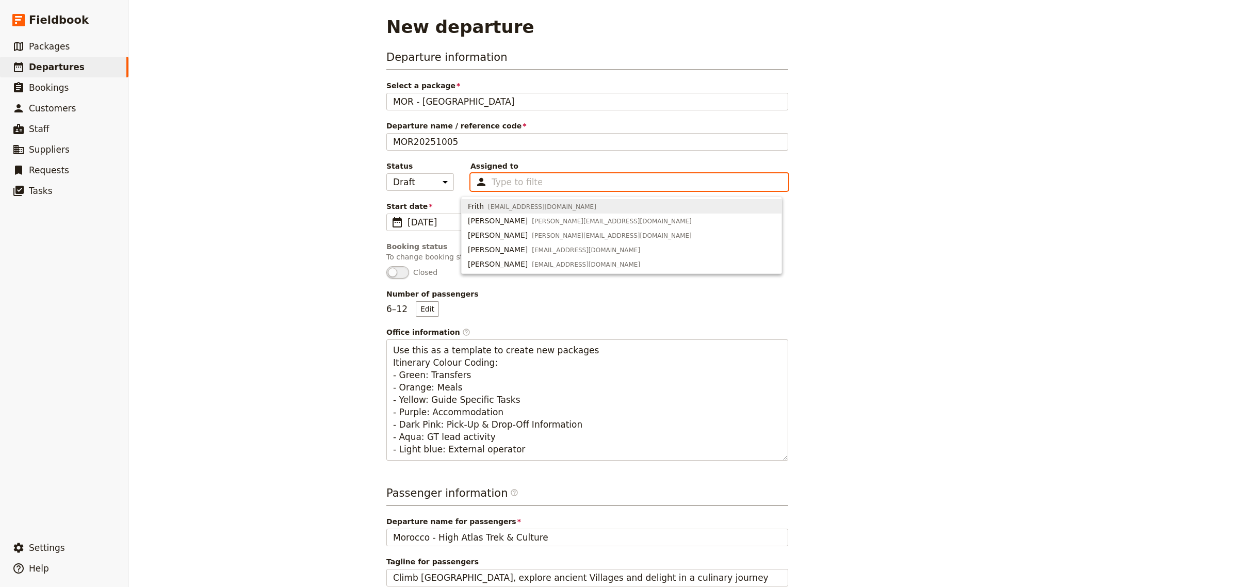
click at [527, 207] on span "[EMAIL_ADDRESS][DOMAIN_NAME]" at bounding box center [542, 207] width 108 height 8
type input "65952c15d93346cc2e3cb29c"
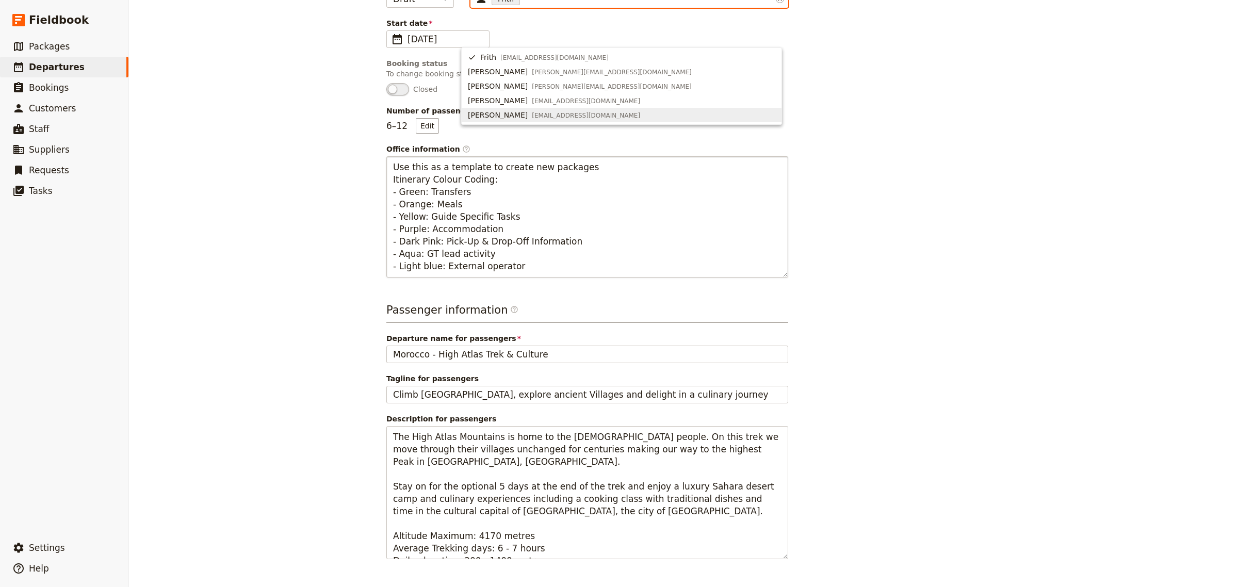
scroll to position [218, 0]
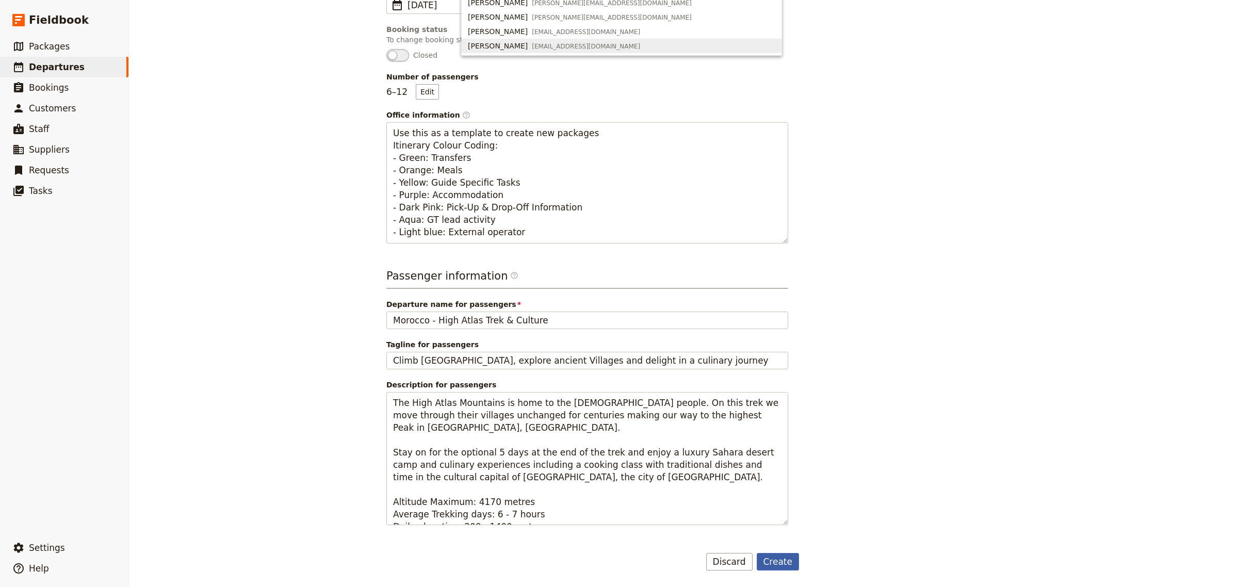
click at [773, 563] on button "Create" at bounding box center [778, 562] width 43 height 18
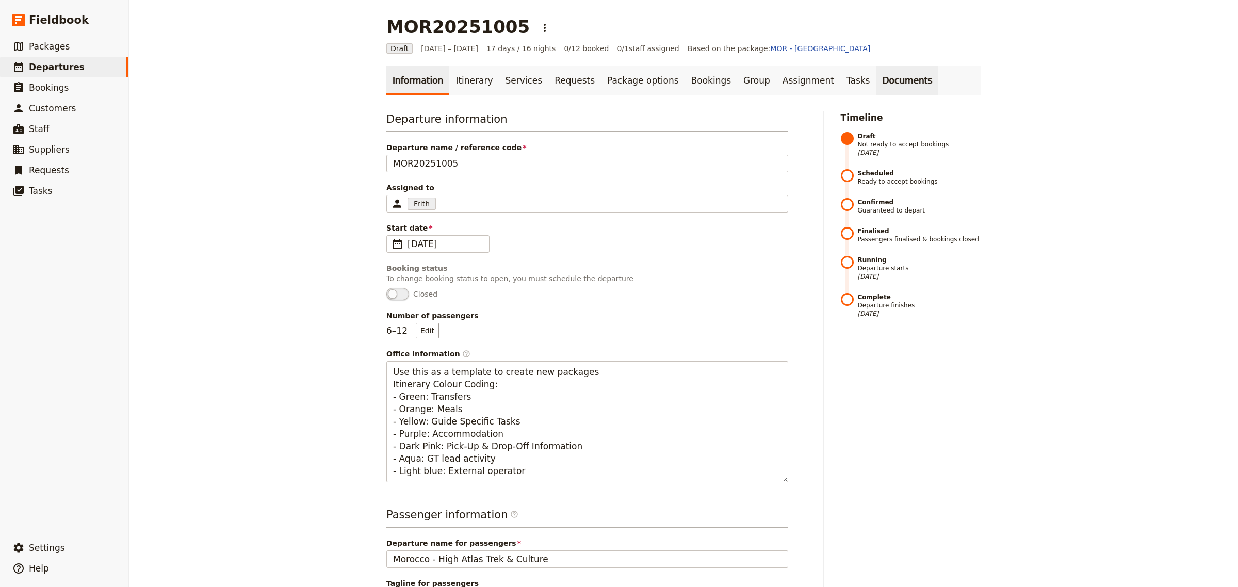
click at [876, 80] on link "Documents" at bounding box center [907, 80] width 62 height 29
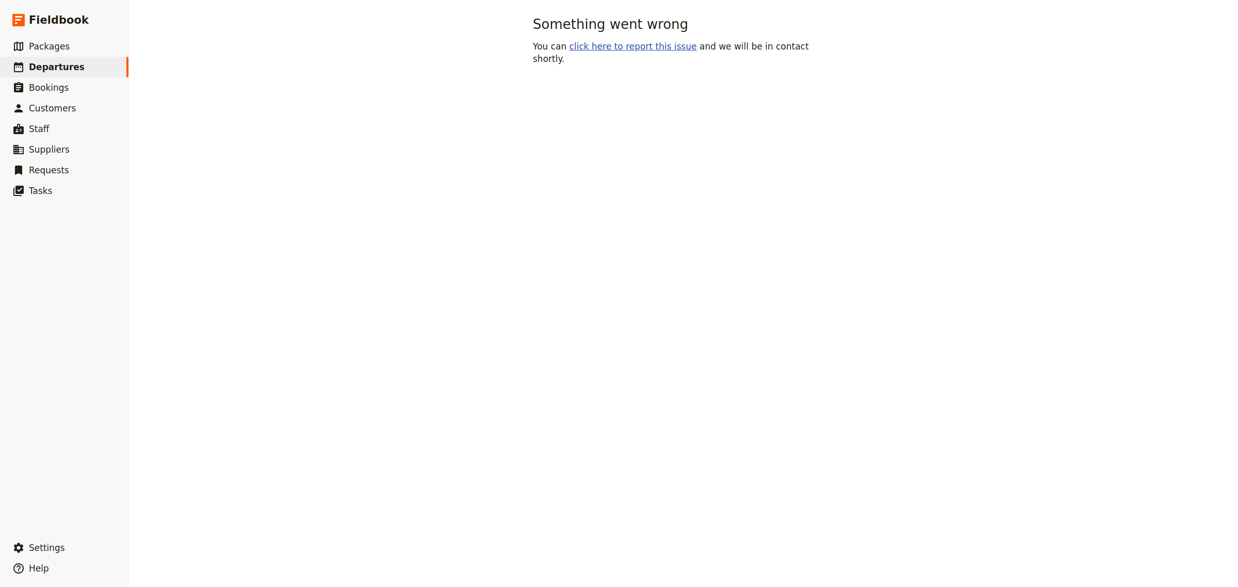
click at [619, 49] on link "click here to report this issue" at bounding box center [633, 46] width 127 height 10
click at [30, 68] on span "Departures" at bounding box center [57, 67] width 56 height 10
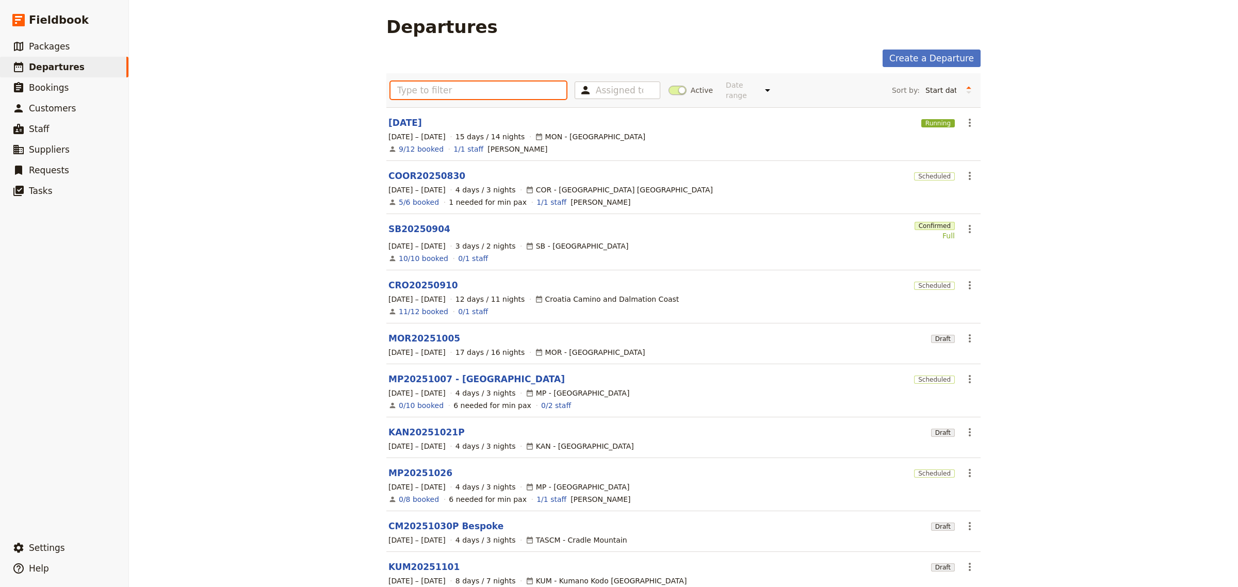
click at [431, 86] on input "text" at bounding box center [479, 91] width 176 height 18
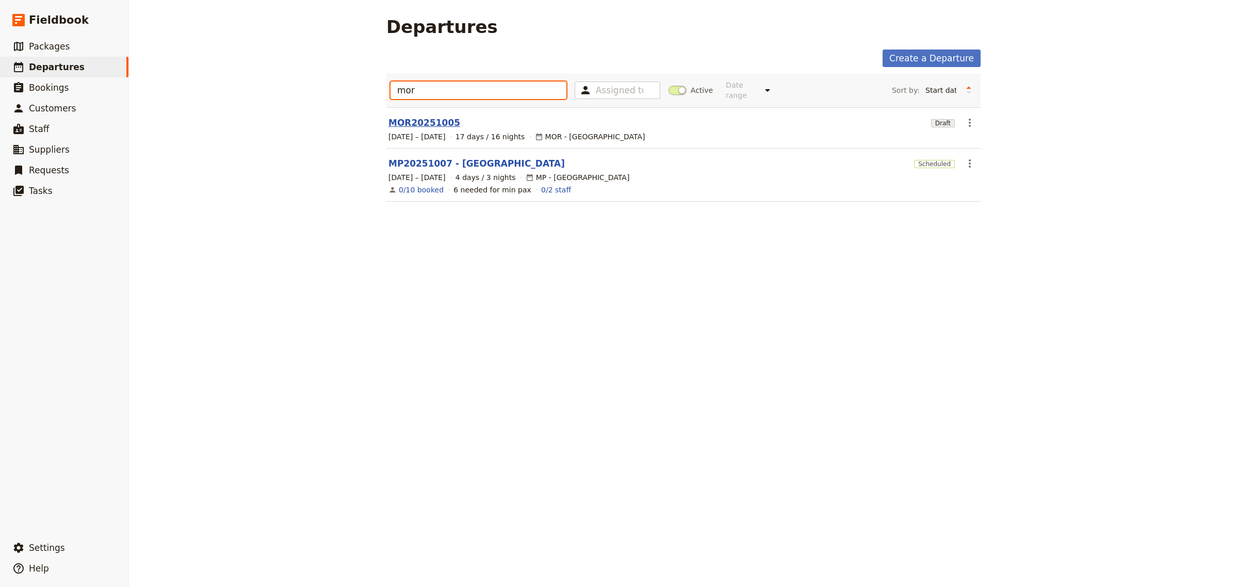
type input "mor"
click at [411, 117] on link "MOR20251005" at bounding box center [424, 123] width 72 height 12
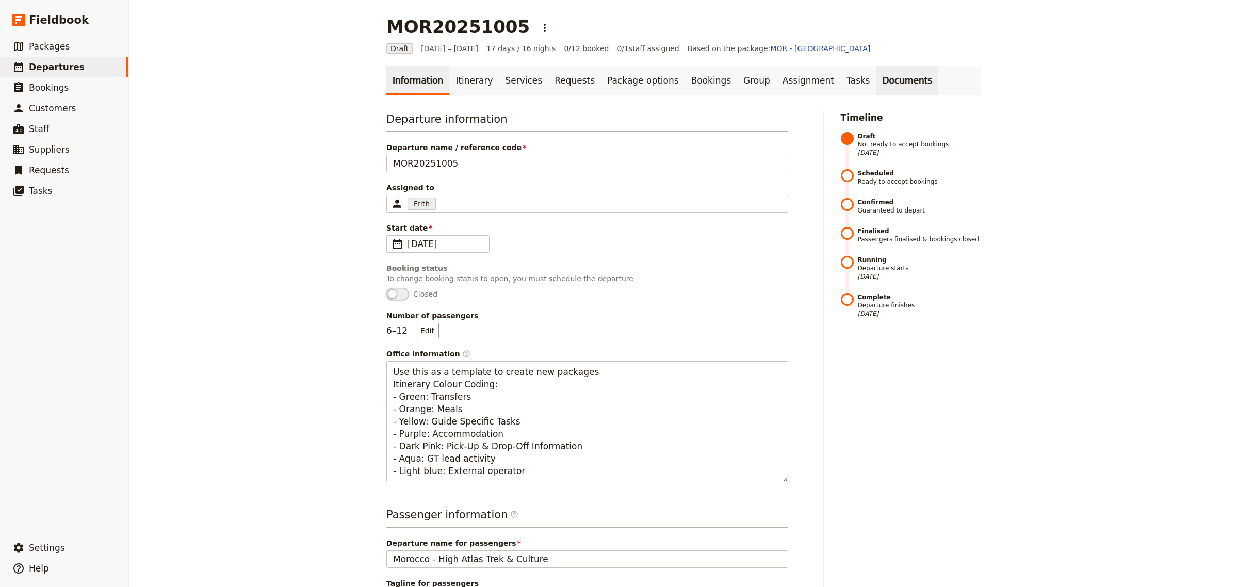
click at [876, 80] on link "Documents" at bounding box center [907, 80] width 62 height 29
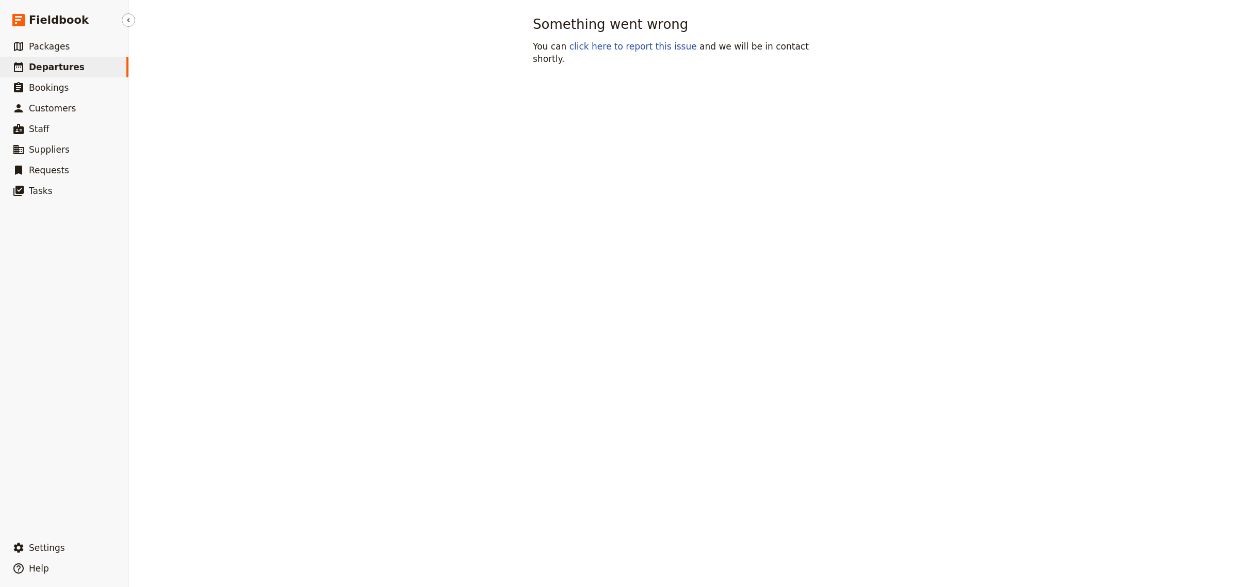
click at [52, 65] on span "Departures" at bounding box center [57, 67] width 56 height 10
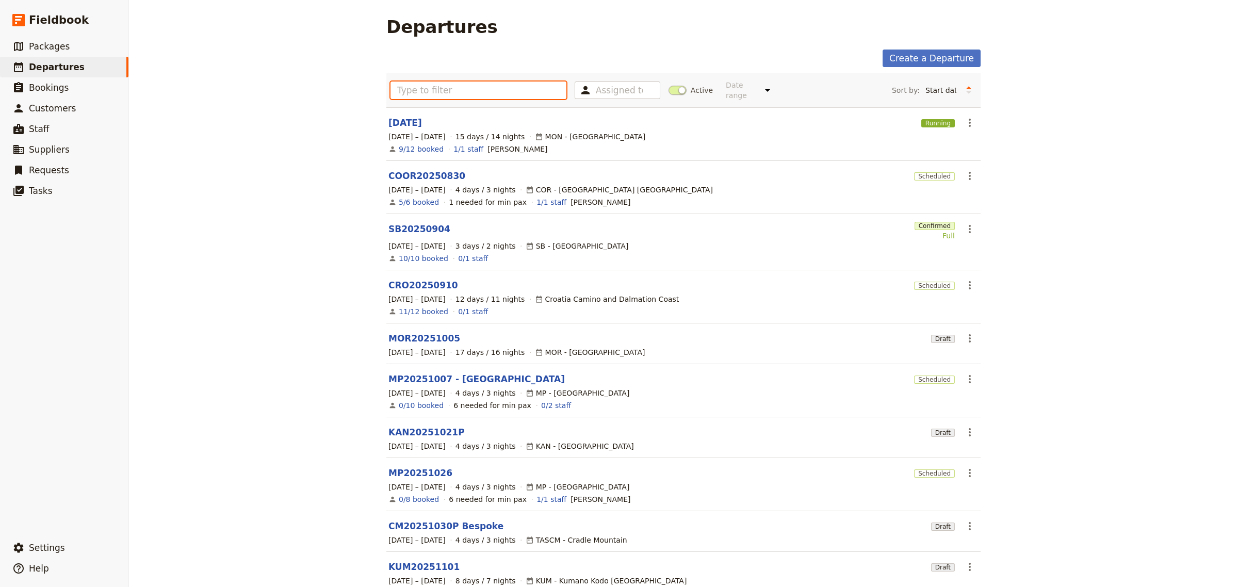
click at [446, 93] on input "text" at bounding box center [479, 91] width 176 height 18
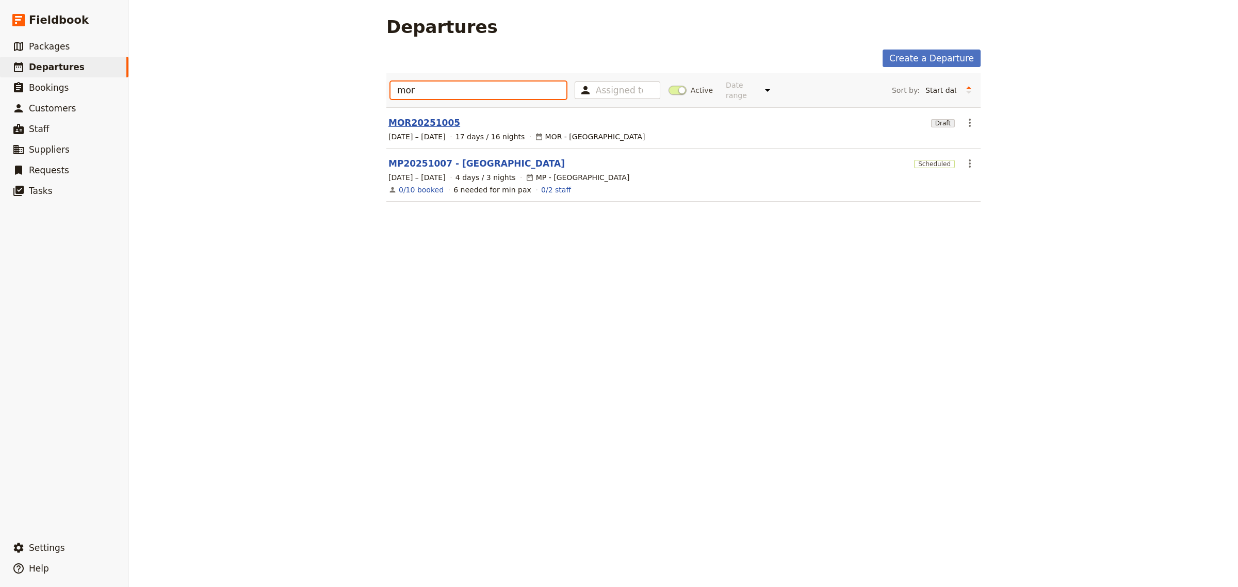
type input "mor"
click at [409, 117] on link "MOR20251005" at bounding box center [424, 123] width 72 height 12
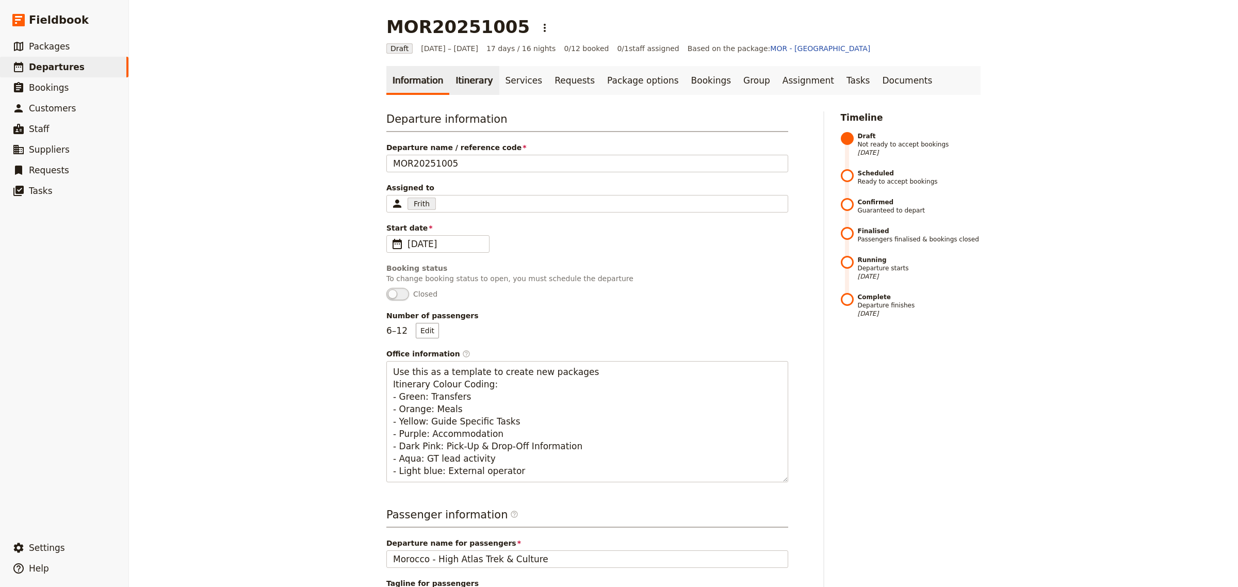
click at [470, 80] on link "Itinerary" at bounding box center [474, 80] width 50 height 29
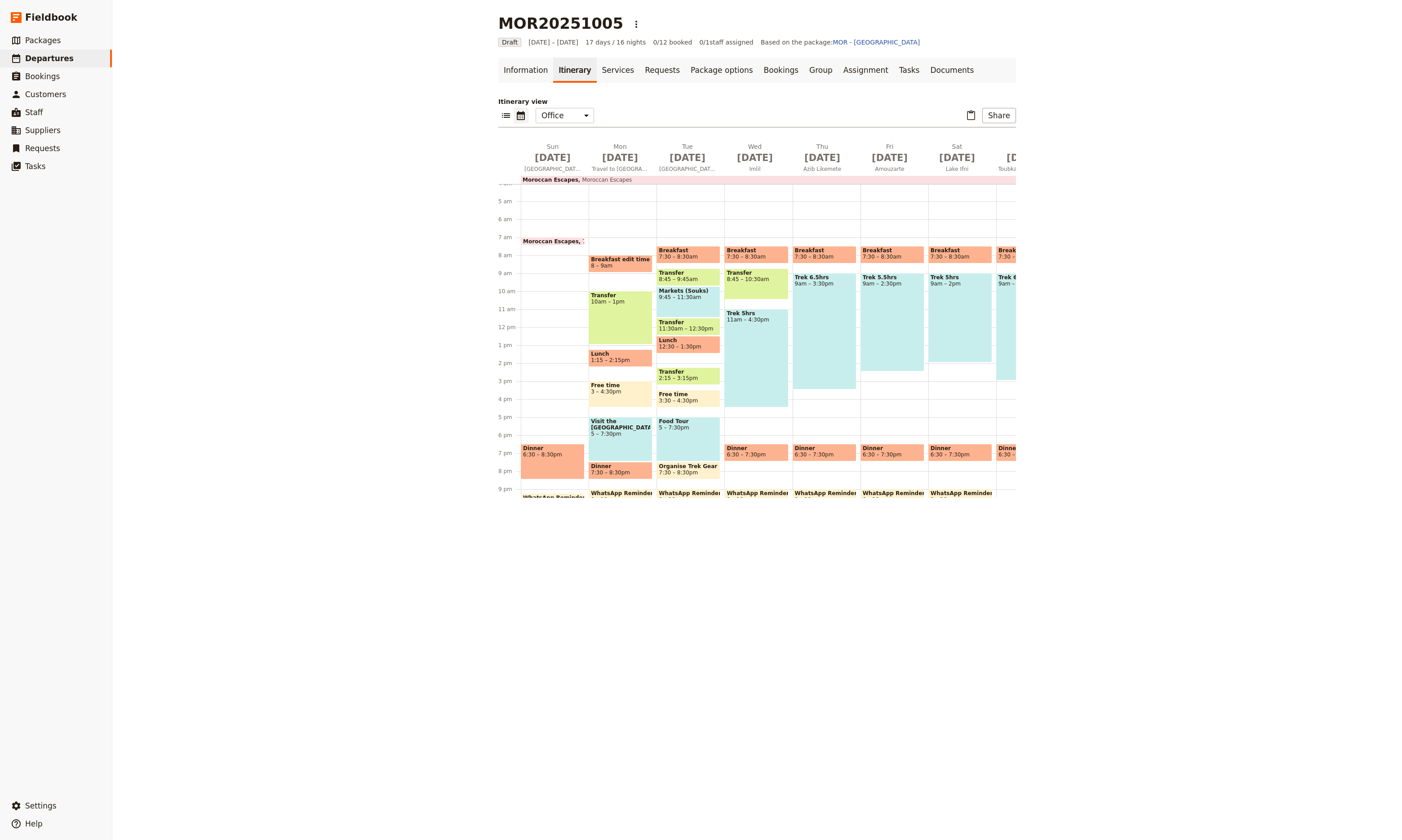
scroll to position [112, 0]
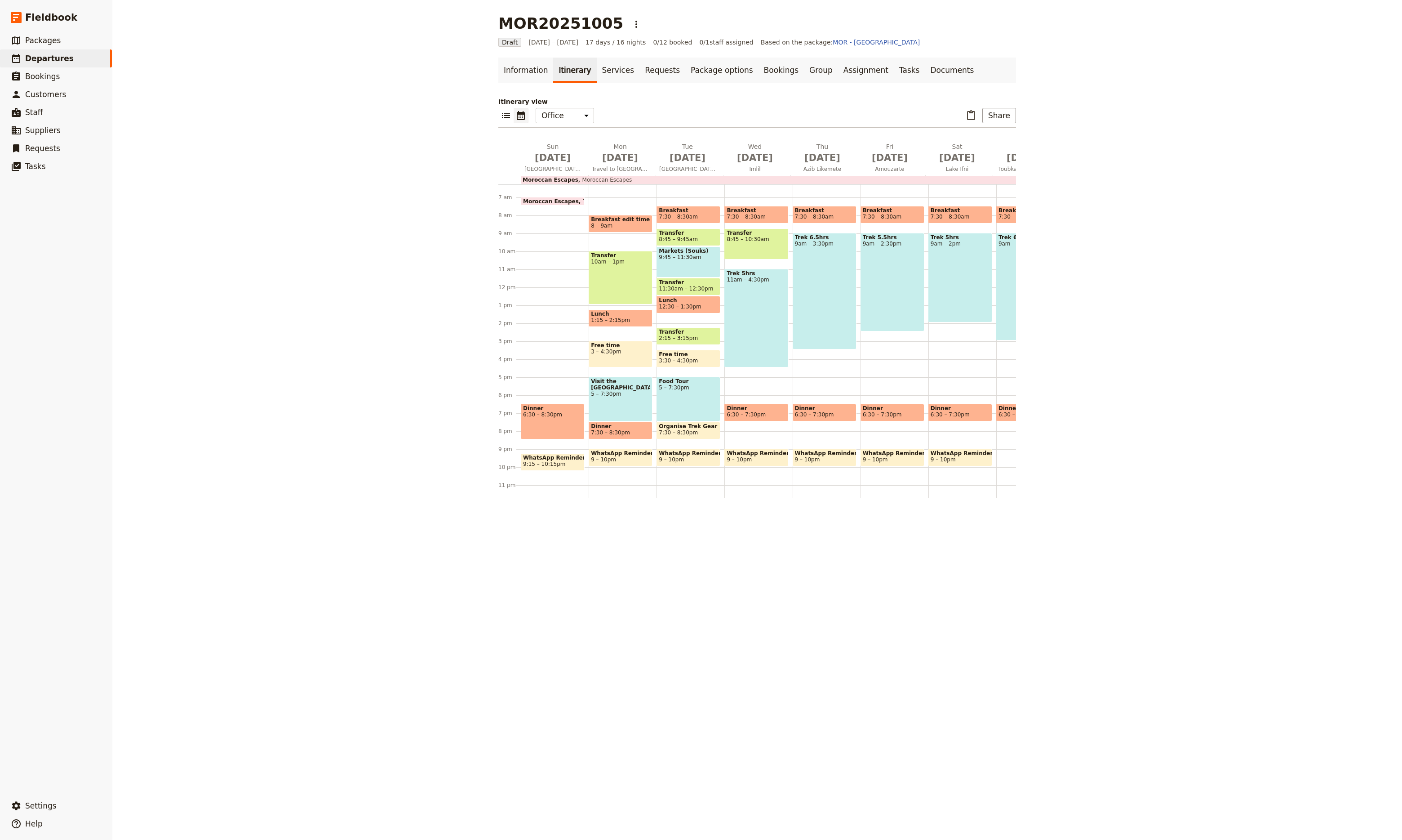
click at [527, 322] on div "Moroccan Escapes 7am Moroccan Escapes Dinner 6:30 – 8:30pm WhatsApp Reminders 9…" at bounding box center [555, 287] width 68 height 431
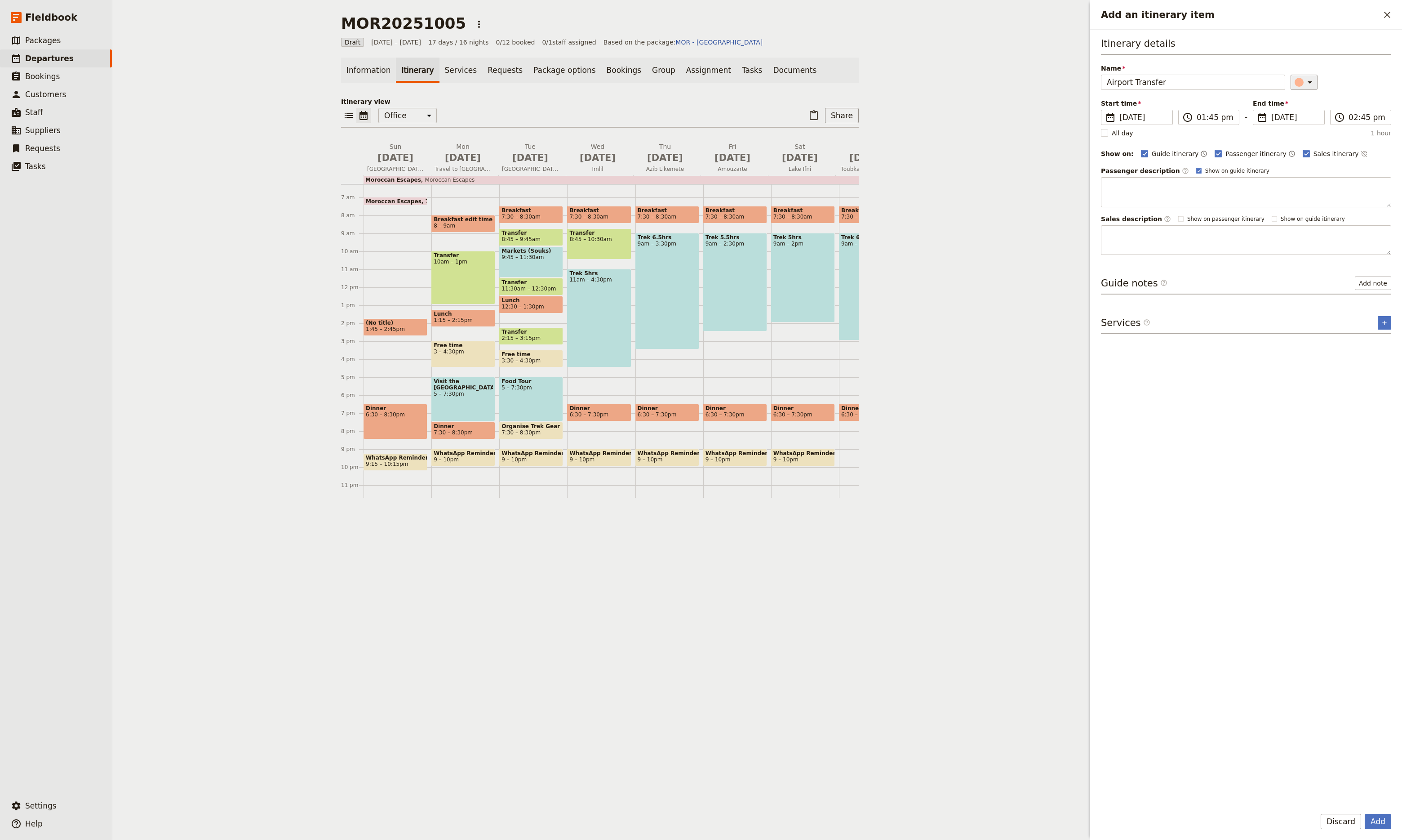
type input "Airport Transfer"
click at [1079, 80] on icon "Add an itinerary item" at bounding box center [1311, 82] width 10 height 10
click at [1079, 118] on button "button" at bounding box center [1293, 112] width 10 height 10
click at [1079, 120] on input "02:45 pm" at bounding box center [1367, 117] width 37 height 10
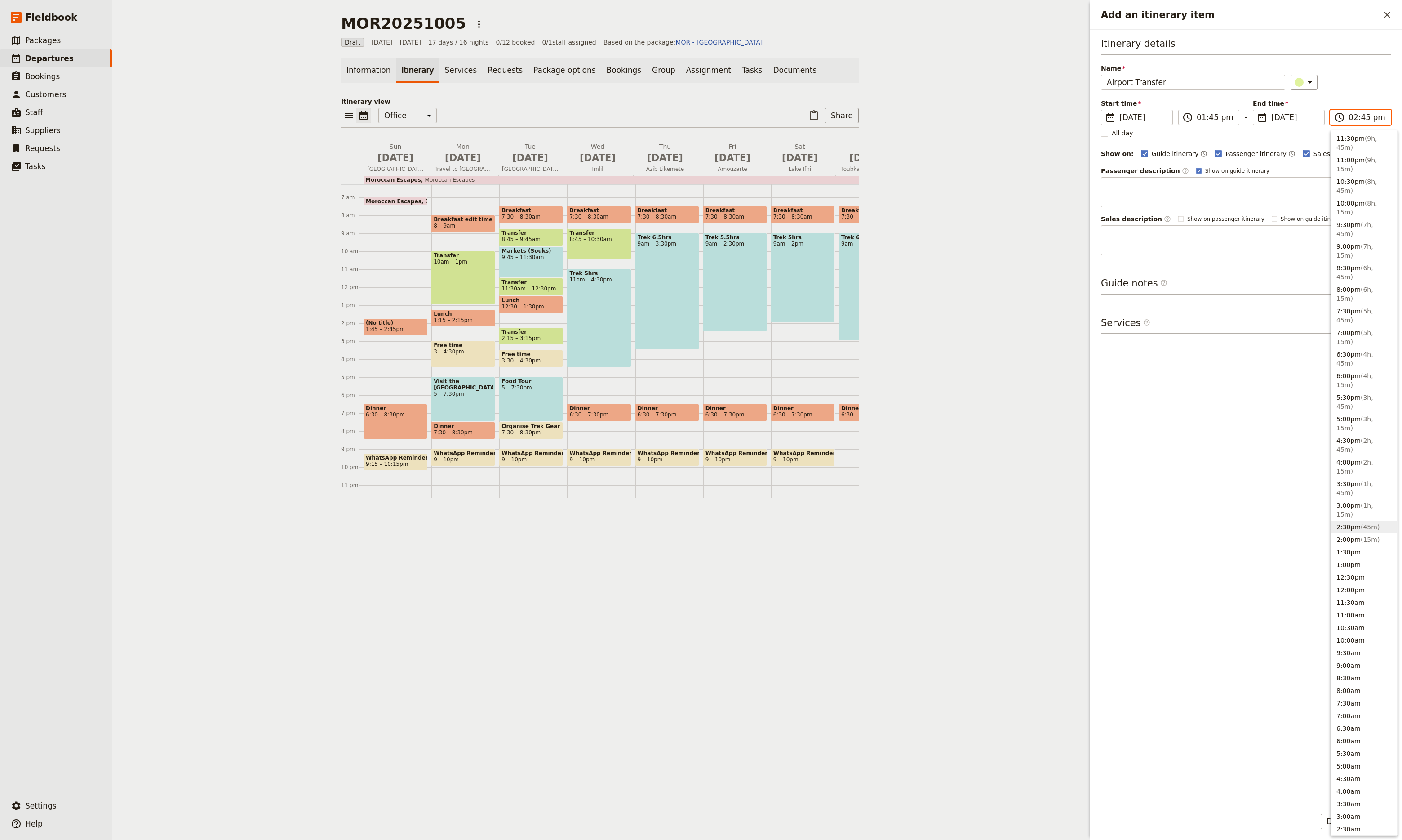
click at [1079, 511] on button "2:30pm ( 45m )" at bounding box center [1365, 526] width 66 height 12
type input "02:30 pm"
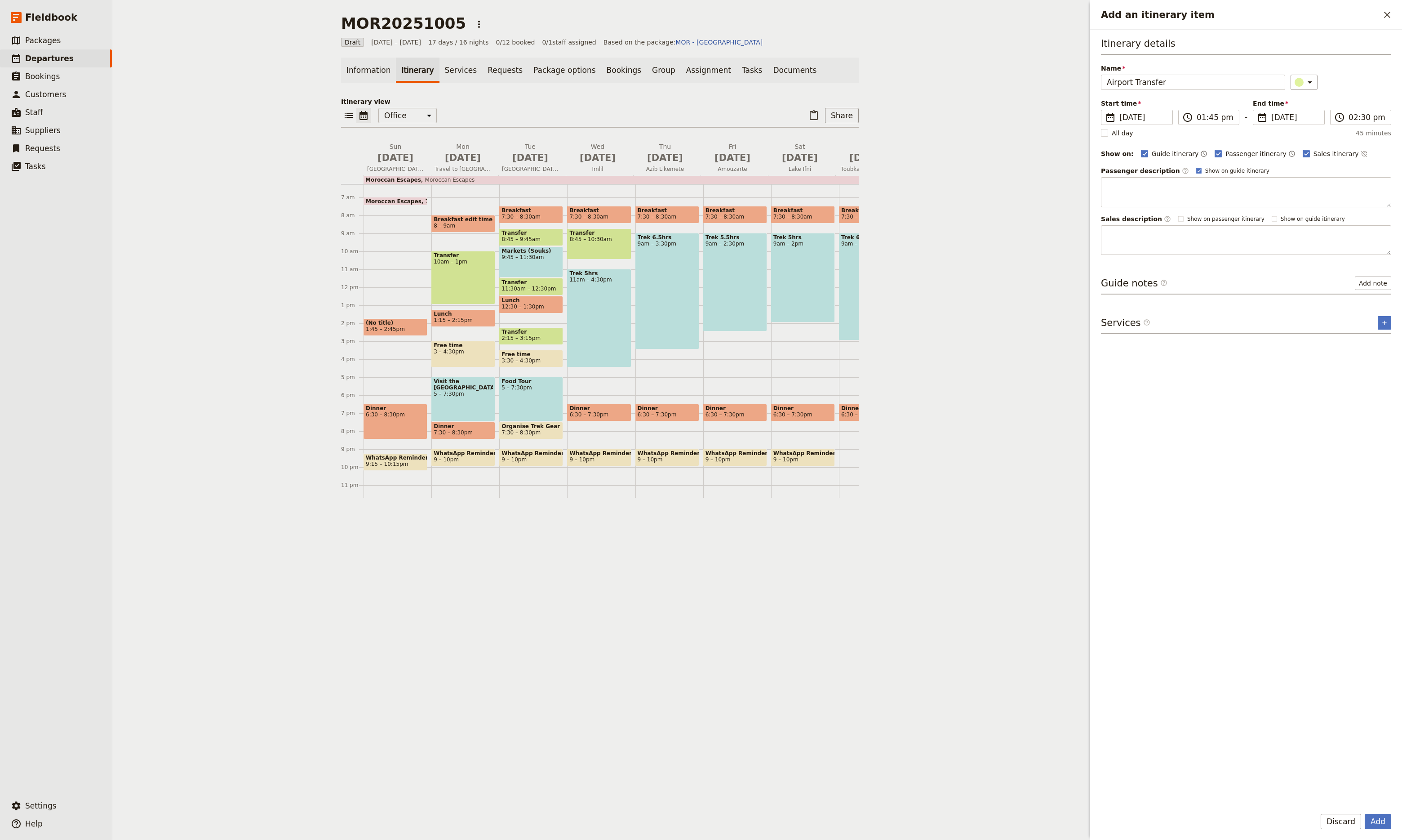
click at [1079, 423] on div "Itinerary details Name Airport Transfer ​ Start time ​ [DATE] [DATE] [DATE] 13:…" at bounding box center [1246, 417] width 290 height 762
click at [1079, 196] on textarea "Add an itinerary item" at bounding box center [1246, 192] width 290 height 30
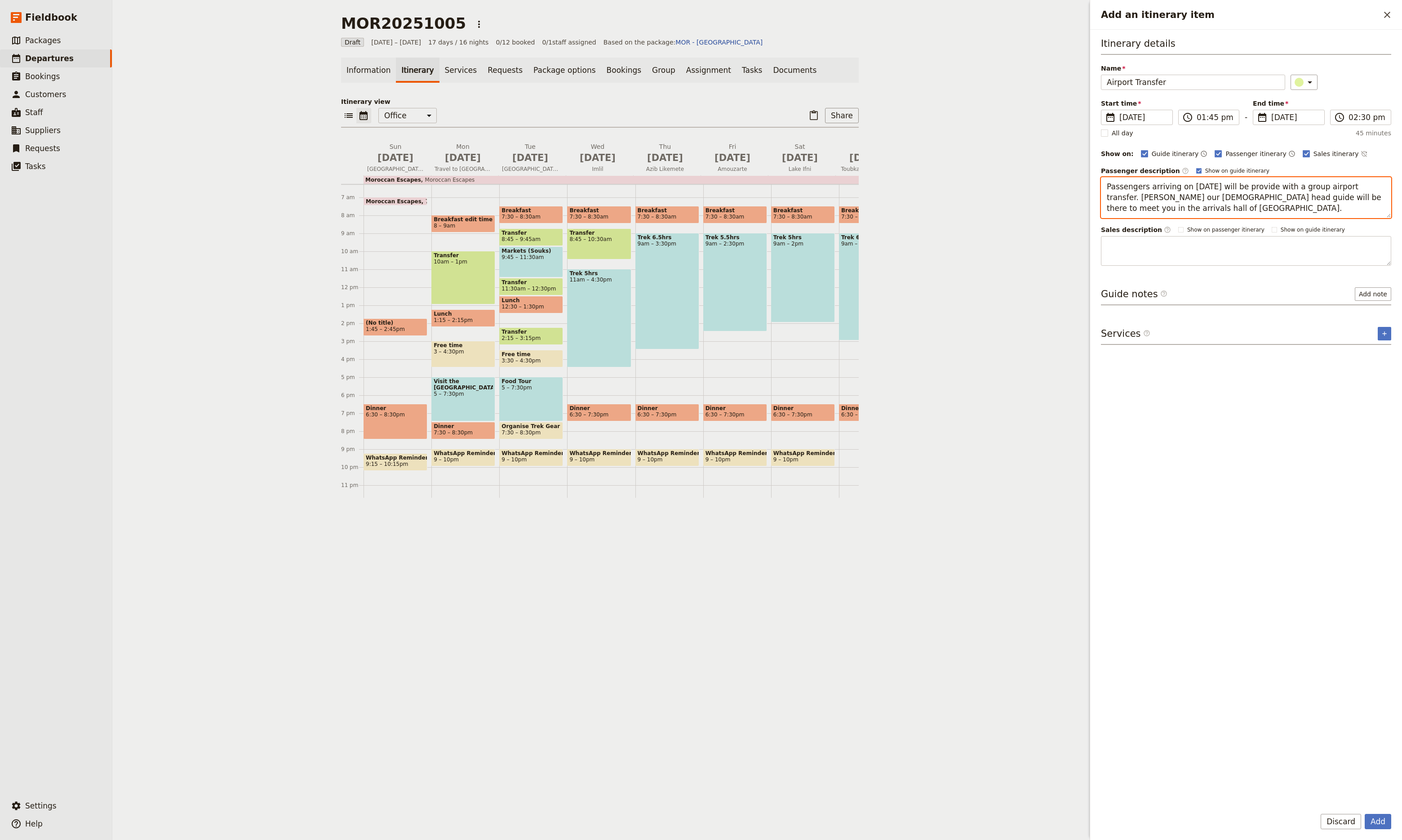
type textarea "Passengers arriving on [DATE] will be provide with a group airport transfer. [P…"
click at [1079, 511] on button "Add" at bounding box center [1378, 822] width 26 height 16
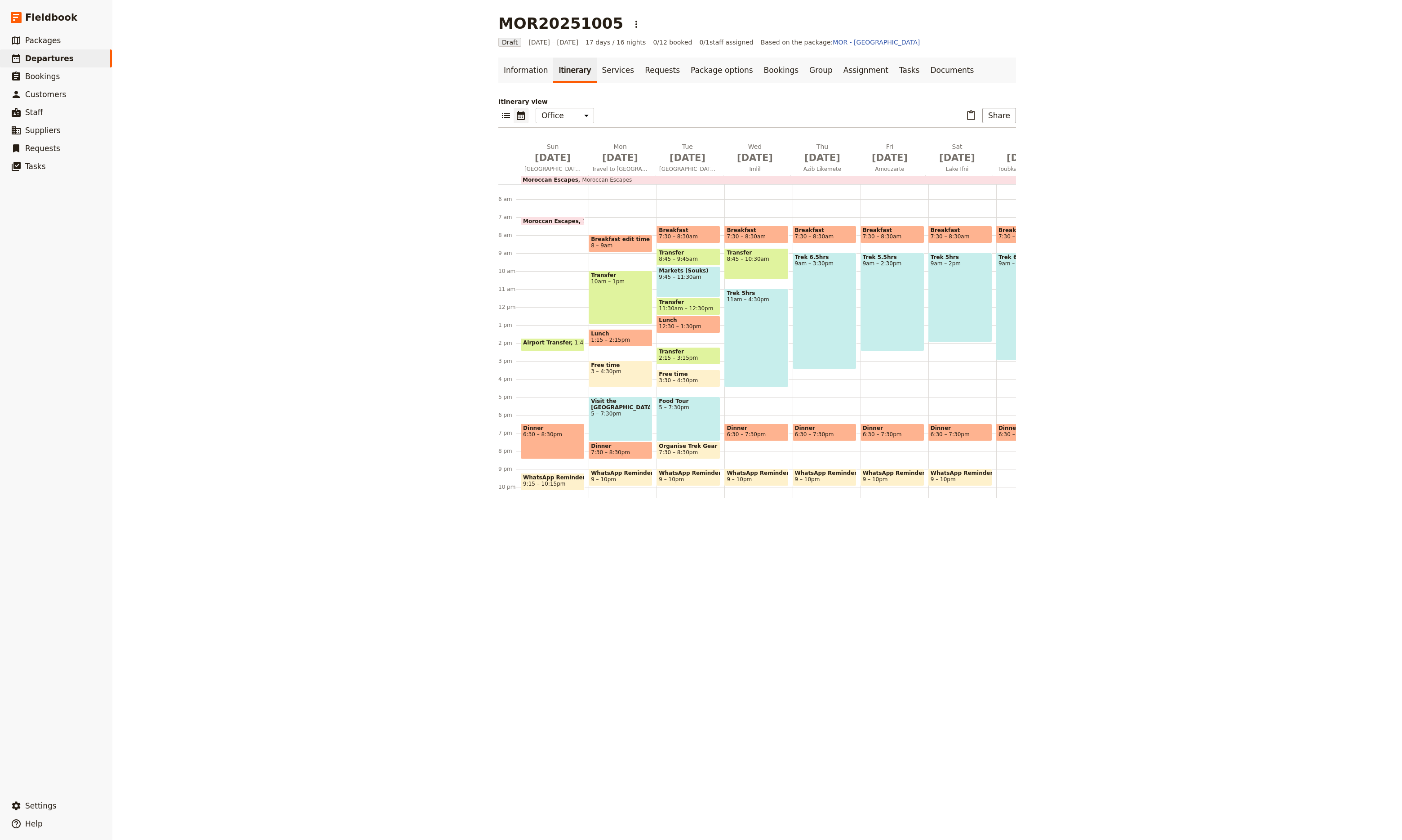
scroll to position [99, 0]
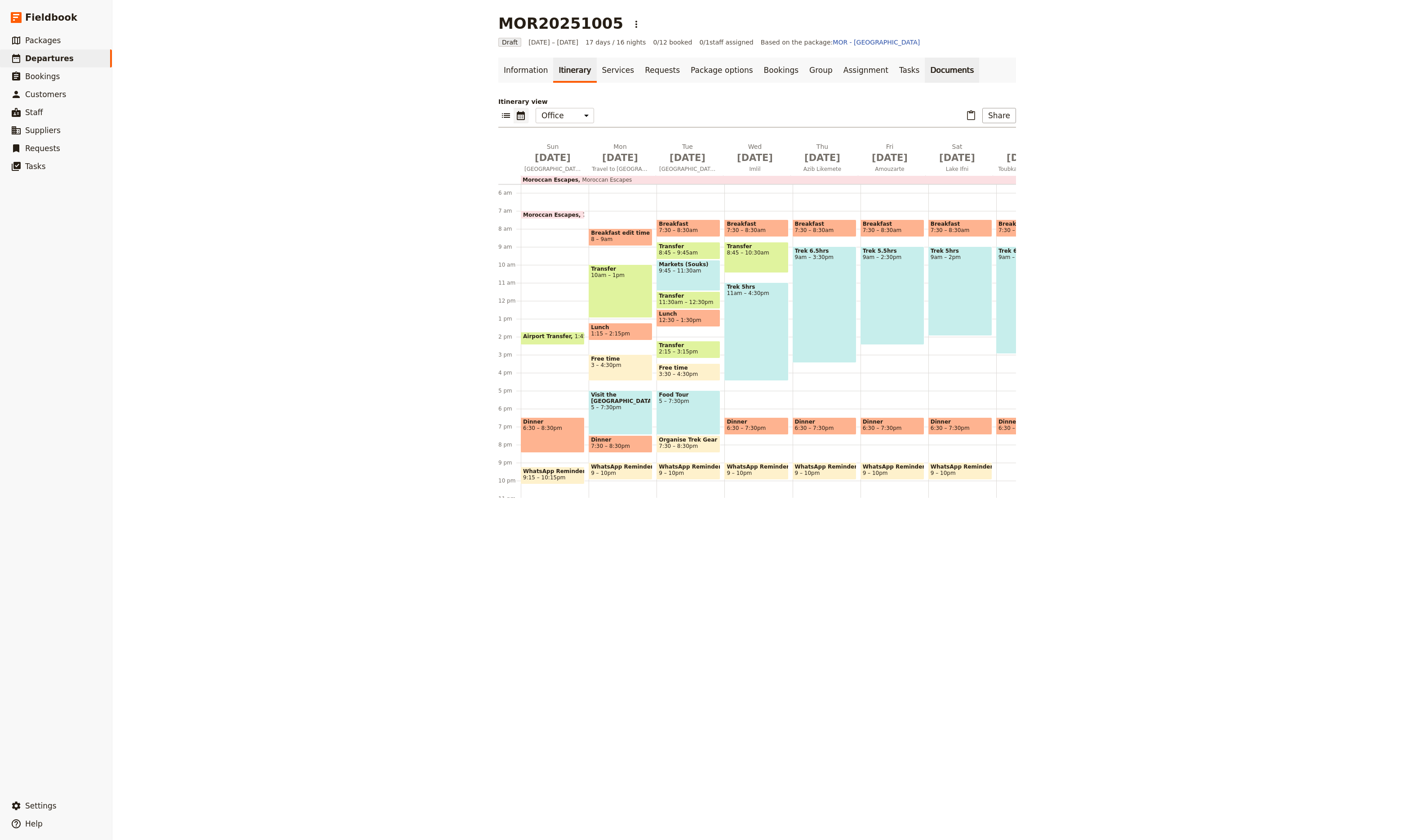
click at [925, 72] on link "Documents" at bounding box center [952, 70] width 54 height 25
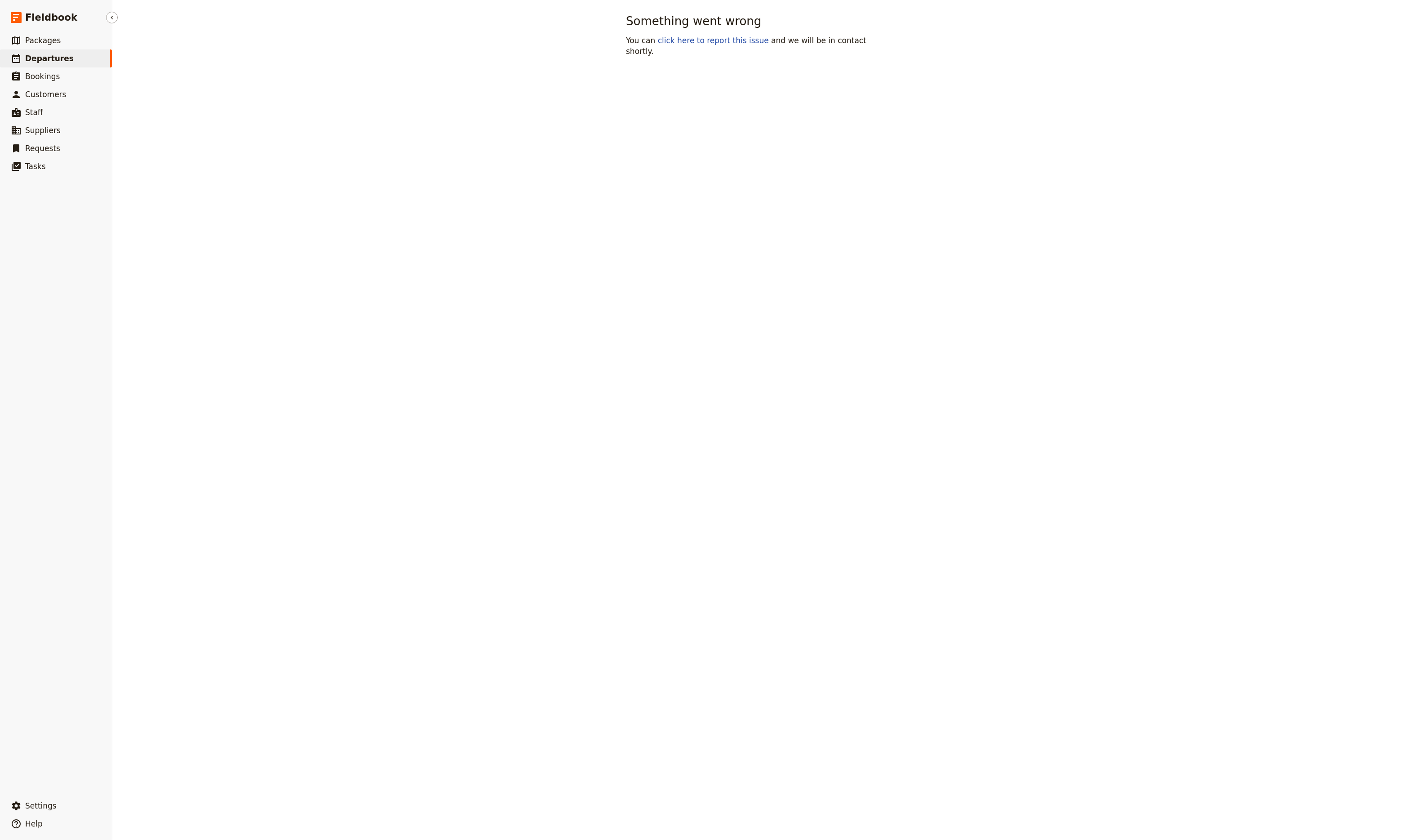
click at [44, 60] on span "Departures" at bounding box center [50, 58] width 49 height 9
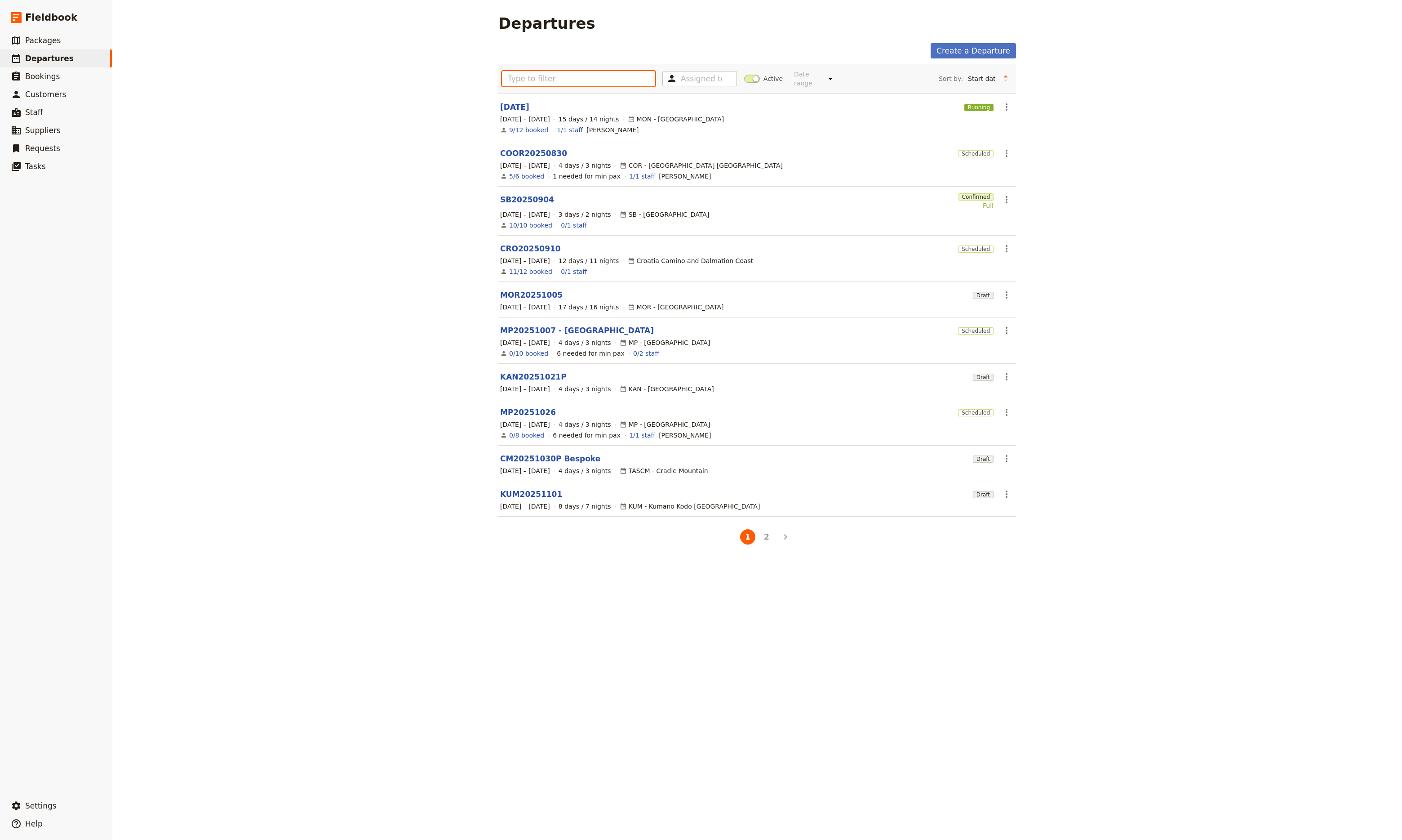
click at [515, 73] on input "text" at bounding box center [579, 79] width 153 height 16
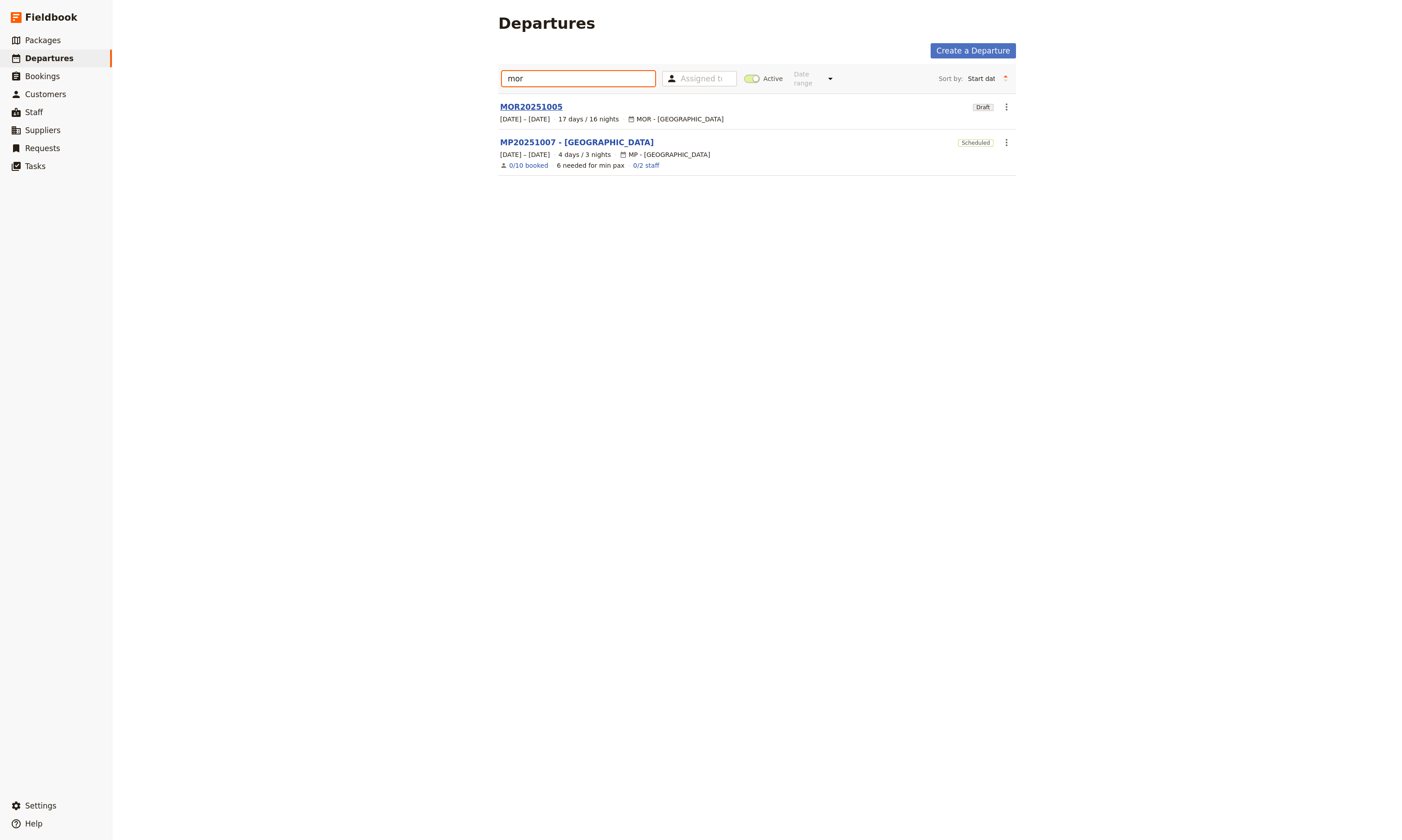
type input "mor"
click at [516, 105] on link "MOR20251005" at bounding box center [532, 107] width 63 height 10
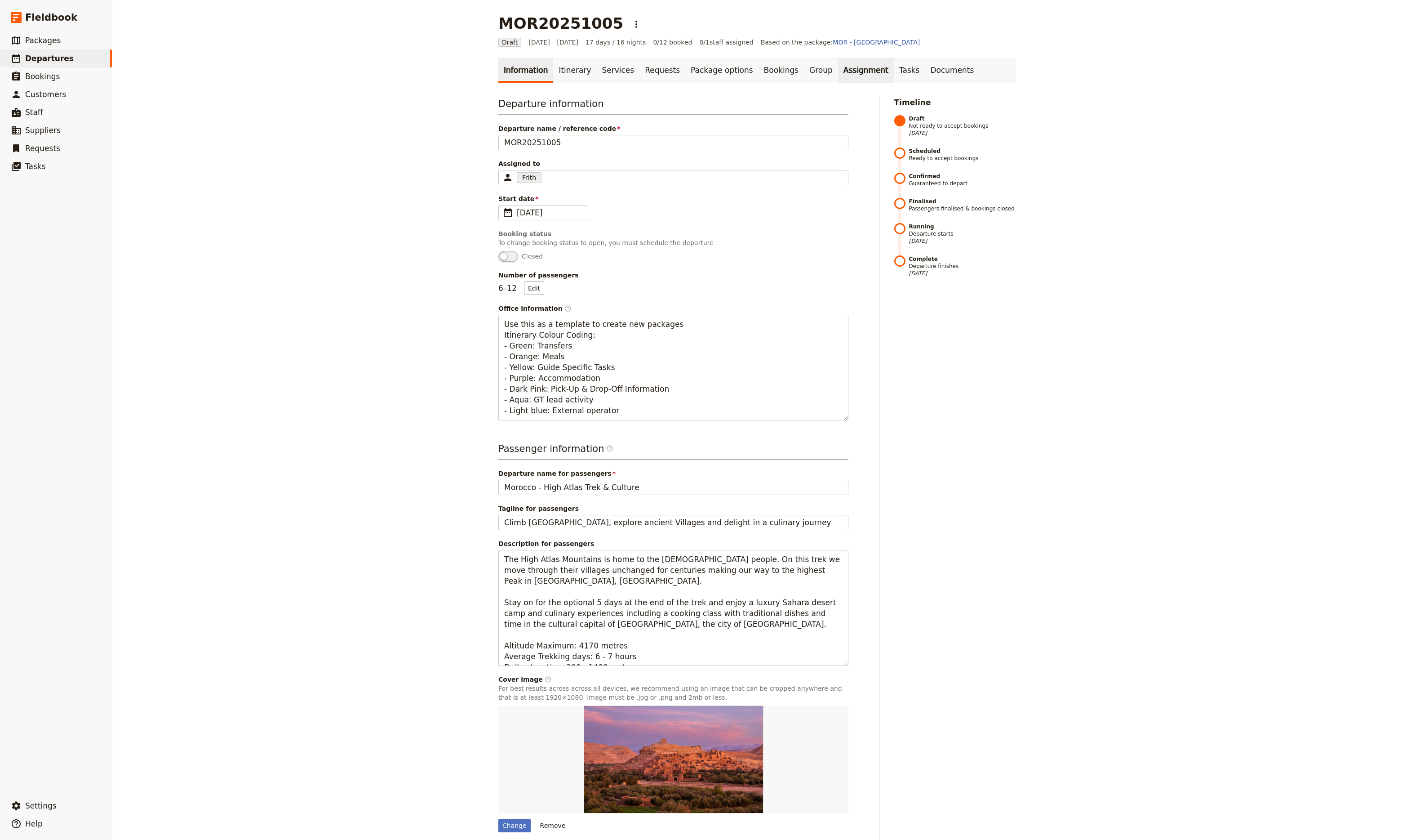
click at [838, 73] on link "Assignment" at bounding box center [866, 70] width 56 height 25
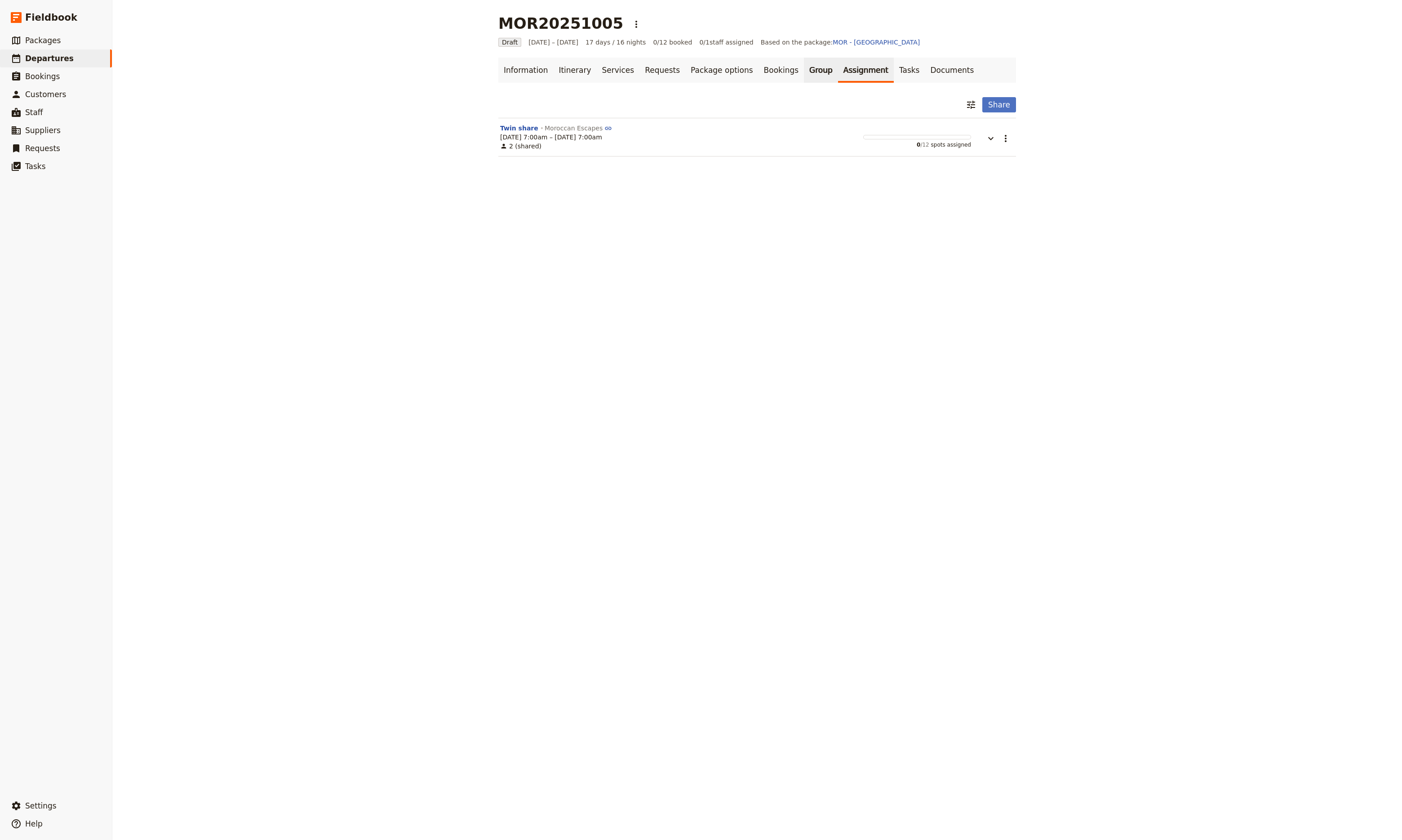
click at [804, 73] on link "Group" at bounding box center [821, 70] width 34 height 25
click at [894, 76] on link "Tasks" at bounding box center [910, 70] width 31 height 25
click at [705, 75] on link "Package options" at bounding box center [722, 70] width 73 height 25
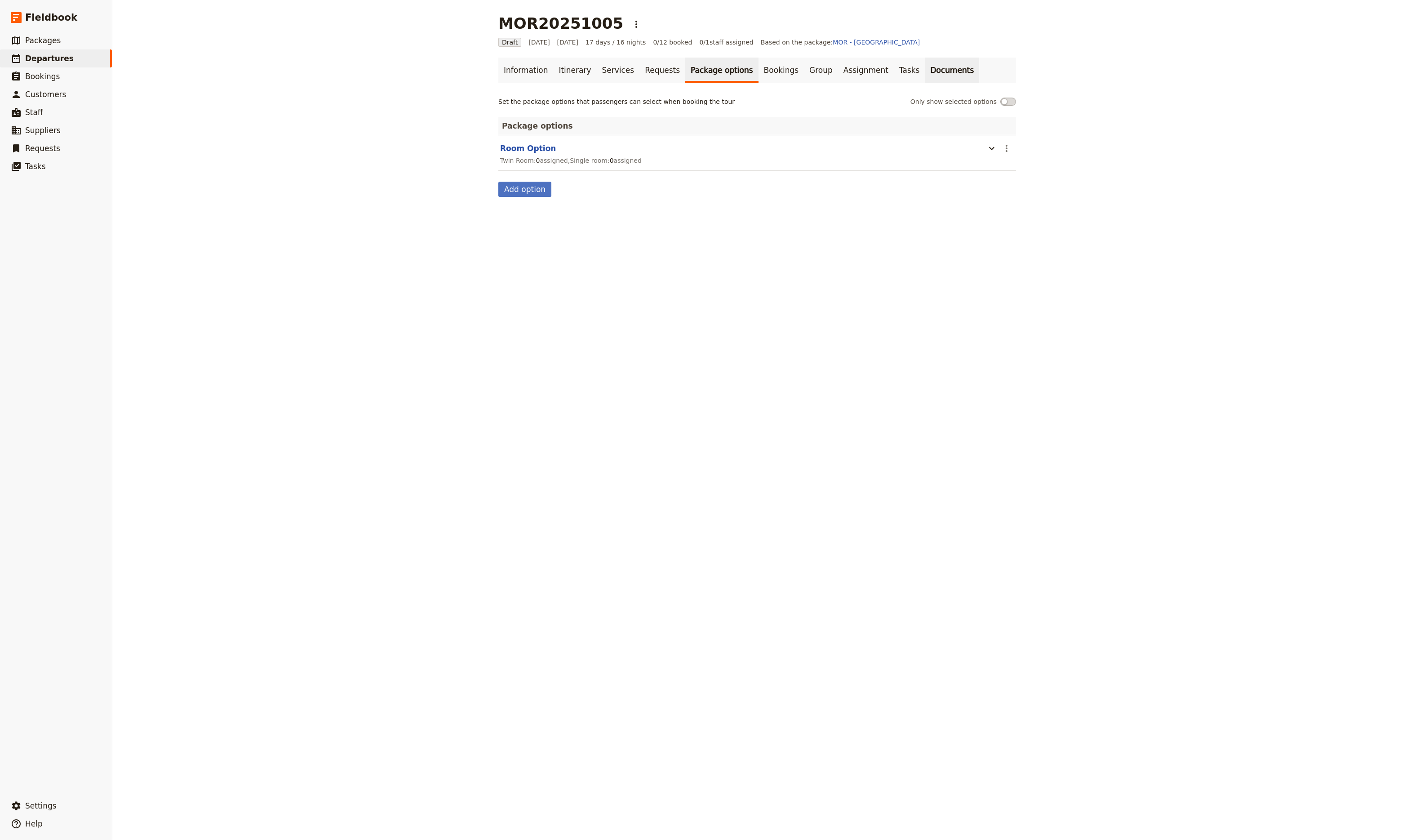
click at [925, 73] on link "Documents" at bounding box center [952, 70] width 54 height 25
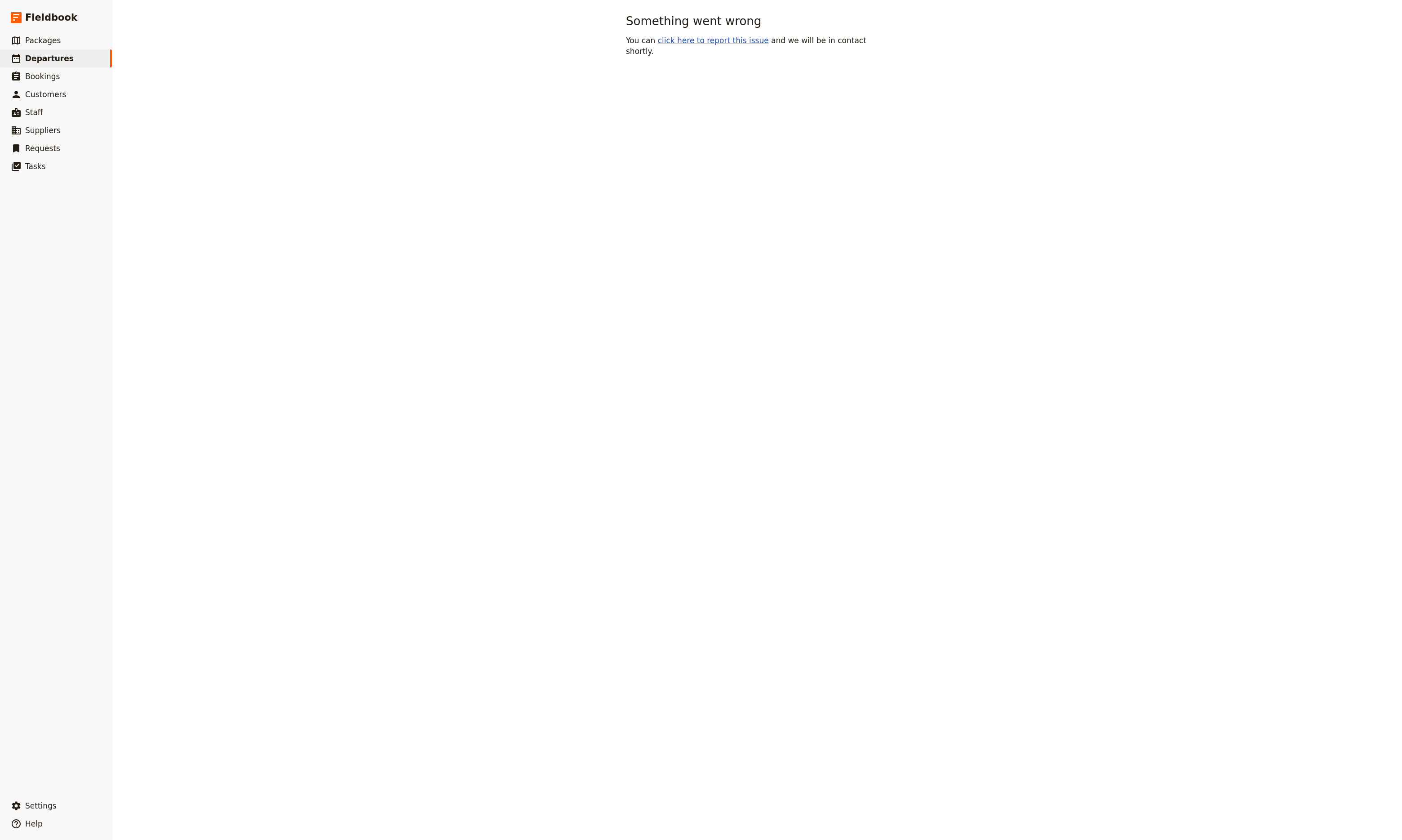
click at [726, 42] on link "click here to report this issue" at bounding box center [713, 40] width 111 height 9
click at [30, 42] on span "Packages" at bounding box center [43, 40] width 36 height 9
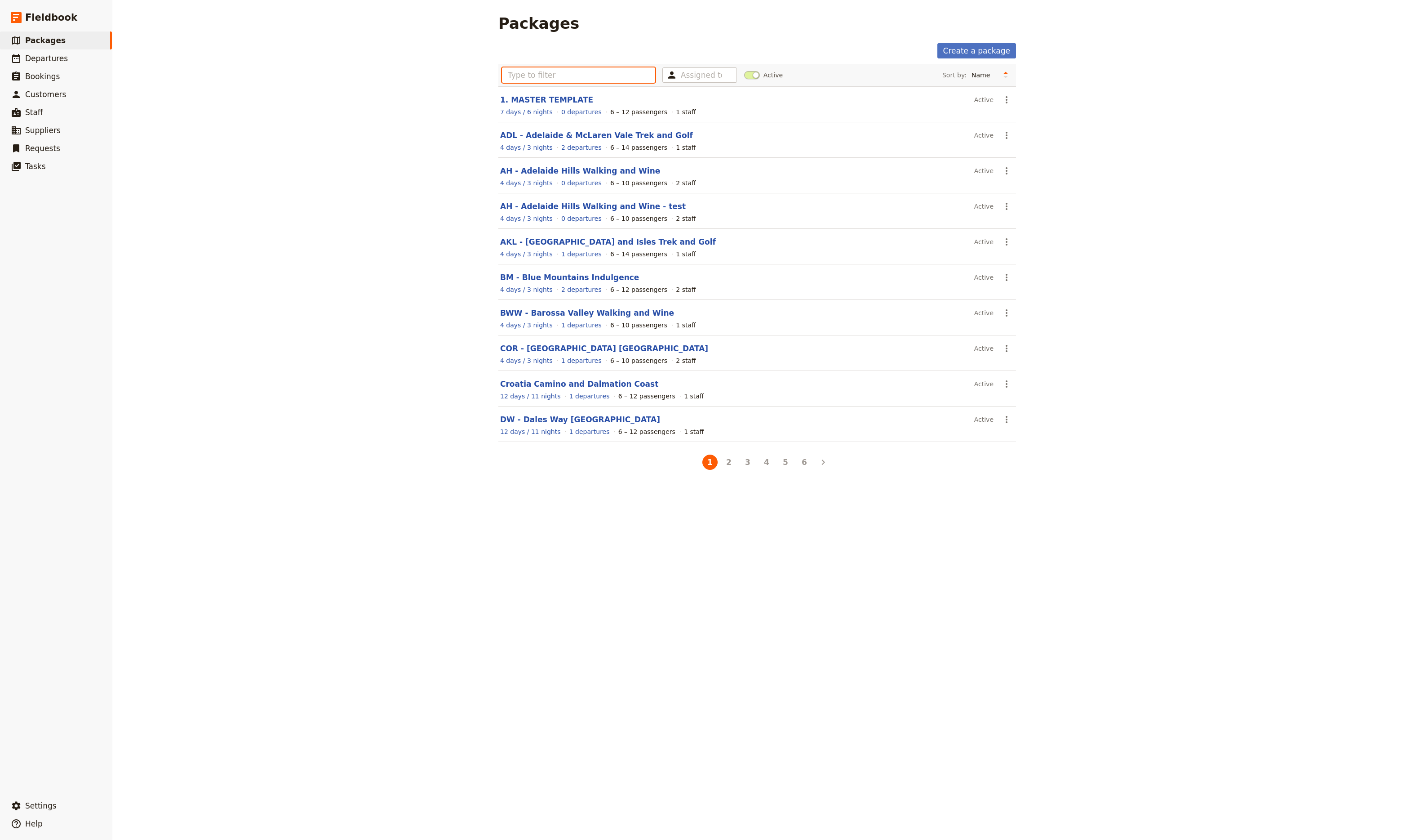
click at [552, 78] on input "text" at bounding box center [579, 75] width 153 height 16
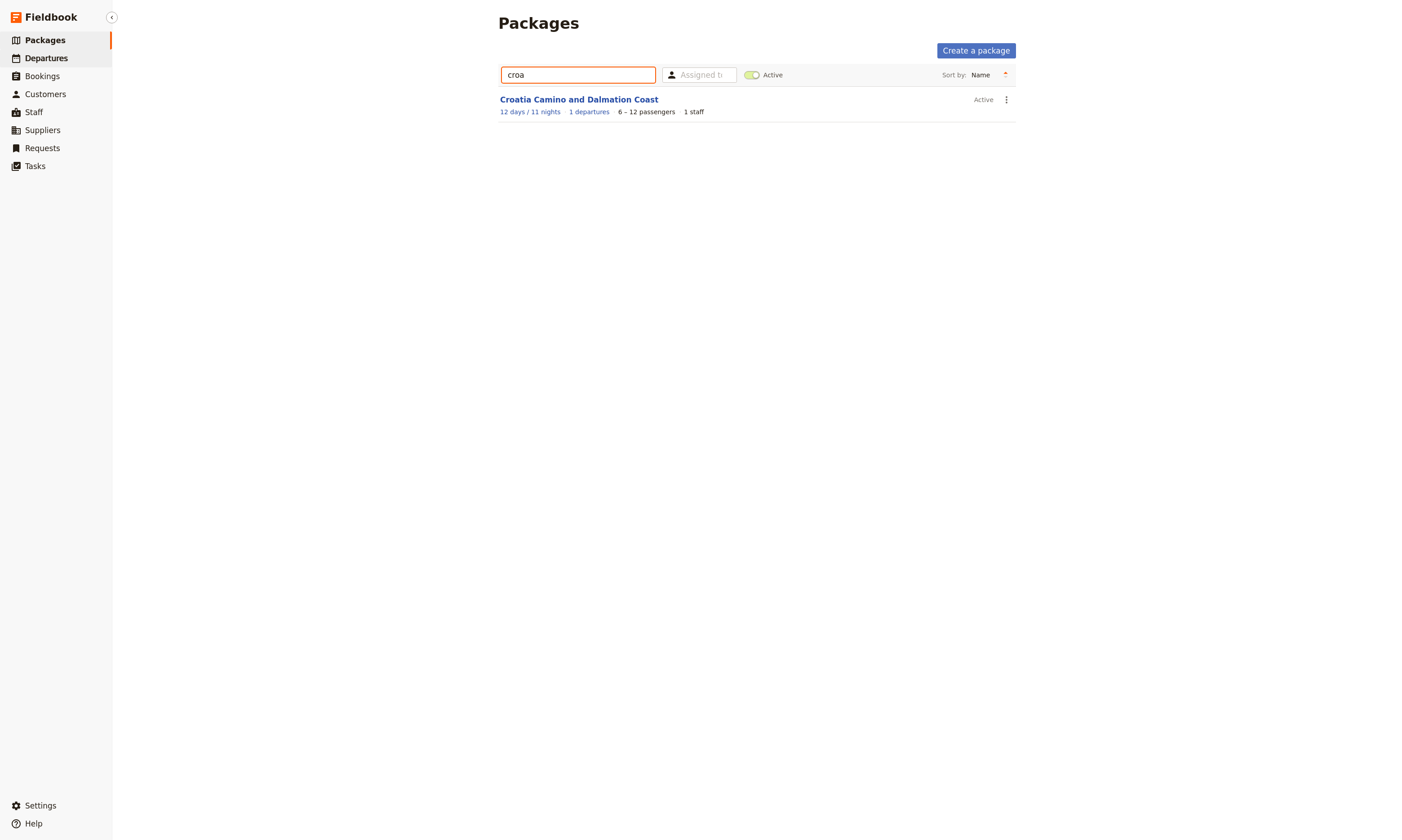
type input "croa"
click at [42, 63] on span "Departures" at bounding box center [46, 58] width 43 height 9
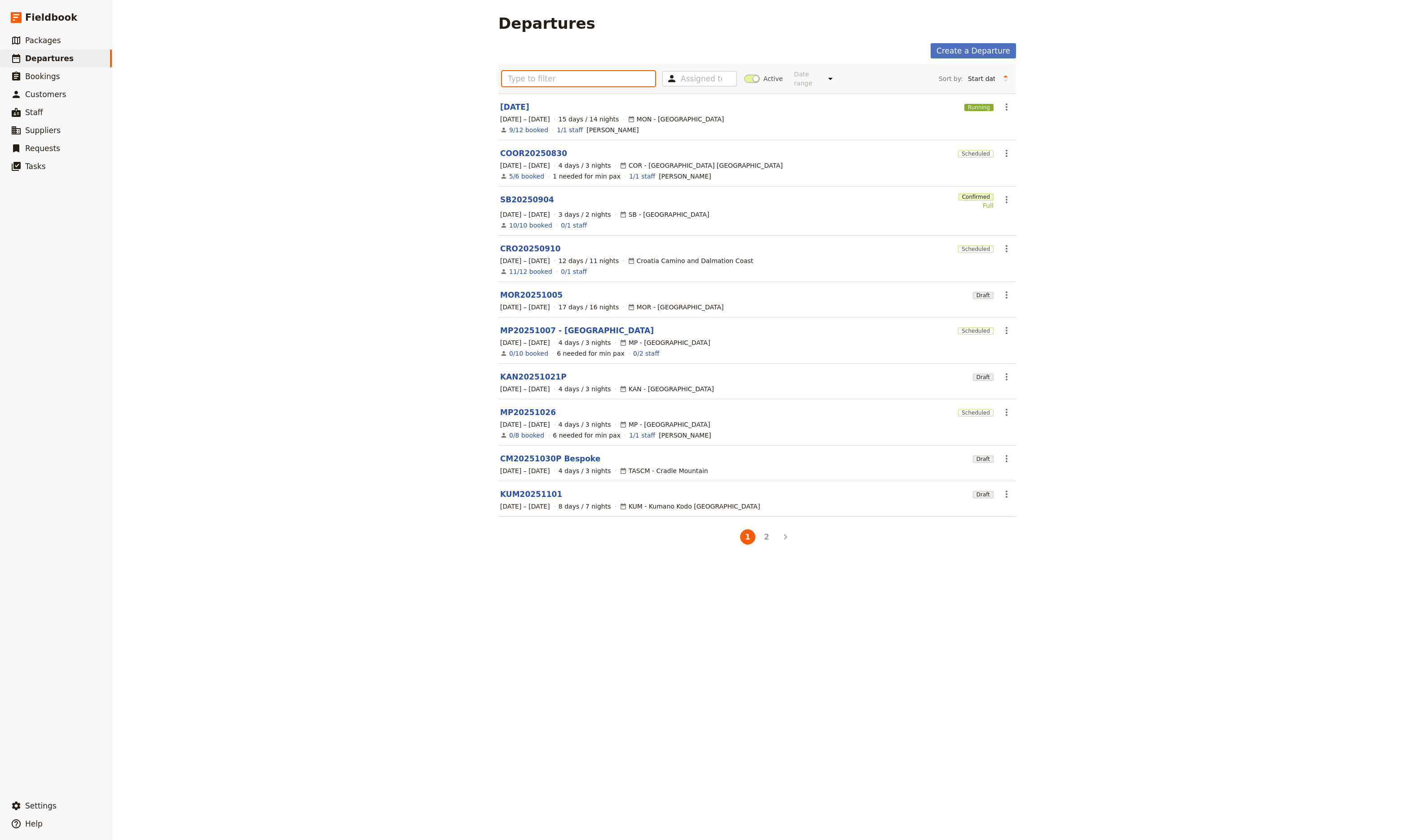
click at [531, 75] on input "text" at bounding box center [579, 79] width 153 height 16
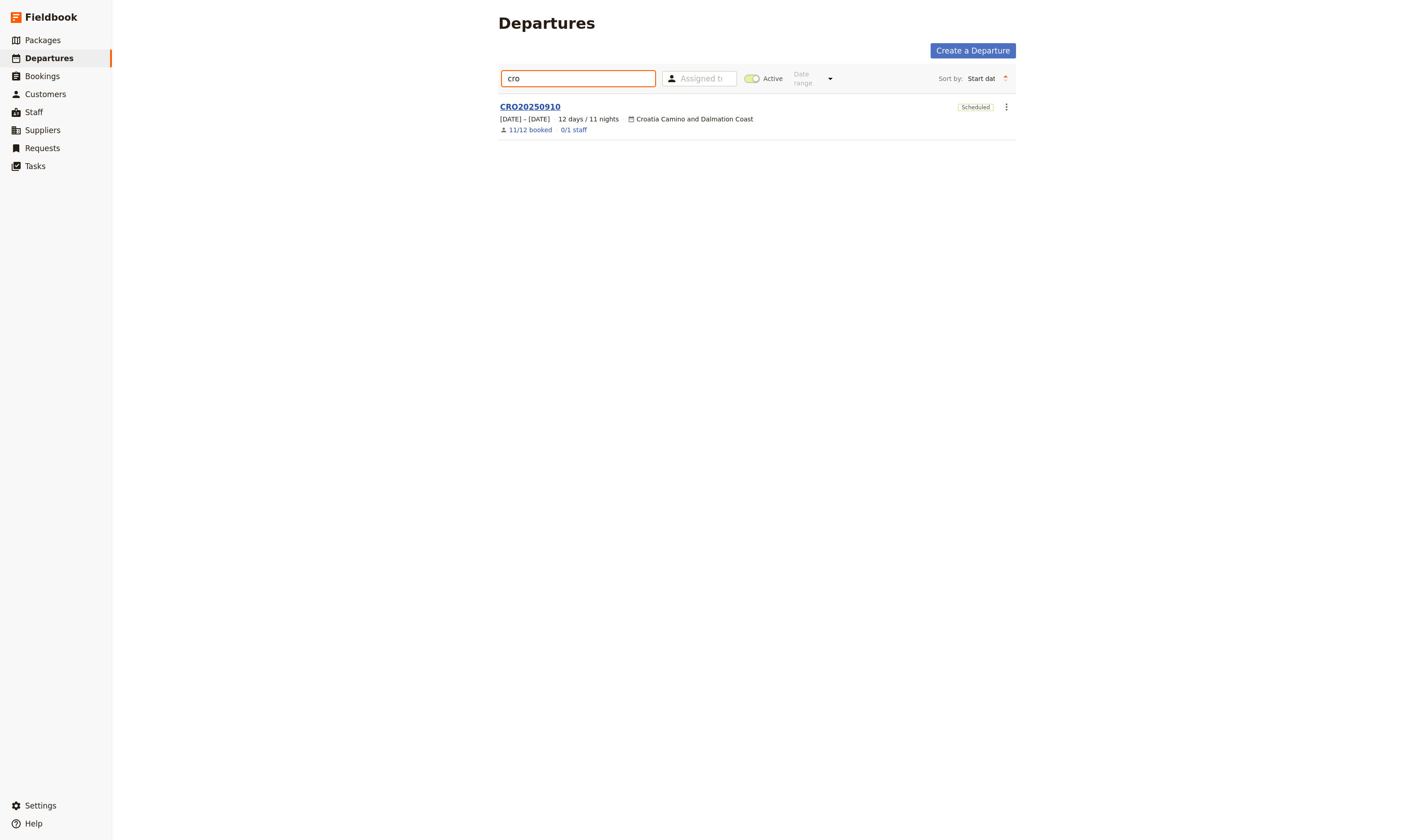
type input "cro"
click at [518, 104] on link "CRO20250910" at bounding box center [531, 107] width 61 height 10
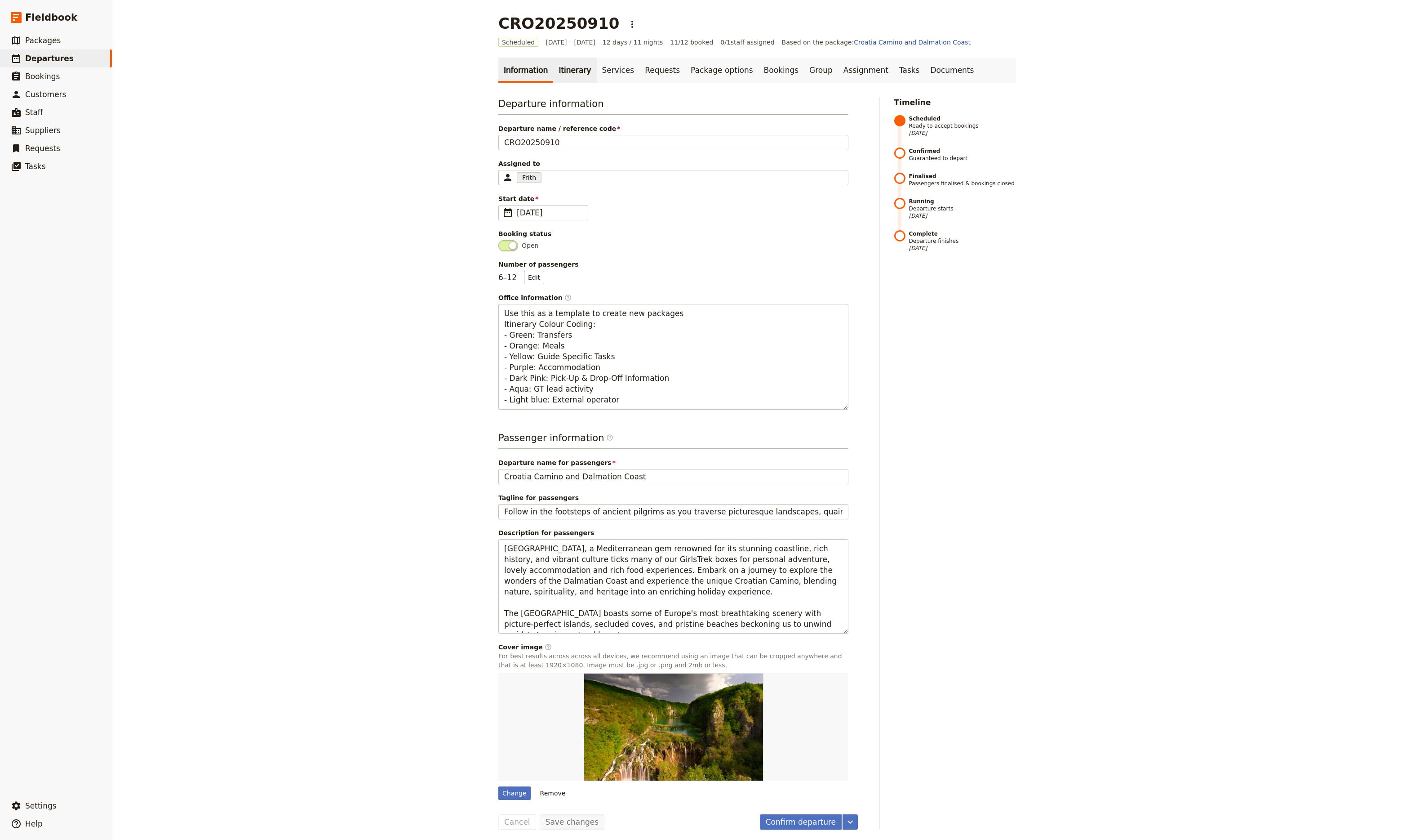
click at [570, 72] on link "Itinerary" at bounding box center [575, 70] width 44 height 25
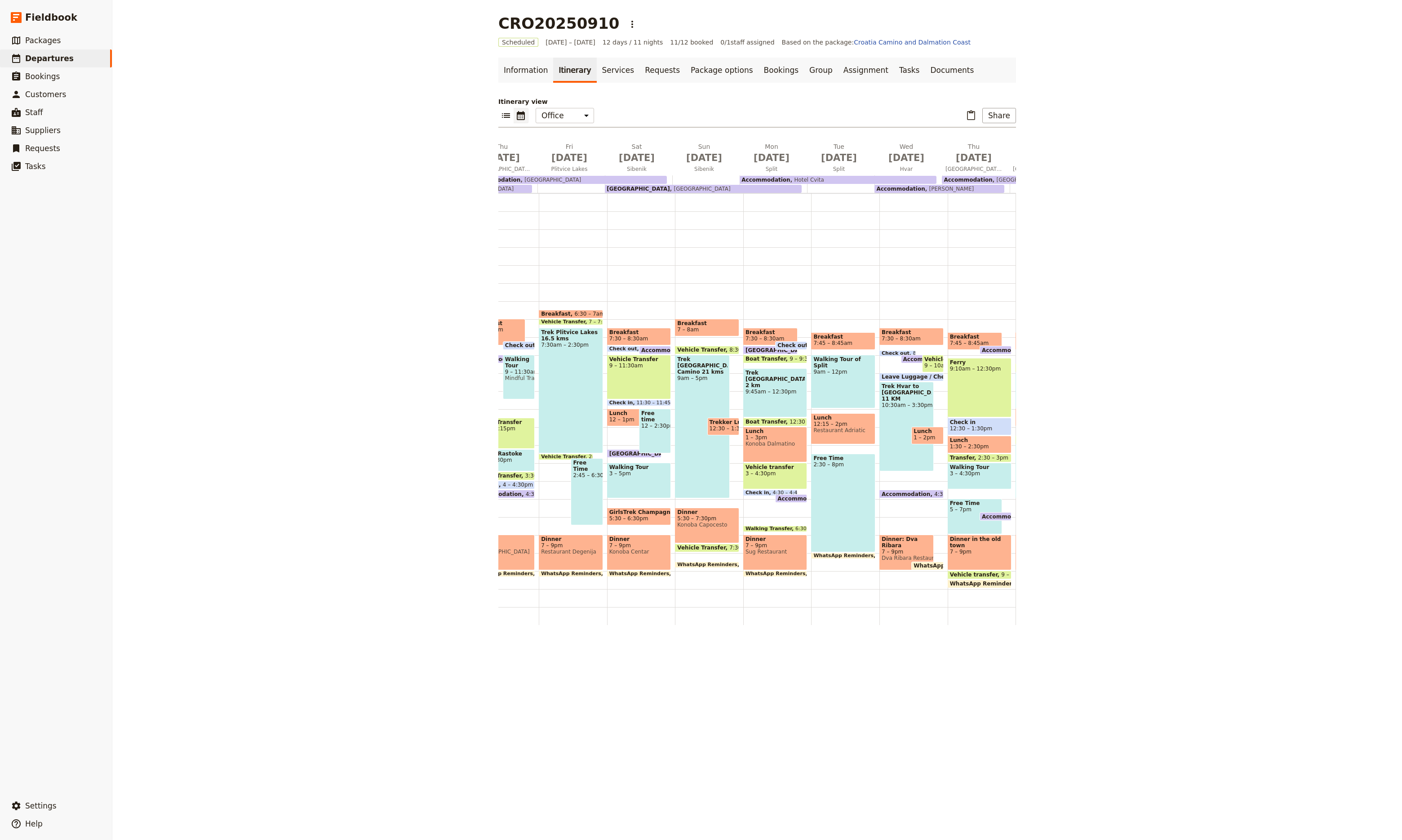
scroll to position [0, 119]
click at [704, 511] on main "CRO20250910 ​ Scheduled [DATE] – [DATE] 12 days / 11 nights 11/12 booked 0 / 1 …" at bounding box center [757, 420] width 539 height 840
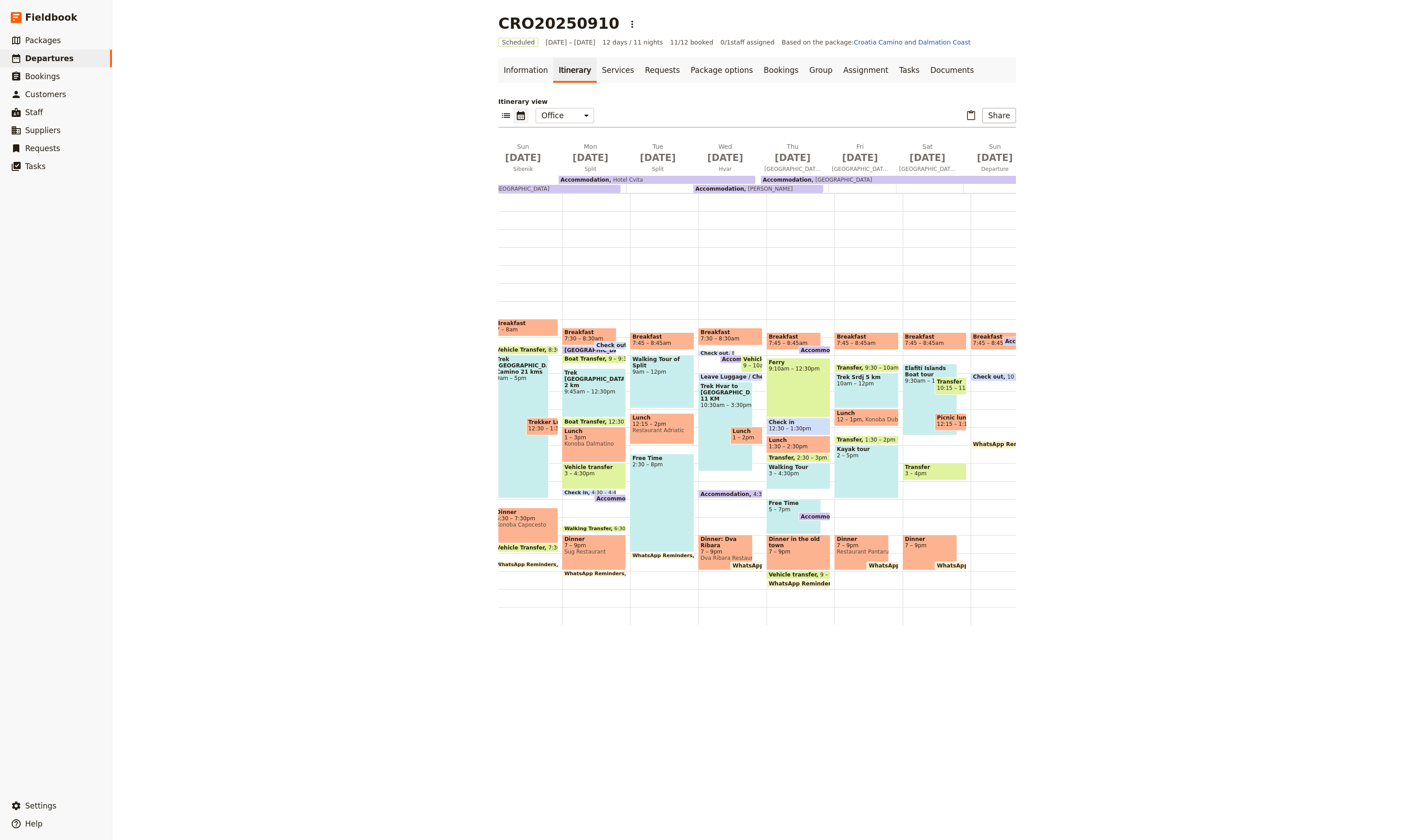
scroll to position [0, 327]
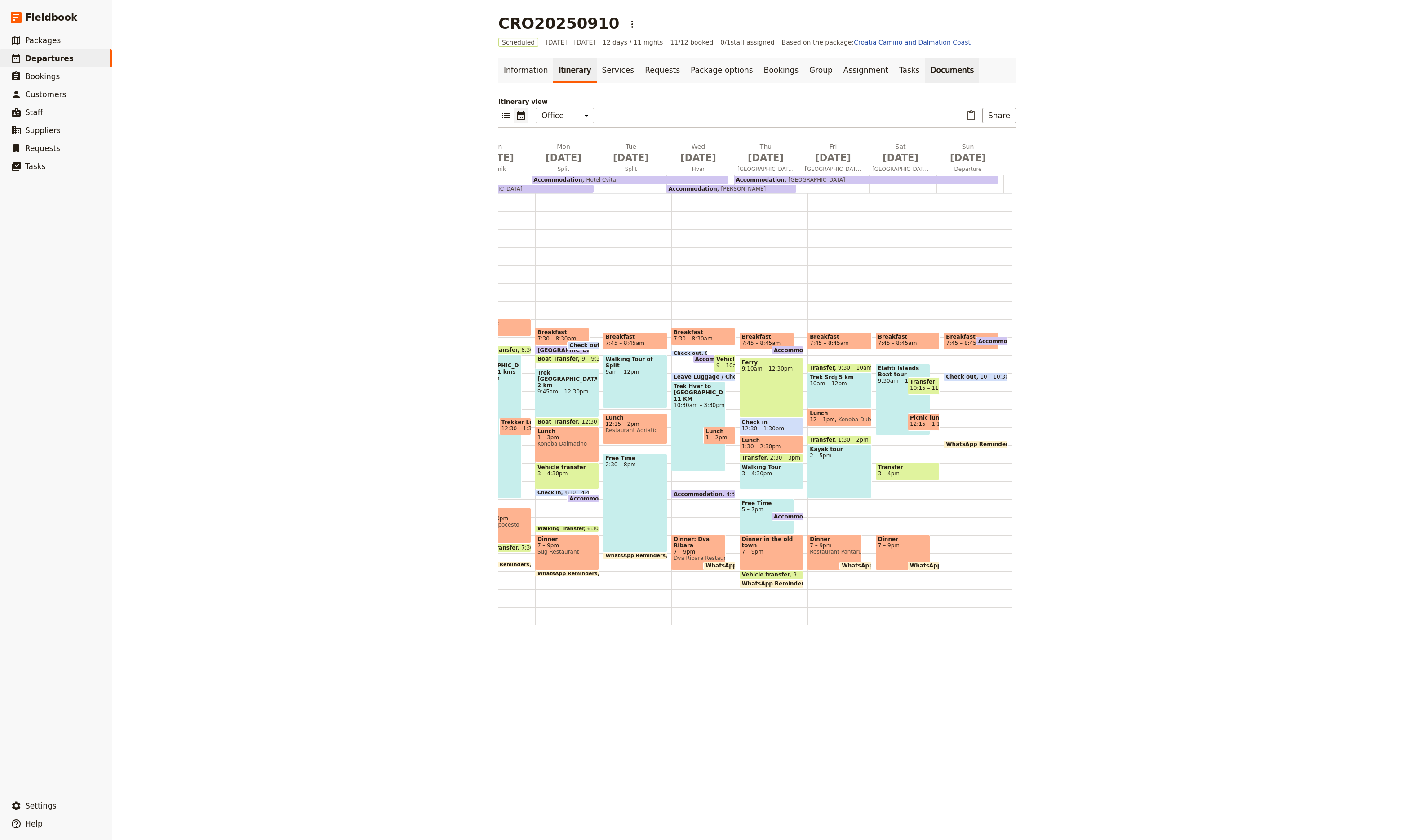
click at [925, 74] on link "Documents" at bounding box center [952, 70] width 54 height 25
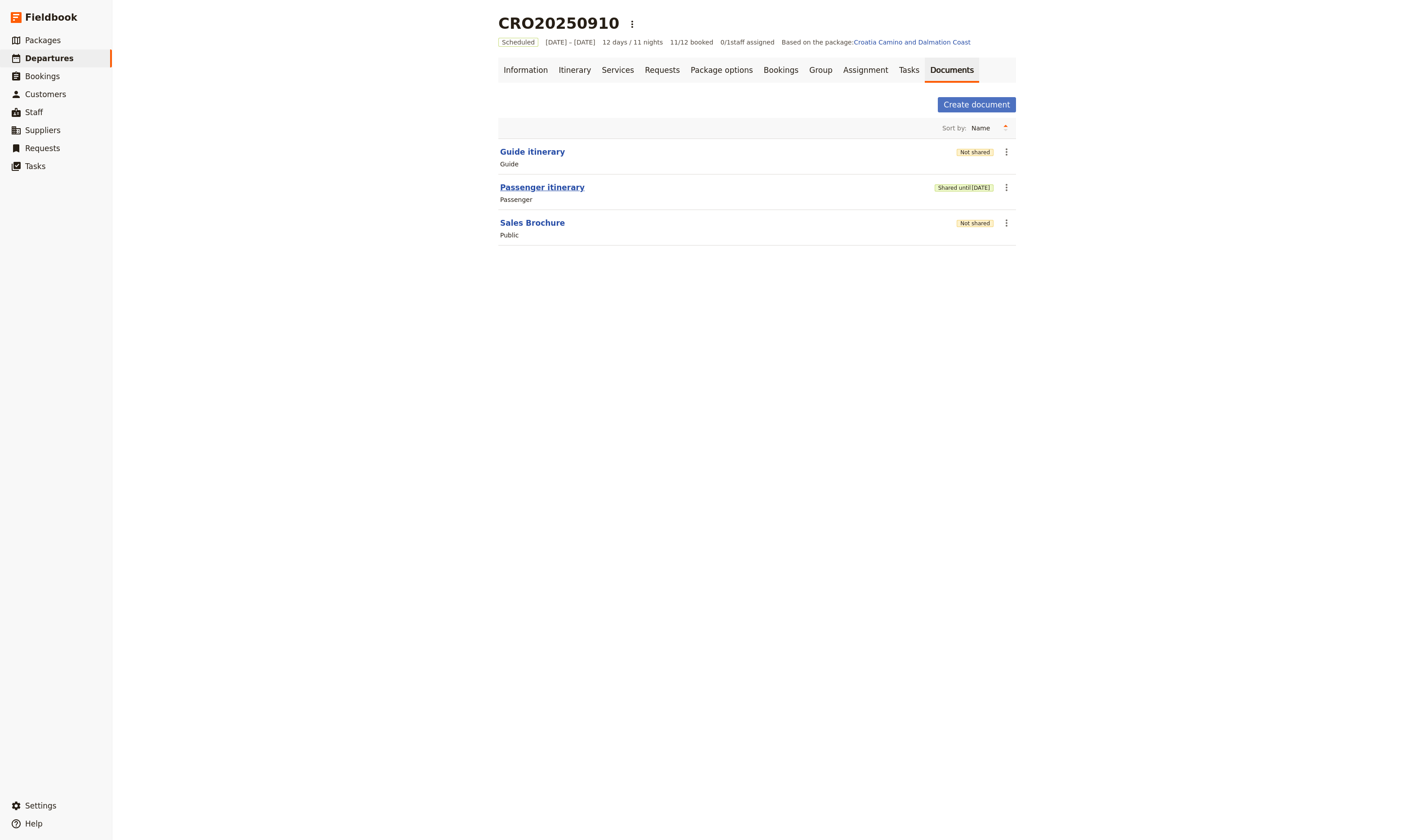
click at [540, 187] on button "Passenger itinerary" at bounding box center [542, 187] width 85 height 10
select select "PASSENGER"
select select "RUN_SHEET"
select select "DEFAULT"
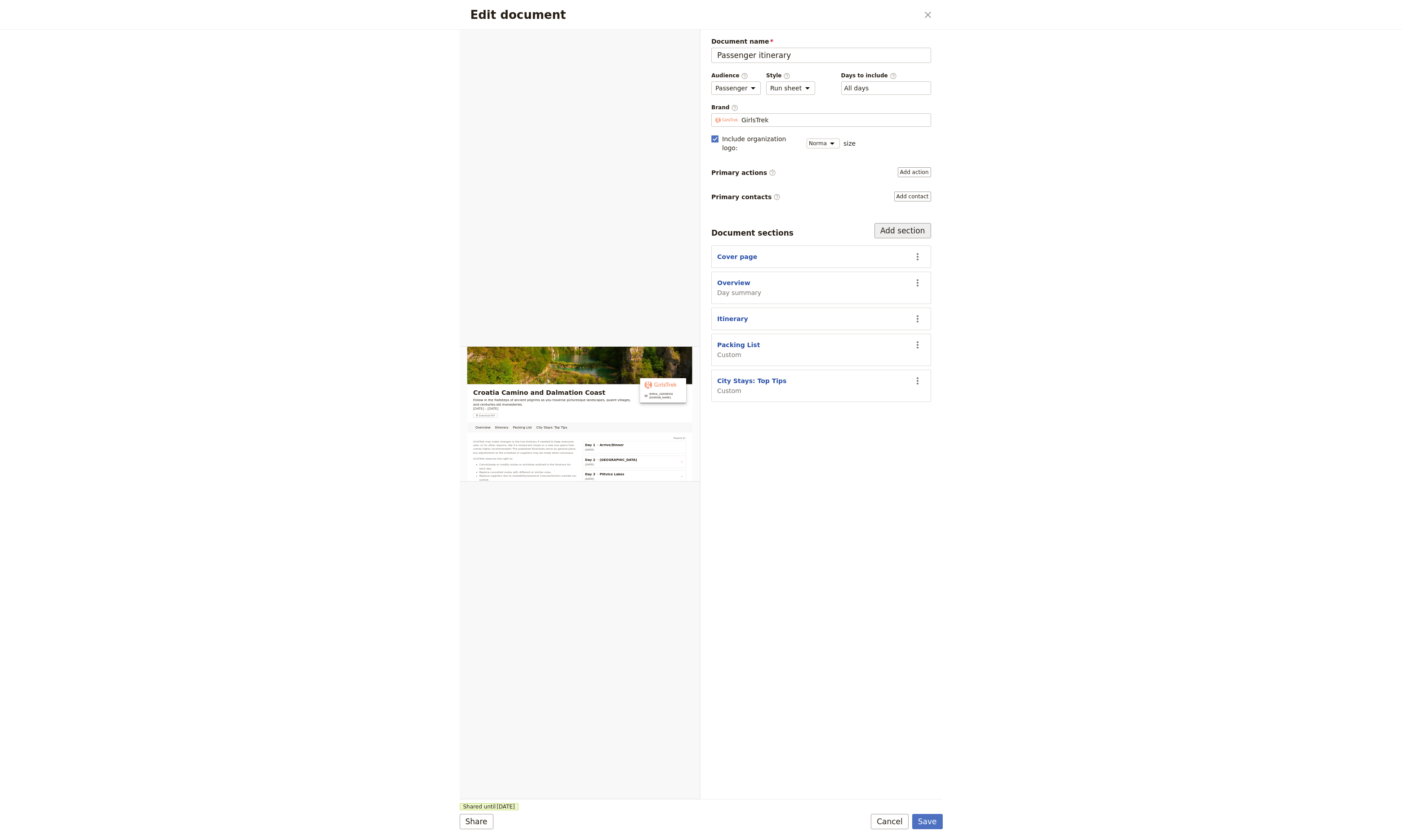
click at [897, 230] on button "Add section" at bounding box center [903, 231] width 57 height 16
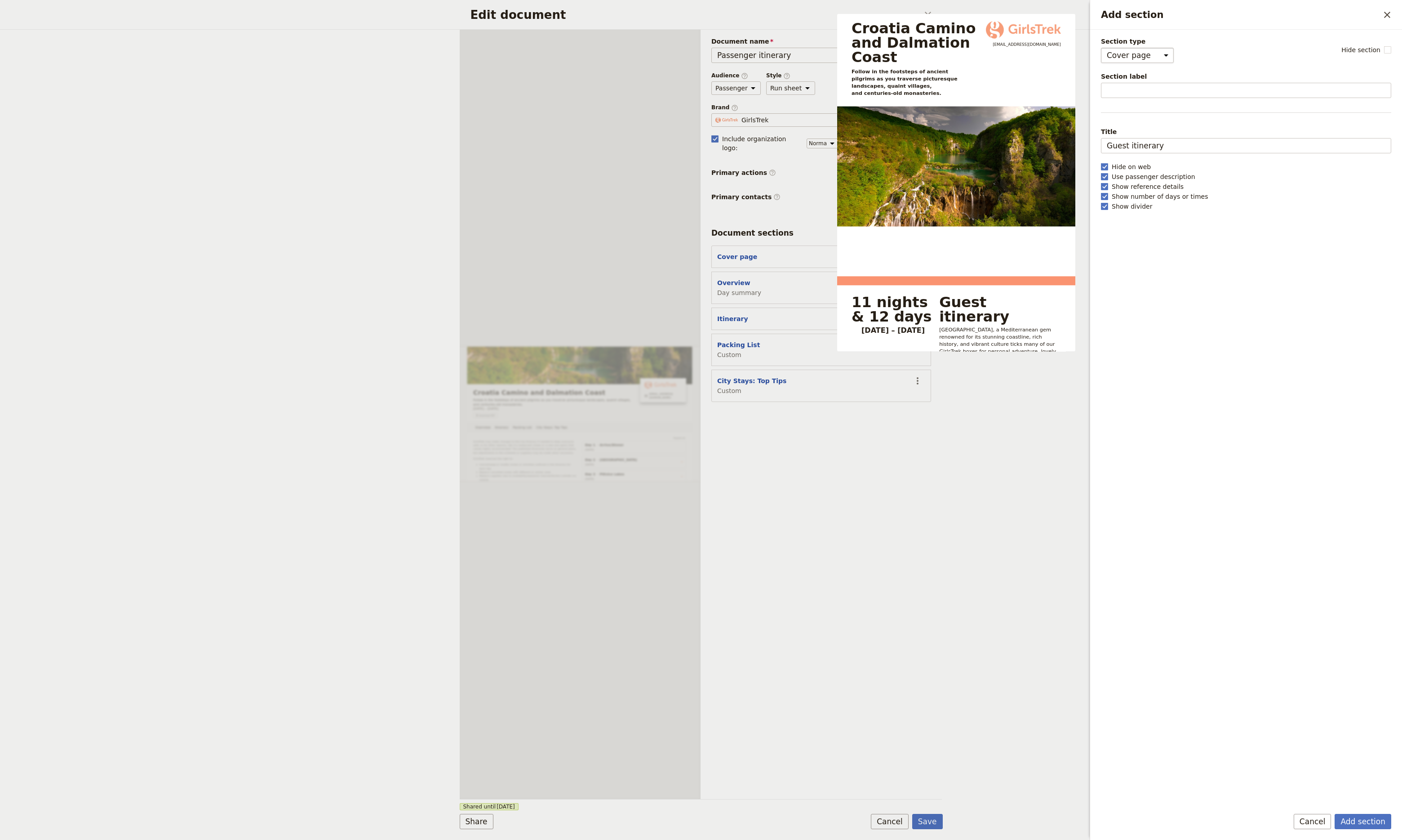
click at [1079, 53] on select "Cover page Day summary Itinerary Custom" at bounding box center [1138, 56] width 73 height 16
select select "CUSTOM"
click at [1079, 48] on select "Cover page Day summary Itinerary Custom" at bounding box center [1138, 56] width 73 height 16
select select "default"
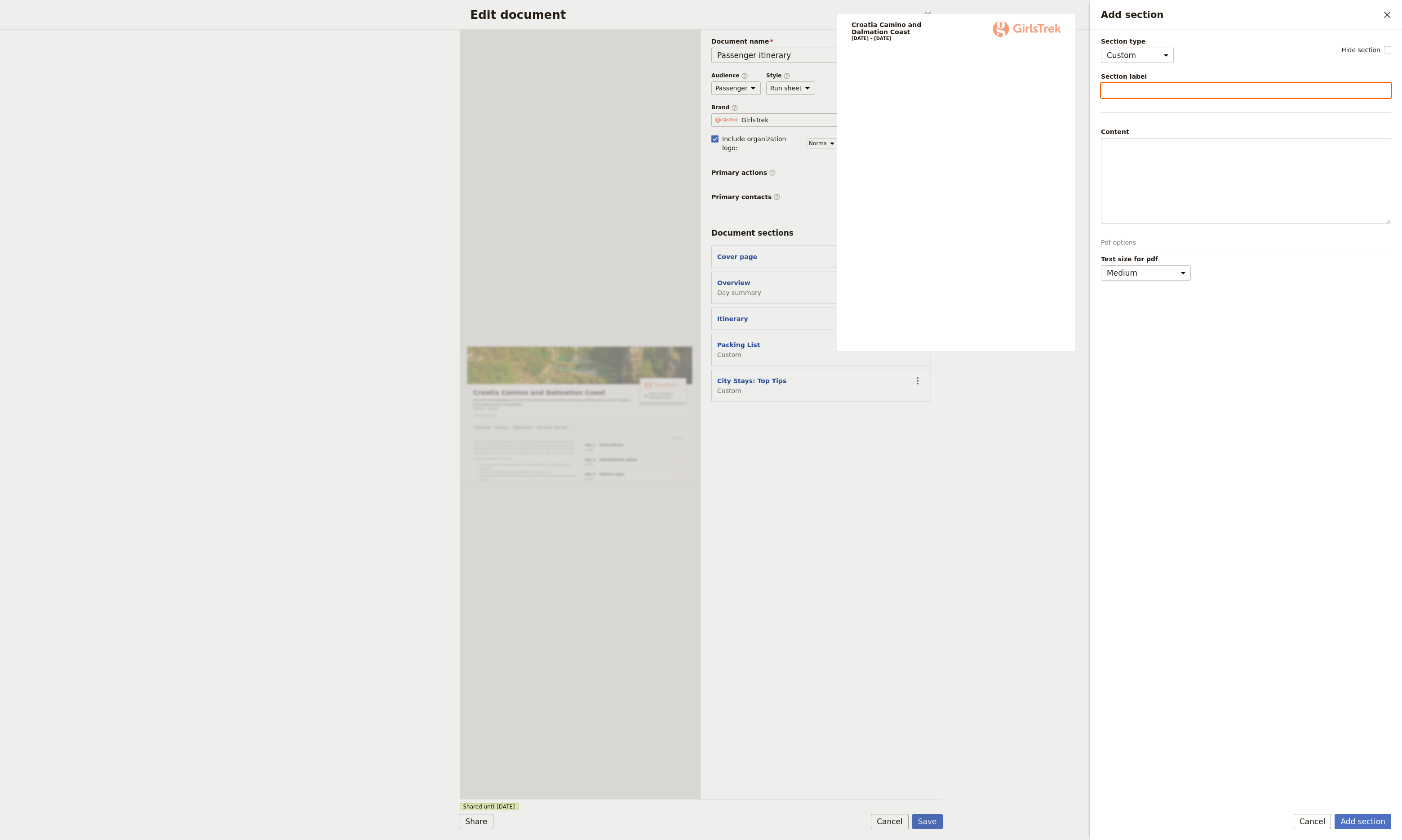
click at [1079, 92] on input "Section label" at bounding box center [1246, 91] width 290 height 16
type input "i"
type input "Important Information"
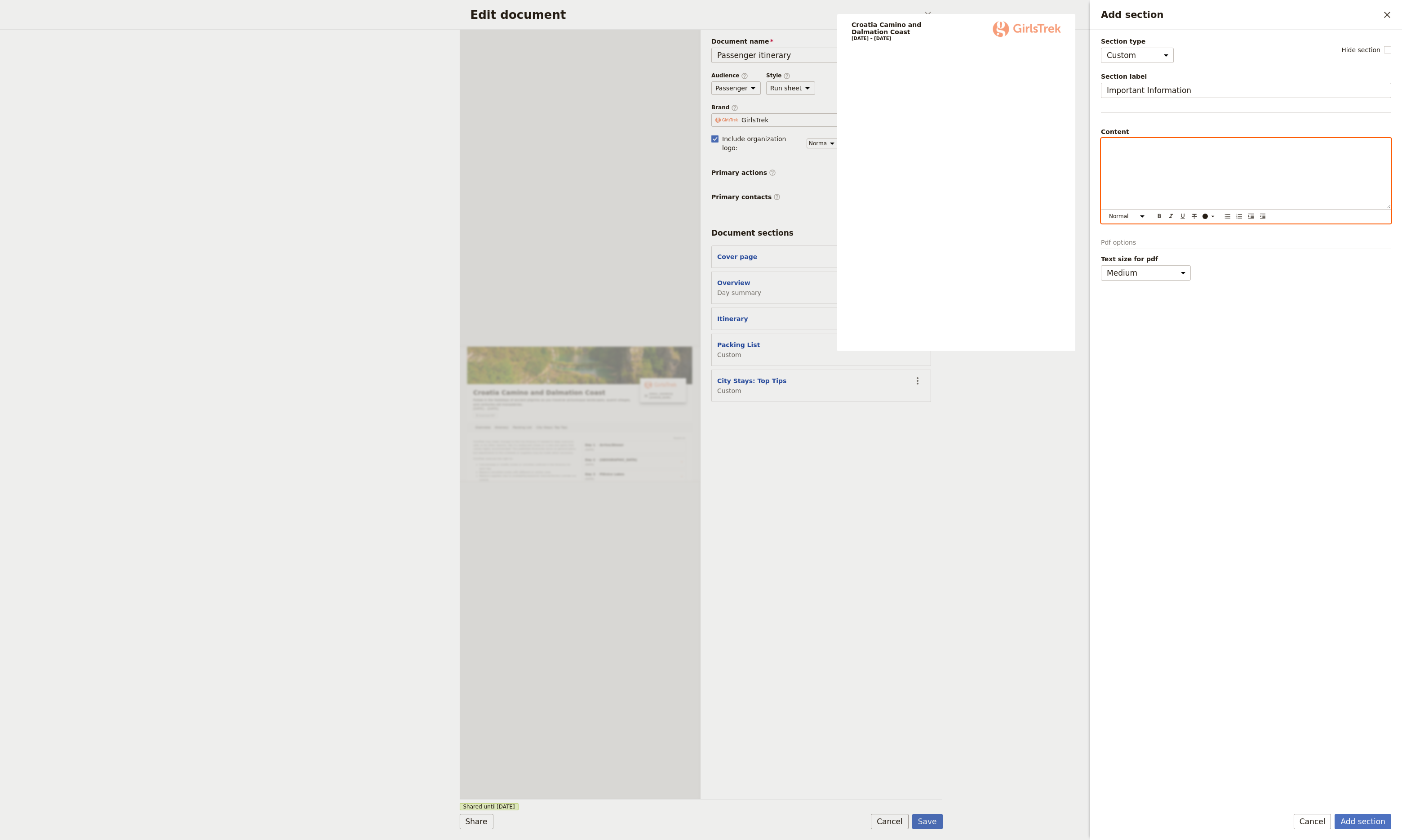
click at [1079, 177] on div "Add section" at bounding box center [1246, 173] width 289 height 70
click at [1079, 421] on div "Section type Cover page Day summary Itinerary Custom Hide section Section label…" at bounding box center [1246, 417] width 290 height 762
